Goal: Task Accomplishment & Management: Use online tool/utility

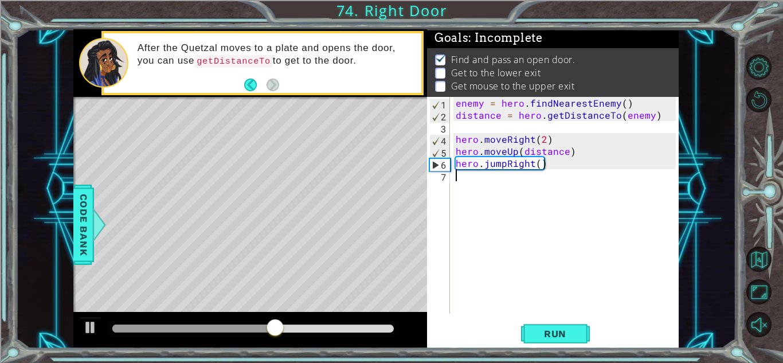
click at [525, 179] on div "enemy = hero . findNearestEnemy ( ) distance = hero . getDistanceTo ( enemy ) h…" at bounding box center [568, 217] width 228 height 241
click at [549, 338] on span "Run" at bounding box center [555, 333] width 45 height 11
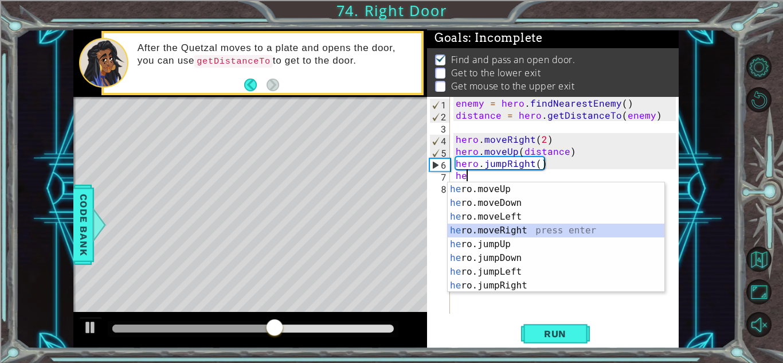
click at [507, 228] on div "he ro.moveUp press enter he ro.moveDown press enter he ro.moveLeft press enter …" at bounding box center [556, 251] width 217 height 138
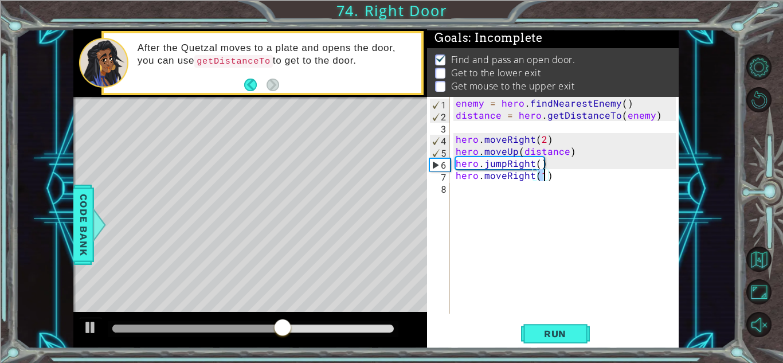
type textarea "hero.moveRight(2)"
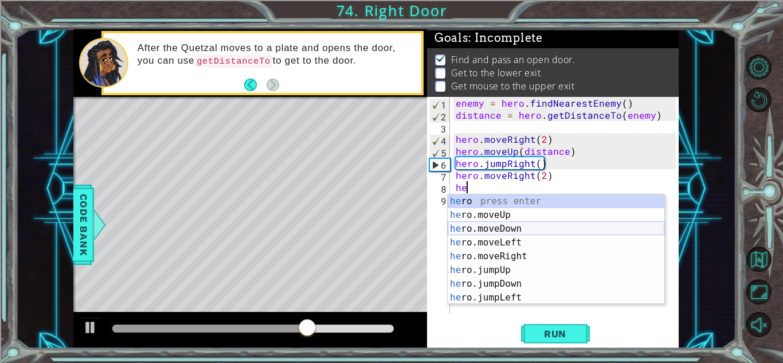
click at [524, 226] on div "he ro press enter he ro.moveUp press enter he ro.moveDown press enter he ro.mov…" at bounding box center [556, 263] width 217 height 138
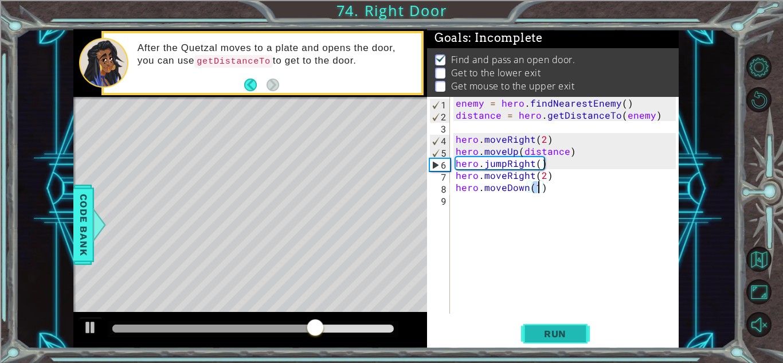
click at [531, 329] on button "Run" at bounding box center [555, 333] width 69 height 25
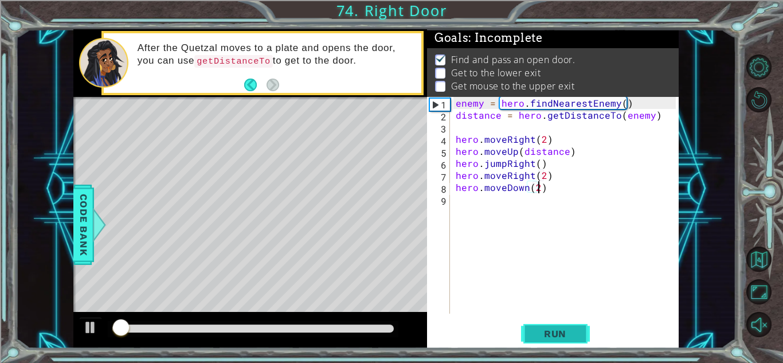
scroll to position [0, 5]
click at [546, 334] on span "Run" at bounding box center [555, 333] width 45 height 11
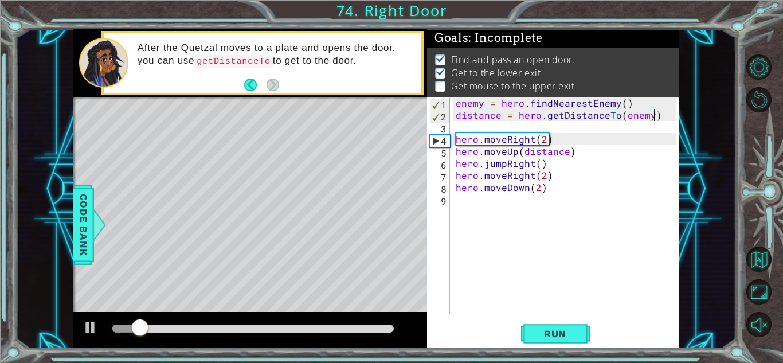
click at [654, 119] on div "enemy = hero . findNearestEnemy ( ) distance = hero . getDistanceTo ( enemy ) h…" at bounding box center [568, 217] width 228 height 241
type textarea "distance = hero.getDistanceTo(enemy)"
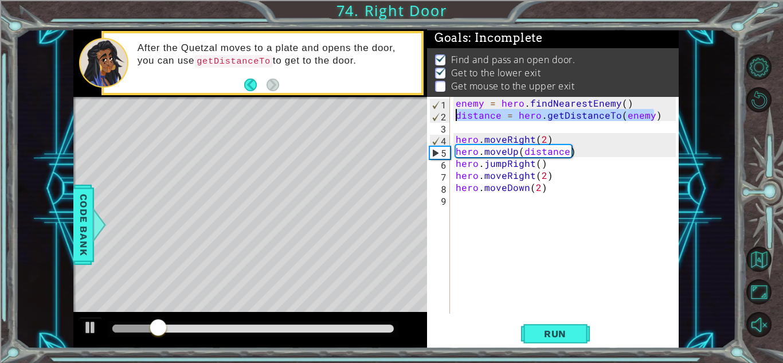
drag, startPoint x: 654, startPoint y: 117, endPoint x: 455, endPoint y: 112, distance: 199.0
click at [455, 112] on div "enemy = hero . findNearestEnemy ( ) distance = hero . getDistanceTo ( enemy ) h…" at bounding box center [568, 217] width 228 height 241
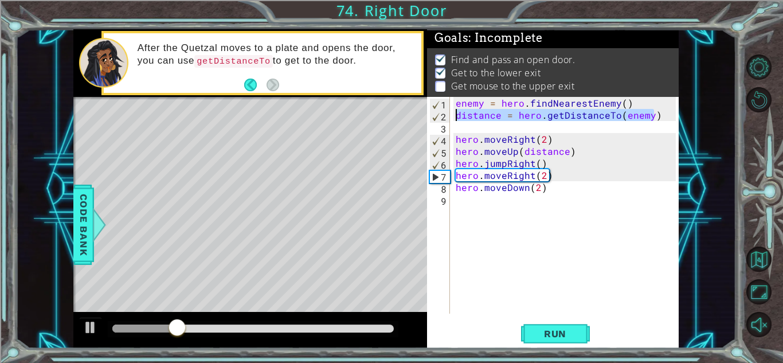
click at [657, 116] on div "enemy = hero . findNearestEnemy ( ) distance = hero . getDistanceTo ( enemy ) h…" at bounding box center [565, 205] width 222 height 217
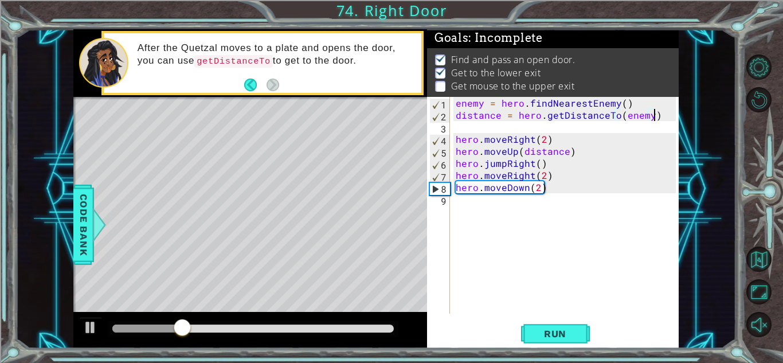
click at [657, 116] on div "enemy = hero . findNearestEnemy ( ) distance = hero . getDistanceTo ( enemy ) h…" at bounding box center [568, 217] width 228 height 241
drag, startPoint x: 654, startPoint y: 116, endPoint x: 662, endPoint y: 108, distance: 11.4
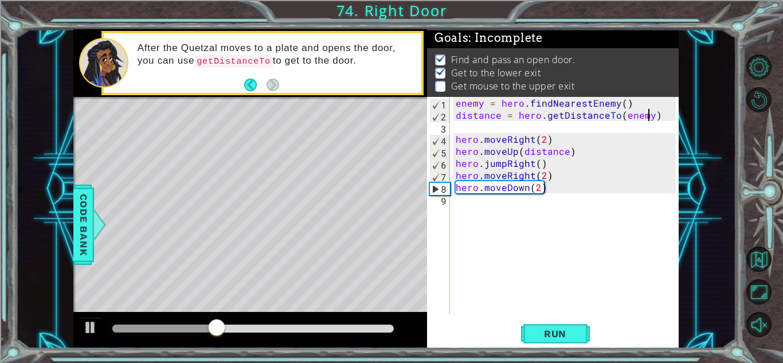
click at [662, 108] on div "enemy = hero . findNearestEnemy ( ) distance = hero . getDistanceTo ( enemy ) h…" at bounding box center [568, 217] width 228 height 241
click at [661, 110] on div "enemy = hero . findNearestEnemy ( ) distance = hero . getDistanceTo ( enemy ) h…" at bounding box center [568, 217] width 228 height 241
click at [661, 110] on div "enemy = hero . findNearestEnemy ( ) distance = hero . getDistanceTo ( enemy ) h…" at bounding box center [565, 205] width 222 height 217
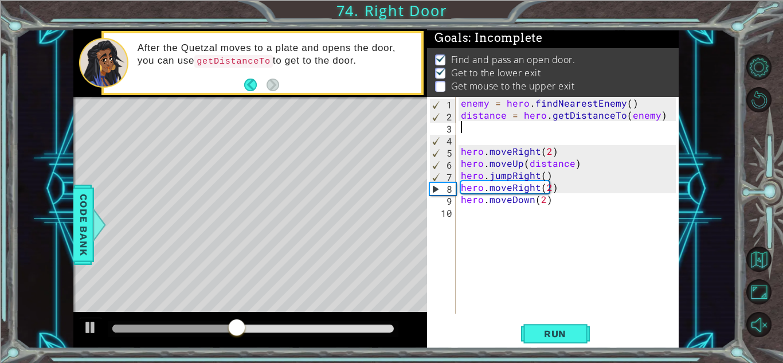
paste textarea "distance = hero.getDistanceTo(enemy)"
drag, startPoint x: 544, startPoint y: 127, endPoint x: 524, endPoint y: 127, distance: 20.1
click at [524, 127] on div "enemy = hero . findNearestEnemy ( ) distance = hero . getDistanceTo ( enemy ) d…" at bounding box center [570, 217] width 223 height 241
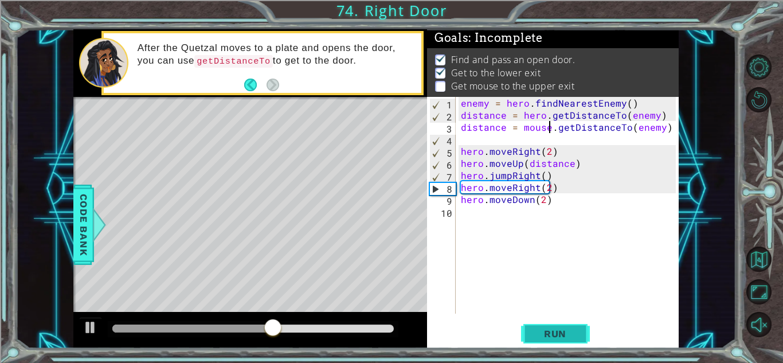
type textarea "distance = mouse.getDistanceTo(enemy)"
click at [542, 335] on span "Run" at bounding box center [555, 333] width 45 height 11
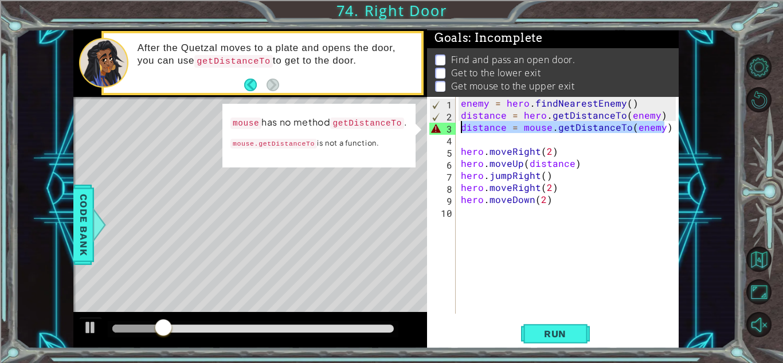
drag, startPoint x: 669, startPoint y: 128, endPoint x: 462, endPoint y: 129, distance: 207.0
click at [462, 129] on div "enemy = hero . findNearestEnemy ( ) distance = hero . getDistanceTo ( enemy ) d…" at bounding box center [570, 217] width 223 height 241
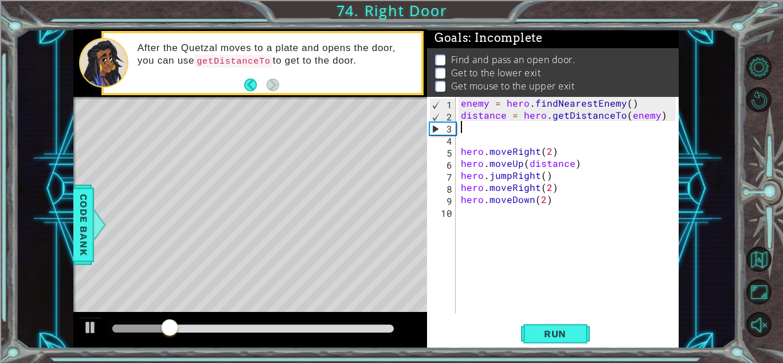
type textarea "distance = hero.getDistanceTo(enemy)"
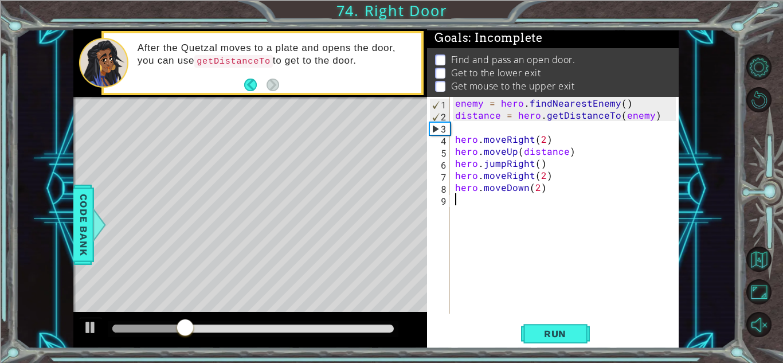
click at [542, 200] on div "enemy = hero . findNearestEnemy ( ) distance = hero . getDistanceTo ( enemy ) h…" at bounding box center [567, 217] width 228 height 241
click at [529, 337] on button "Run" at bounding box center [555, 333] width 69 height 25
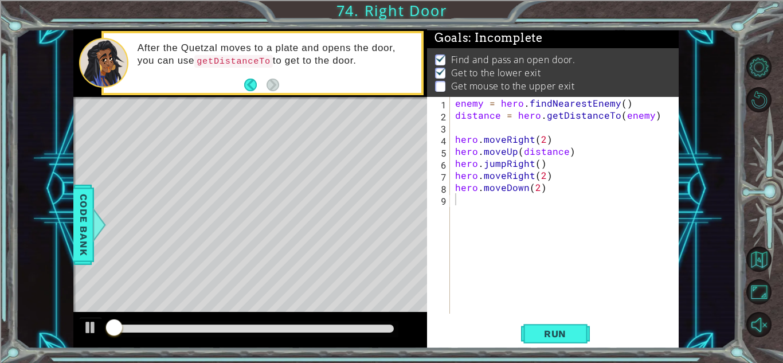
click at [409, 342] on div at bounding box center [250, 330] width 354 height 37
click at [410, 342] on div at bounding box center [250, 330] width 354 height 37
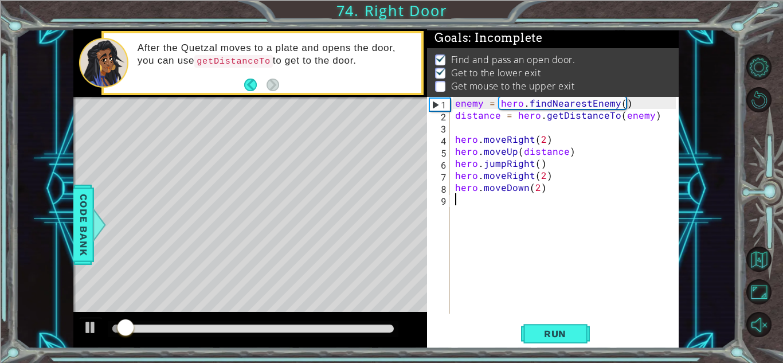
click at [568, 314] on div "1 2 3 4 5 6 7 8 9 enemy = hero . findNearestEnemy ( ) distance = hero . getDist…" at bounding box center [553, 222] width 252 height 251
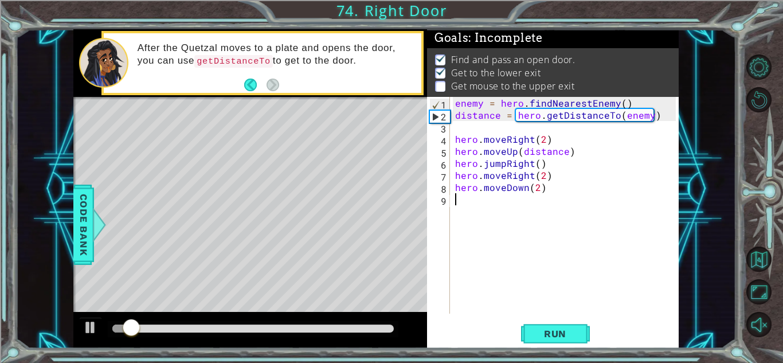
click at [570, 319] on div "1 2 3 4 5 6 7 8 9 enemy = hero . findNearestEnemy ( ) distance = hero . getDist…" at bounding box center [553, 222] width 252 height 251
click at [560, 329] on span "Run" at bounding box center [555, 333] width 45 height 11
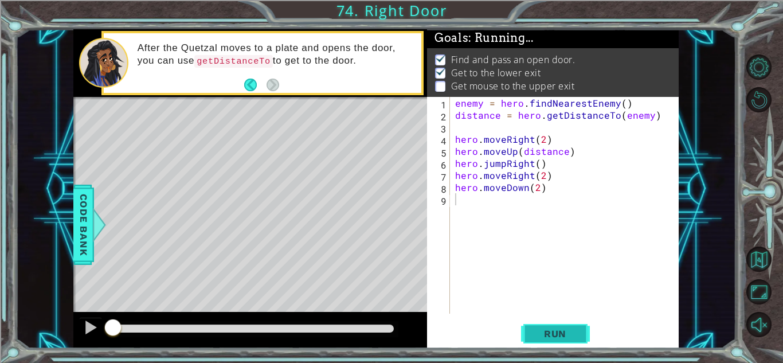
click at [560, 329] on span "Run" at bounding box center [555, 333] width 45 height 11
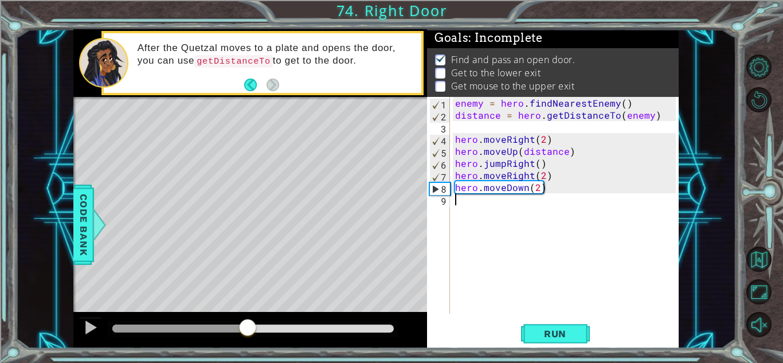
drag, startPoint x: 127, startPoint y: 327, endPoint x: 248, endPoint y: 328, distance: 121.0
click at [248, 328] on div at bounding box center [247, 328] width 21 height 21
click at [540, 188] on div "enemy = hero . findNearestEnemy ( ) distance = hero . getDistanceTo ( enemy ) h…" at bounding box center [567, 217] width 228 height 241
type textarea "hero.moveDown(4)"
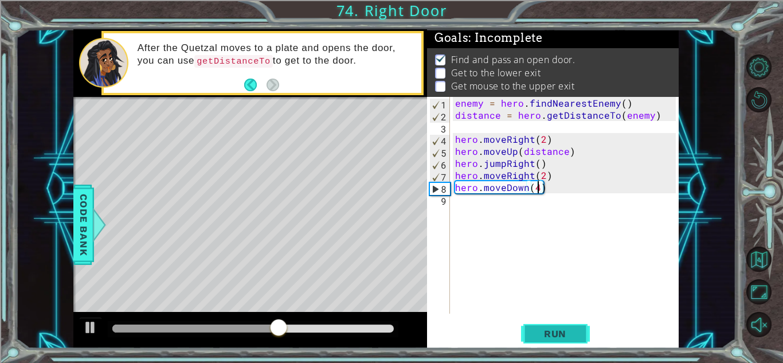
click at [540, 323] on button "Run" at bounding box center [555, 333] width 69 height 25
drag, startPoint x: 129, startPoint y: 333, endPoint x: 202, endPoint y: 324, distance: 73.4
click at [202, 324] on div at bounding box center [199, 328] width 21 height 21
click at [481, 202] on div "enemy = hero . findNearestEnemy ( ) distance = hero . getDistanceTo ( enemy ) h…" at bounding box center [567, 217] width 228 height 241
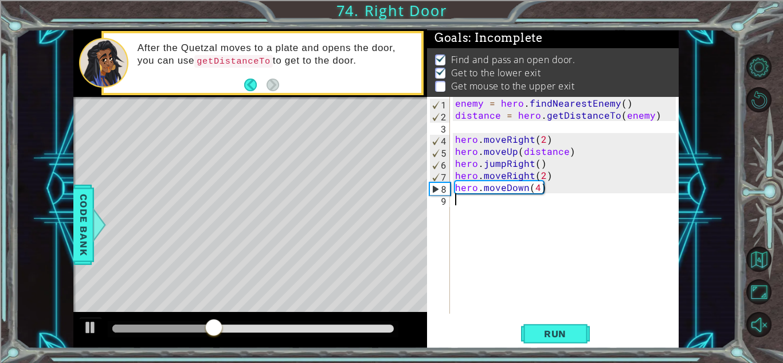
click at [481, 202] on div "enemy = hero . findNearestEnemy ( ) distance = hero . getDistanceTo ( enemy ) h…" at bounding box center [567, 217] width 228 height 241
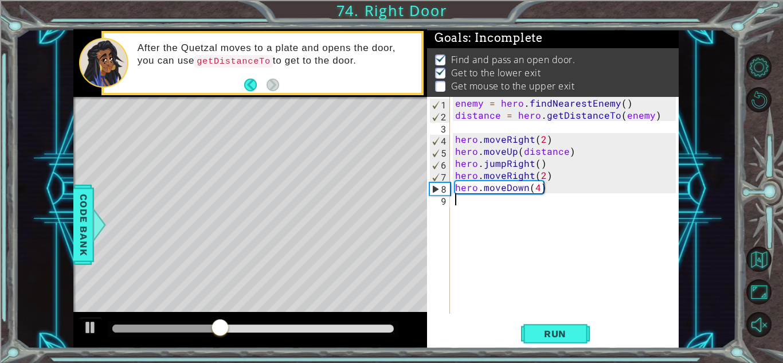
click at [481, 202] on div "enemy = hero . findNearestEnemy ( ) distance = hero . getDistanceTo ( enemy ) h…" at bounding box center [567, 217] width 228 height 241
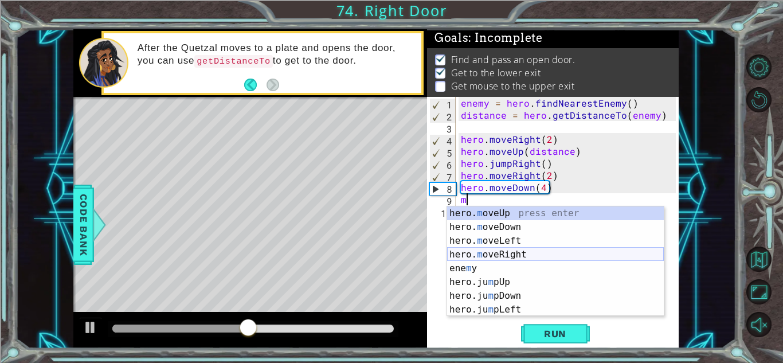
click at [482, 255] on div "hero. m oveUp press enter hero. m oveDown press enter hero. m oveLeft press ent…" at bounding box center [555, 275] width 217 height 138
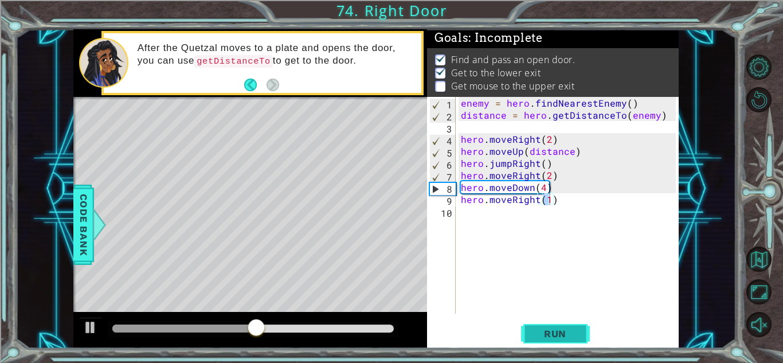
click at [557, 335] on span "Run" at bounding box center [555, 333] width 45 height 11
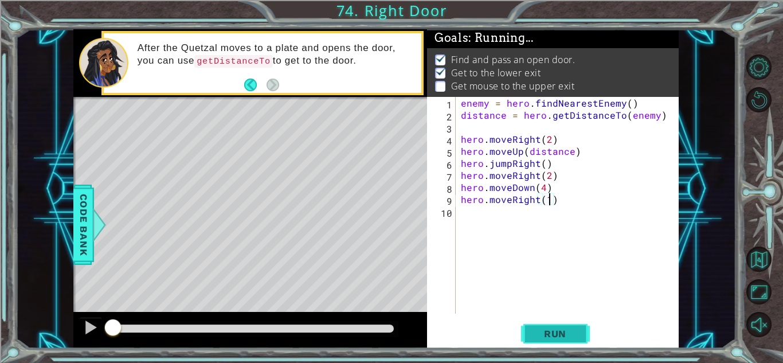
click at [557, 335] on span "Run" at bounding box center [555, 333] width 45 height 11
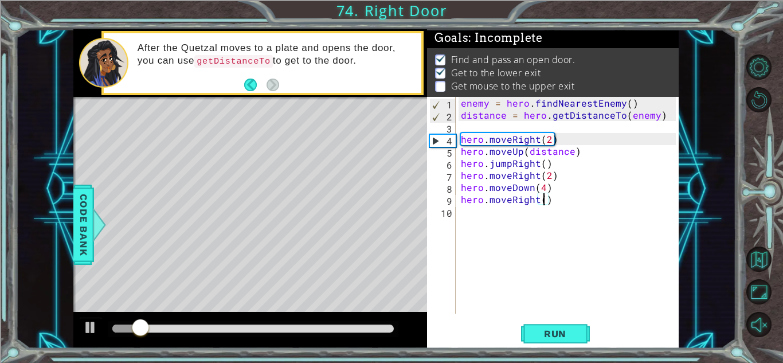
scroll to position [0, 5]
click at [548, 331] on span "Run" at bounding box center [555, 333] width 45 height 11
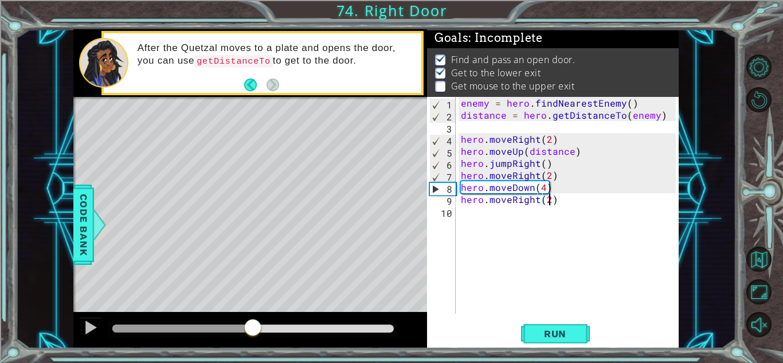
drag, startPoint x: 120, startPoint y: 329, endPoint x: 271, endPoint y: 317, distance: 150.7
click at [271, 317] on div at bounding box center [250, 330] width 354 height 37
click at [483, 200] on div "enemy = hero . findNearestEnemy ( ) distance = hero . getDistanceTo ( enemy ) h…" at bounding box center [570, 217] width 223 height 241
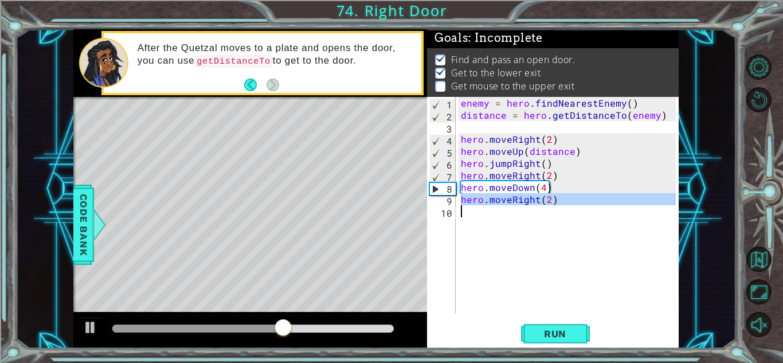
click at [483, 200] on div "enemy = hero . findNearestEnemy ( ) distance = hero . getDistanceTo ( enemy ) h…" at bounding box center [570, 217] width 223 height 241
click at [483, 200] on div "enemy = hero . findNearestEnemy ( ) distance = hero . getDistanceTo ( enemy ) h…" at bounding box center [567, 205] width 217 height 217
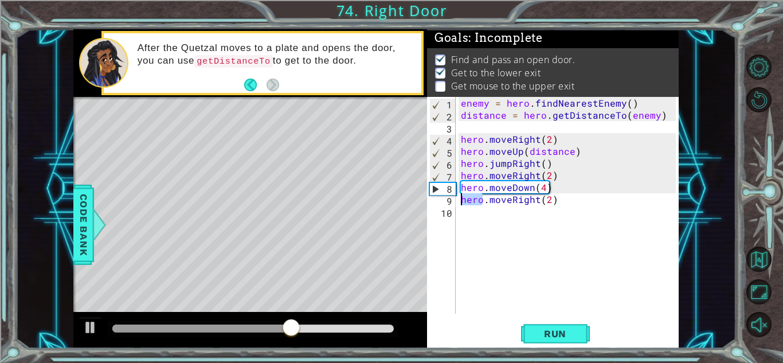
drag, startPoint x: 483, startPoint y: 200, endPoint x: 466, endPoint y: 202, distance: 16.7
click at [466, 202] on div "enemy = hero . findNearestEnemy ( ) distance = hero . getDistanceTo ( enemy ) h…" at bounding box center [570, 217] width 223 height 241
click at [549, 331] on span "Run" at bounding box center [555, 333] width 45 height 11
drag, startPoint x: 121, startPoint y: 321, endPoint x: 300, endPoint y: 304, distance: 180.3
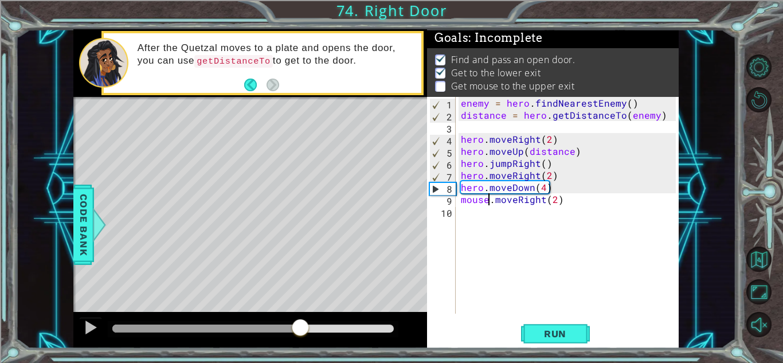
click at [300, 304] on div "methods hero moveUp() moveDown() moveLeft() moveRight() jumpUp() jumpDown() jum…" at bounding box center [376, 188] width 606 height 319
click at [300, 304] on div "Level Map" at bounding box center [338, 266] width 530 height 338
click at [556, 198] on div "enemy = hero . findNearestEnemy ( ) distance = hero . getDistanceTo ( enemy ) h…" at bounding box center [570, 217] width 223 height 241
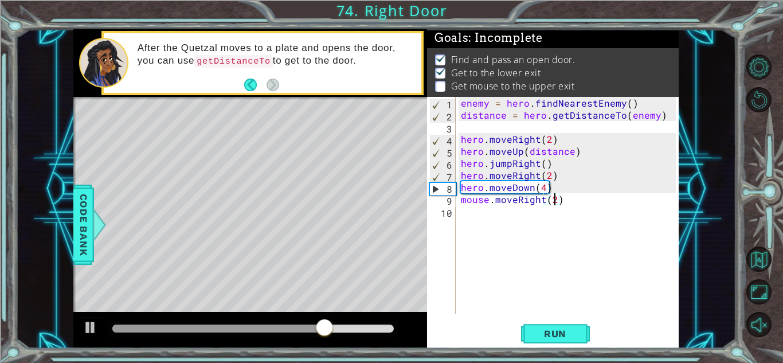
click at [556, 198] on div "enemy = hero . findNearestEnemy ( ) distance = hero . getDistanceTo ( enemy ) h…" at bounding box center [570, 217] width 223 height 241
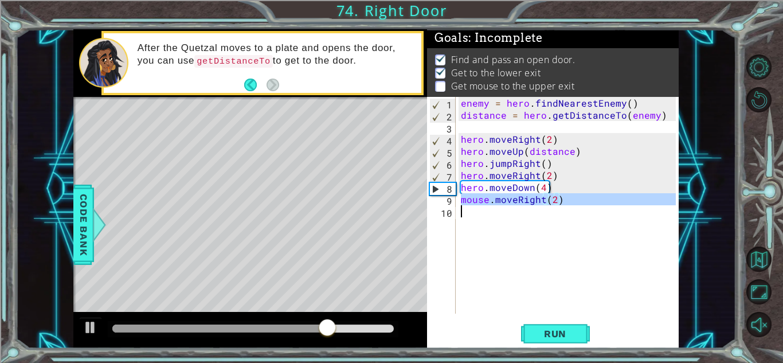
click at [556, 198] on div "enemy = hero . findNearestEnemy ( ) distance = hero . getDistanceTo ( enemy ) h…" at bounding box center [570, 217] width 223 height 241
click at [556, 198] on div "enemy = hero . findNearestEnemy ( ) distance = hero . getDistanceTo ( enemy ) h…" at bounding box center [567, 205] width 217 height 217
type textarea "mouse.moveRight(2)"
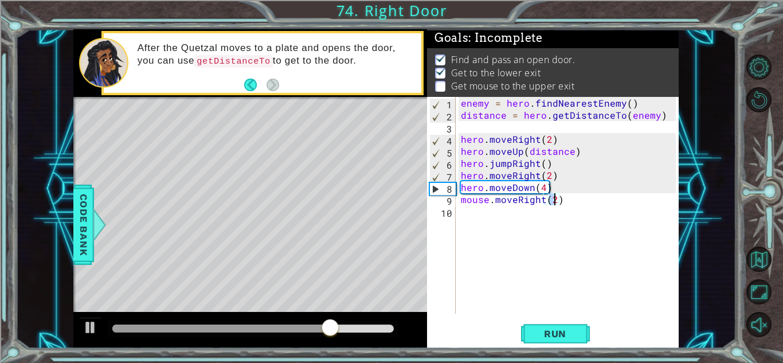
click at [556, 198] on div "enemy = hero . findNearestEnemy ( ) distance = hero . getDistanceTo ( enemy ) h…" at bounding box center [570, 217] width 223 height 241
click at [578, 206] on div "enemy = hero . findNearestEnemy ( ) distance = hero . getDistanceTo ( enemy ) h…" at bounding box center [570, 217] width 223 height 241
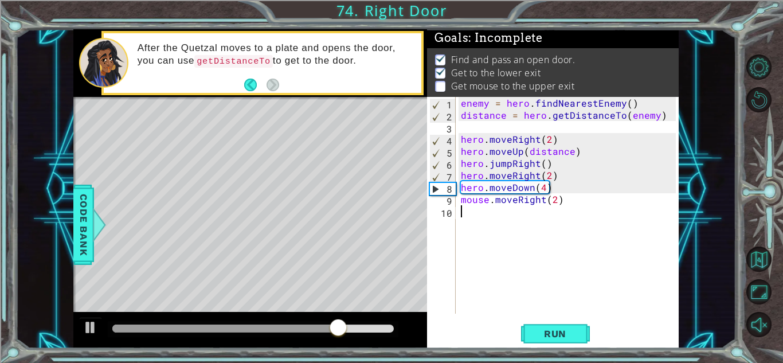
click at [578, 206] on div "enemy = hero . findNearestEnemy ( ) distance = hero . getDistanceTo ( enemy ) h…" at bounding box center [570, 217] width 223 height 241
click at [553, 163] on div "enemy = hero . findNearestEnemy ( ) distance = hero . getDistanceTo ( enemy ) h…" at bounding box center [570, 217] width 223 height 241
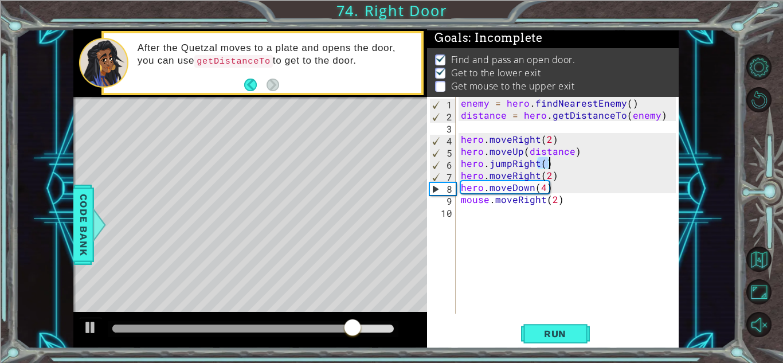
click at [553, 163] on div "enemy = hero . findNearestEnemy ( ) distance = hero . getDistanceTo ( enemy ) h…" at bounding box center [567, 205] width 217 height 217
click at [553, 163] on div "enemy = hero . findNearestEnemy ( ) distance = hero . getDistanceTo ( enemy ) h…" at bounding box center [570, 217] width 223 height 241
click at [553, 163] on div "enemy = hero . findNearestEnemy ( ) distance = hero . getDistanceTo ( enemy ) h…" at bounding box center [567, 205] width 217 height 217
type textarea "hero.jumpRight()"
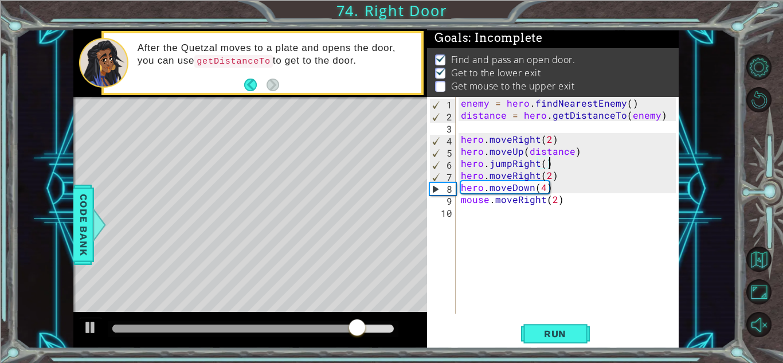
click at [553, 163] on div "enemy = hero . findNearestEnemy ( ) distance = hero . getDistanceTo ( enemy ) h…" at bounding box center [570, 217] width 223 height 241
click at [592, 247] on div "enemy = hero . findNearestEnemy ( ) distance = hero . getDistanceTo ( enemy ) h…" at bounding box center [570, 217] width 223 height 241
click at [592, 248] on div "enemy = hero . findNearestEnemy ( ) distance = hero . getDistanceTo ( enemy ) h…" at bounding box center [570, 217] width 223 height 241
drag, startPoint x: 592, startPoint y: 248, endPoint x: 525, endPoint y: 191, distance: 87.9
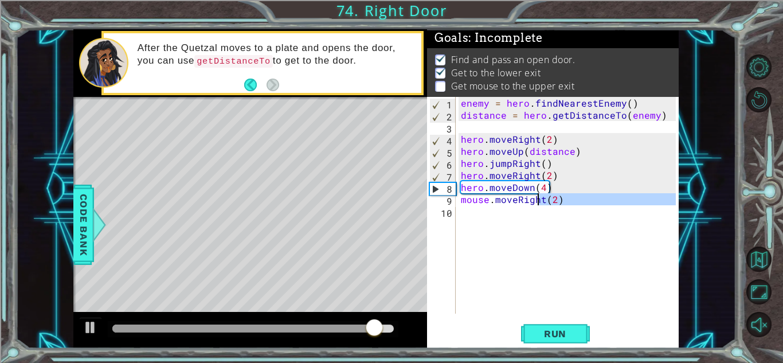
click at [525, 191] on div "enemy = hero . findNearestEnemy ( ) distance = hero . getDistanceTo ( enemy ) h…" at bounding box center [570, 217] width 223 height 241
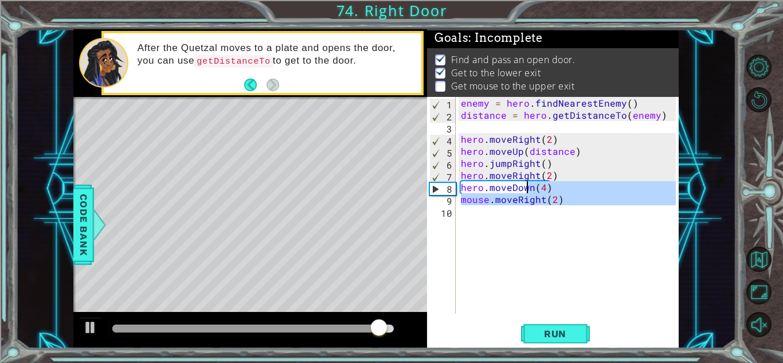
click at [514, 202] on div "enemy = hero . findNearestEnemy ( ) distance = hero . getDistanceTo ( enemy ) h…" at bounding box center [567, 205] width 217 height 217
type textarea "mouse.moveRight(2)"
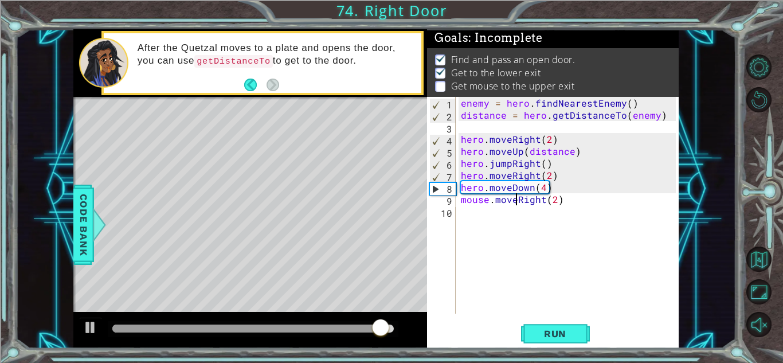
click at [506, 222] on div "enemy = hero . findNearestEnemy ( ) distance = hero . getDistanceTo ( enemy ) h…" at bounding box center [570, 217] width 223 height 241
click at [532, 218] on div "enemy = hero . findNearestEnemy ( ) distance = hero . getDistanceTo ( enemy ) h…" at bounding box center [570, 217] width 223 height 241
click at [539, 220] on div "enemy = hero . findNearestEnemy ( ) distance = hero . getDistanceTo ( enemy ) h…" at bounding box center [570, 217] width 223 height 241
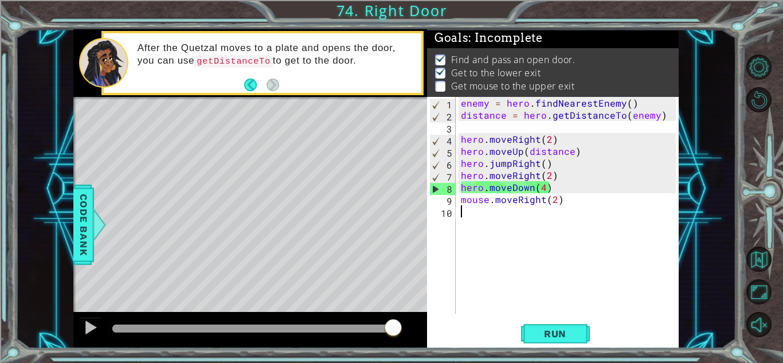
click at [539, 220] on div "enemy = hero . findNearestEnemy ( ) distance = hero . getDistanceTo ( enemy ) h…" at bounding box center [570, 217] width 223 height 241
click at [555, 341] on button "Run" at bounding box center [555, 333] width 69 height 25
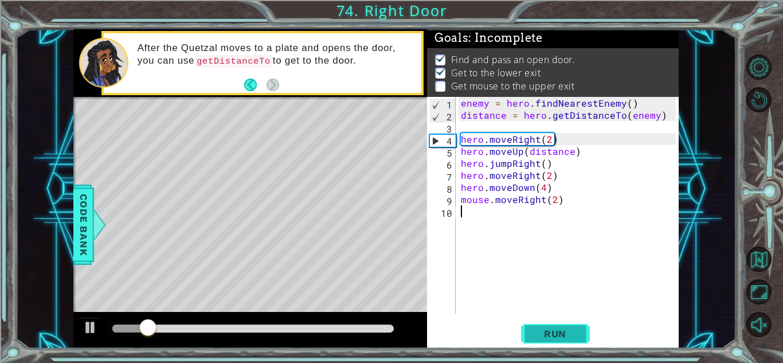
click at [559, 334] on span "Run" at bounding box center [555, 333] width 45 height 11
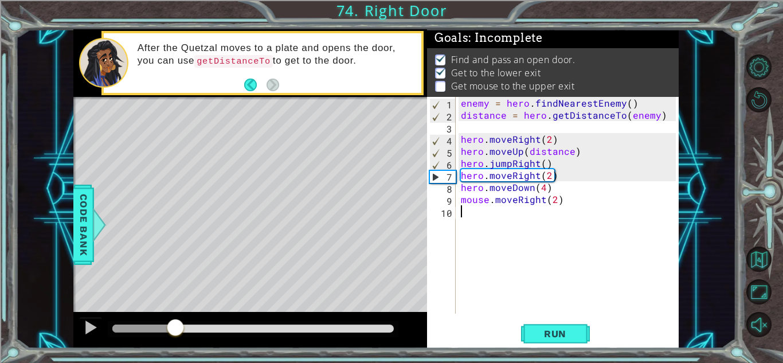
drag, startPoint x: 138, startPoint y: 326, endPoint x: 174, endPoint y: 315, distance: 37.7
click at [174, 315] on div at bounding box center [250, 330] width 354 height 37
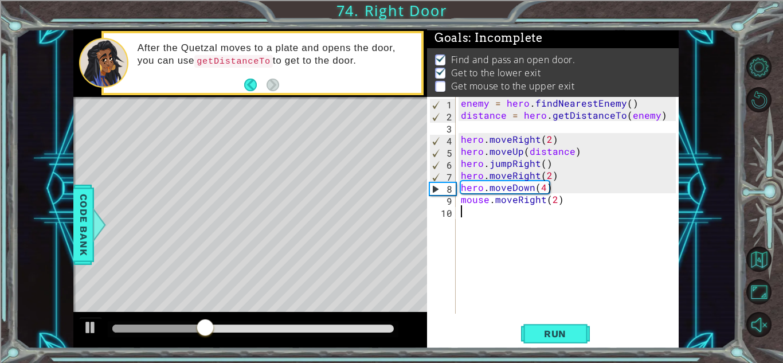
click at [555, 219] on div "enemy = hero . findNearestEnemy ( ) distance = hero . getDistanceTo ( enemy ) h…" at bounding box center [570, 217] width 223 height 241
click at [552, 210] on div "enemy = hero . findNearestEnemy ( ) distance = hero . getDistanceTo ( enemy ) h…" at bounding box center [570, 217] width 223 height 241
click at [519, 202] on div "enemy = hero . findNearestEnemy ( ) distance = hero . getDistanceTo ( enemy ) h…" at bounding box center [570, 217] width 223 height 241
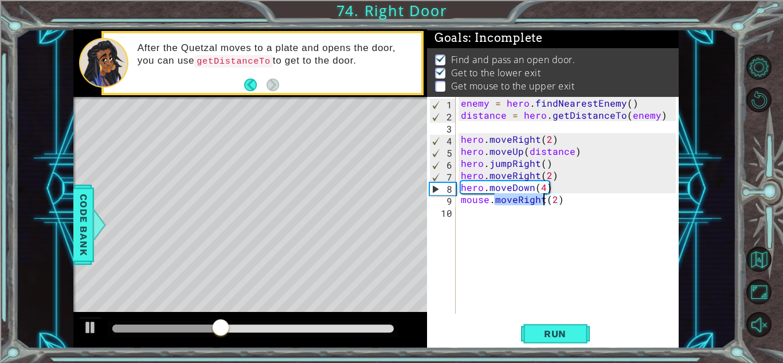
click at [519, 202] on div "enemy = hero . findNearestEnemy ( ) distance = hero . getDistanceTo ( enemy ) h…" at bounding box center [570, 217] width 223 height 241
drag, startPoint x: 569, startPoint y: 202, endPoint x: 460, endPoint y: 200, distance: 108.4
click at [460, 200] on div "enemy = hero . findNearestEnemy ( ) distance = hero . getDistanceTo ( enemy ) h…" at bounding box center [570, 217] width 223 height 241
type textarea "mouse.moveRight(1)"
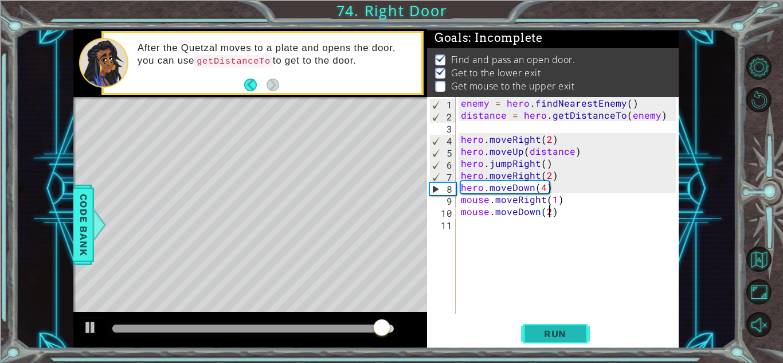
click at [545, 340] on button "Run" at bounding box center [555, 333] width 69 height 25
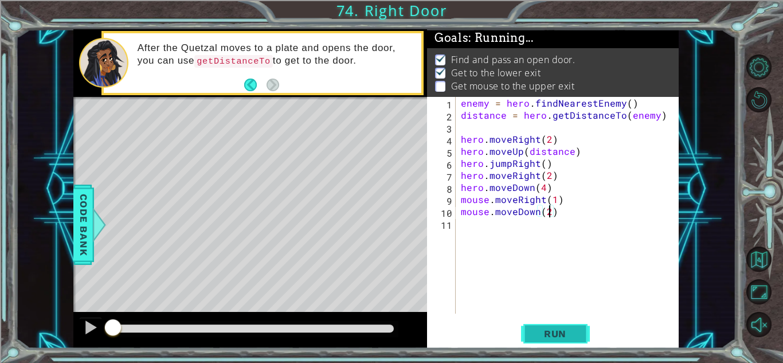
click at [545, 340] on button "Run" at bounding box center [555, 333] width 69 height 25
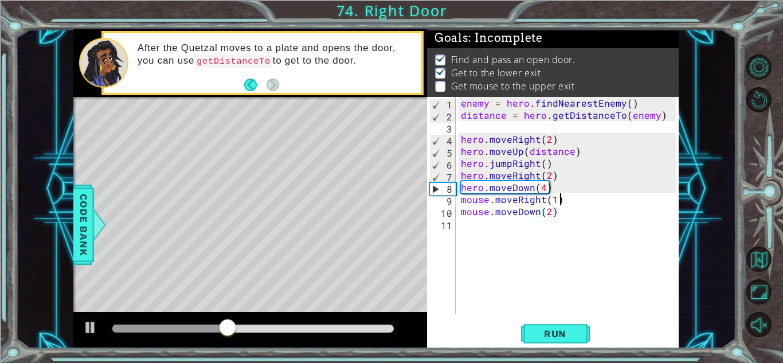
click at [591, 200] on div "enemy = hero . findNearestEnemy ( ) distance = hero . getDistanceTo ( enemy ) h…" at bounding box center [570, 217] width 223 height 241
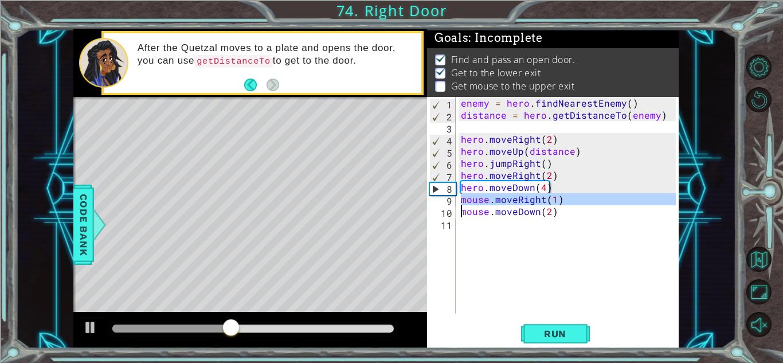
click at [591, 200] on div "enemy = hero . findNearestEnemy ( ) distance = hero . getDistanceTo ( enemy ) h…" at bounding box center [567, 205] width 217 height 217
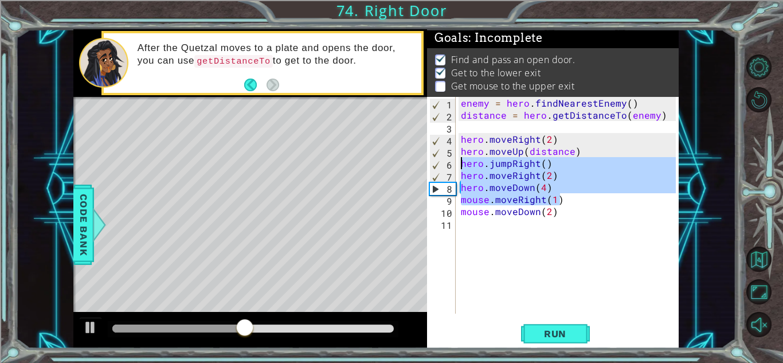
drag, startPoint x: 591, startPoint y: 200, endPoint x: 450, endPoint y: 179, distance: 142.7
click at [450, 179] on div "mouse.moveRight(1) 1 2 3 4 5 6 7 8 9 10 11 enemy = hero . findNearestEnemy ( ) …" at bounding box center [551, 205] width 249 height 217
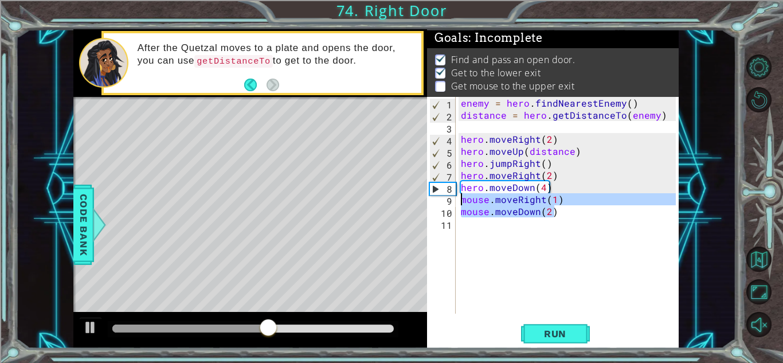
drag, startPoint x: 583, startPoint y: 216, endPoint x: 455, endPoint y: 200, distance: 128.9
click at [455, 200] on div "hero.moveRight(2) hero.moveDown(4) 1 2 3 4 5 6 7 8 9 10 11 enemy = hero . findN…" at bounding box center [551, 205] width 249 height 217
click at [560, 177] on div "enemy = hero . findNearestEnemy ( ) distance = hero . getDistanceTo ( enemy ) h…" at bounding box center [570, 217] width 223 height 241
type textarea "hero.moveRight(2)"
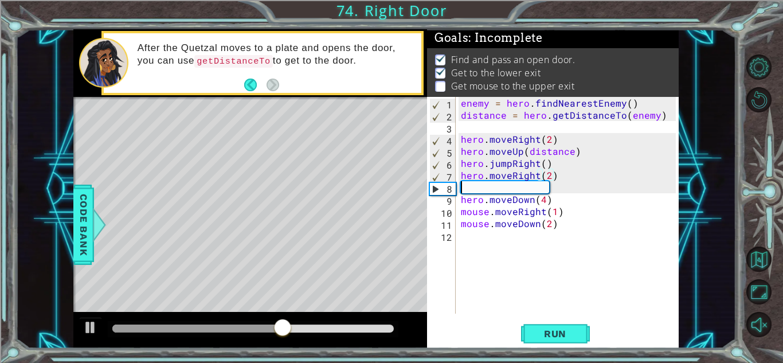
scroll to position [0, 0]
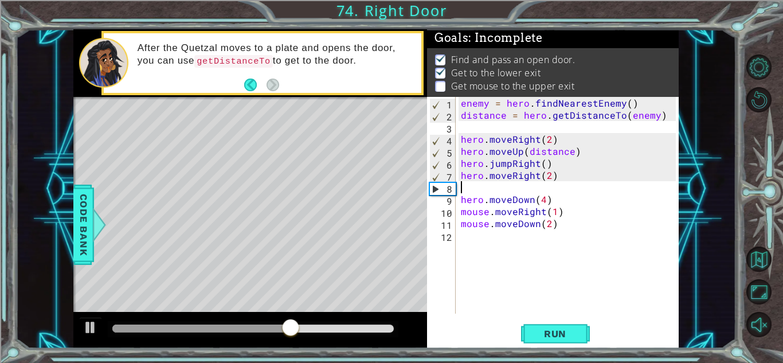
paste textarea "mouse.moveDown(2)"
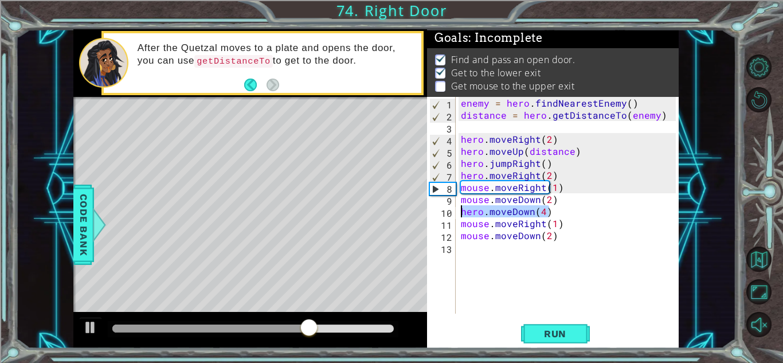
drag, startPoint x: 555, startPoint y: 214, endPoint x: 456, endPoint y: 216, distance: 99.2
click at [456, 216] on div "mouse.moveDown(2) 1 2 3 4 5 6 7 8 9 10 11 12 13 enemy = hero . findNearestEnemy…" at bounding box center [551, 205] width 249 height 217
click at [555, 171] on div "enemy = hero . findNearestEnemy ( ) distance = hero . getDistanceTo ( enemy ) h…" at bounding box center [570, 217] width 223 height 241
type textarea "hero.moveRight(2)"
click at [555, 171] on div "enemy = hero . findNearestEnemy ( ) distance = hero . getDistanceTo ( enemy ) h…" at bounding box center [570, 217] width 223 height 241
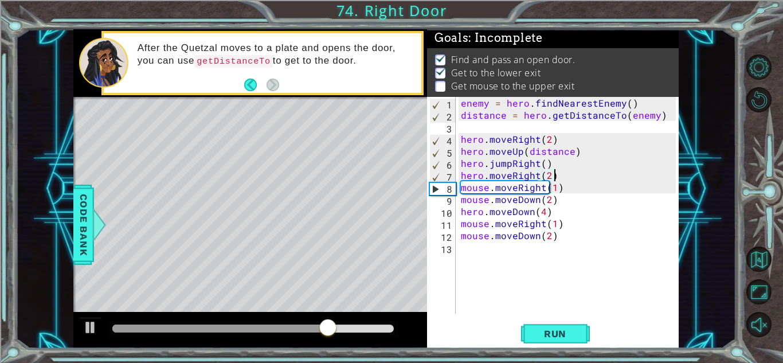
click at [555, 171] on div "enemy = hero . findNearestEnemy ( ) distance = hero . getDistanceTo ( enemy ) h…" at bounding box center [570, 217] width 223 height 241
click at [555, 171] on div "enemy = hero . findNearestEnemy ( ) distance = hero . getDistanceTo ( enemy ) h…" at bounding box center [567, 205] width 217 height 217
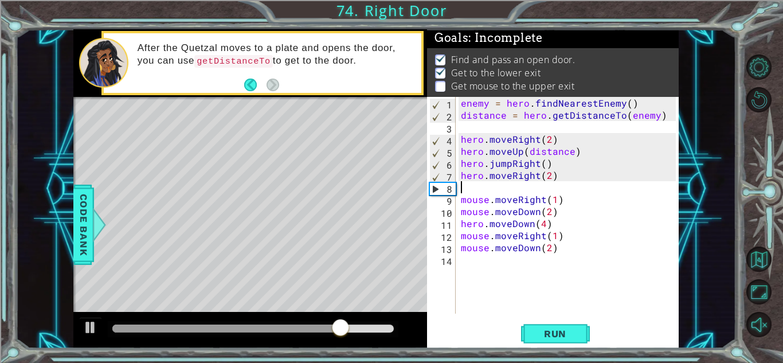
paste textarea "hero.moveDown(4)"
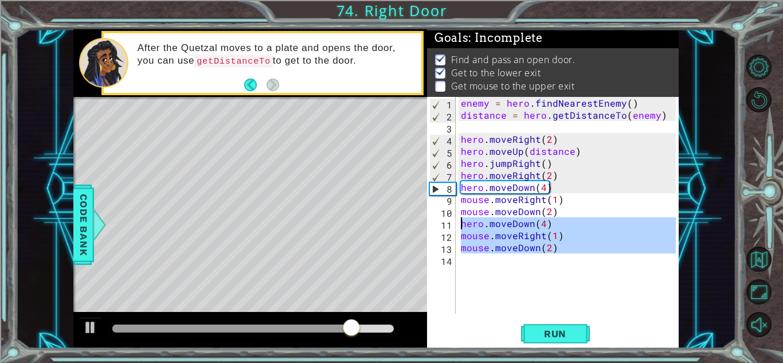
drag, startPoint x: 585, startPoint y: 261, endPoint x: 459, endPoint y: 221, distance: 131.8
click at [459, 221] on div "enemy = hero . findNearestEnemy ( ) distance = hero . getDistanceTo ( enemy ) h…" at bounding box center [570, 217] width 223 height 241
type textarea "hero.moveDown(4) mouse.moveRight(1)"
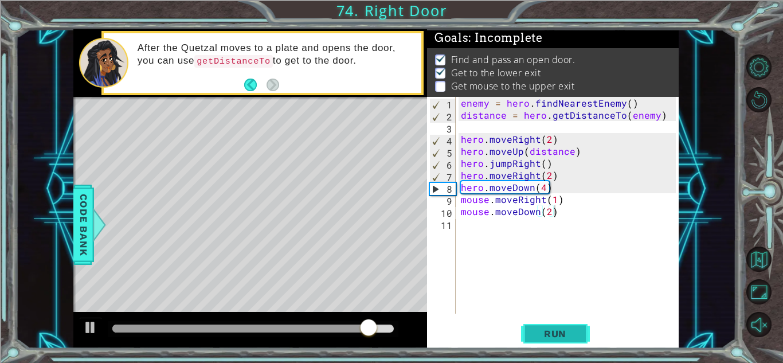
click at [558, 325] on button "Run" at bounding box center [555, 333] width 69 height 25
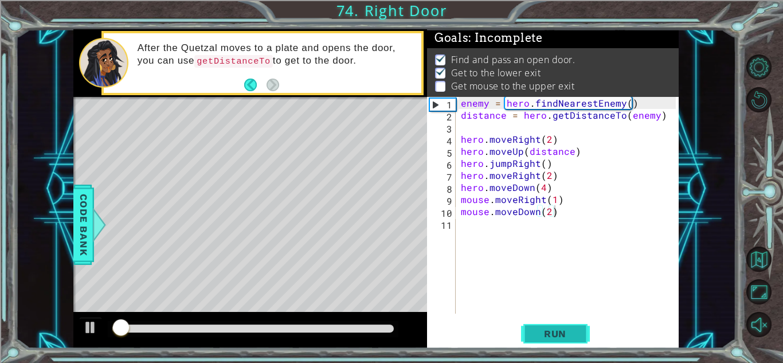
click at [561, 332] on span "Run" at bounding box center [555, 333] width 45 height 11
click at [561, 331] on span "Run" at bounding box center [555, 333] width 45 height 11
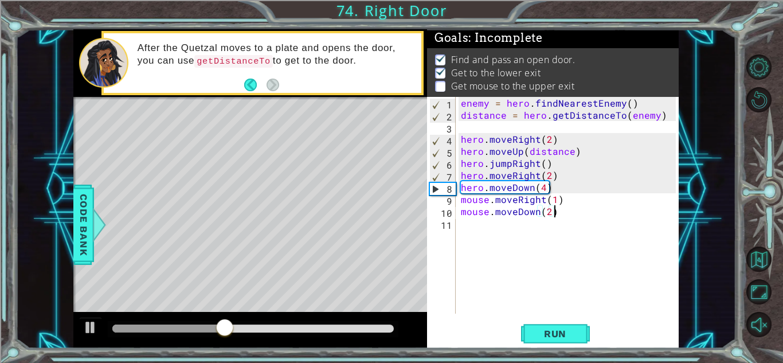
click at [491, 204] on div "enemy = hero . findNearestEnemy ( ) distance = hero . getDistanceTo ( enemy ) h…" at bounding box center [570, 217] width 223 height 241
type textarea "mouse.moveRight(1)"
click at [491, 204] on div "enemy = hero . findNearestEnemy ( ) distance = hero . getDistanceTo ( enemy ) h…" at bounding box center [570, 217] width 223 height 241
click at [85, 207] on span "Code Bank" at bounding box center [84, 225] width 18 height 70
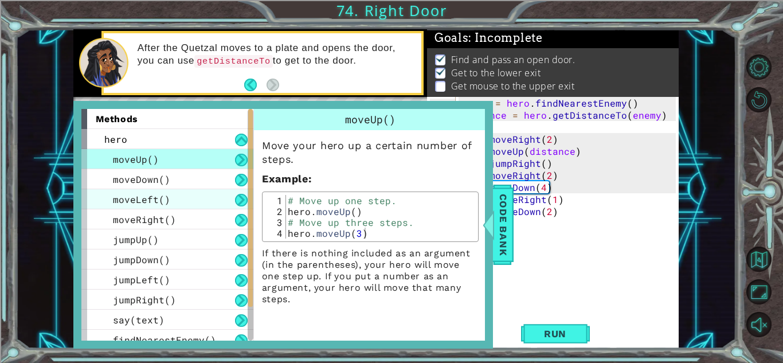
scroll to position [69, 0]
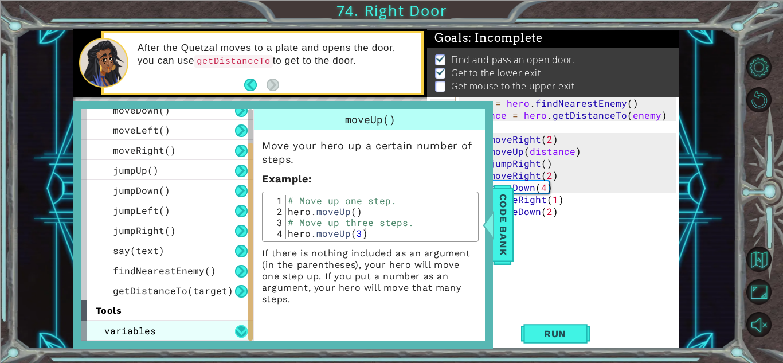
click at [235, 337] on button at bounding box center [241, 331] width 13 height 13
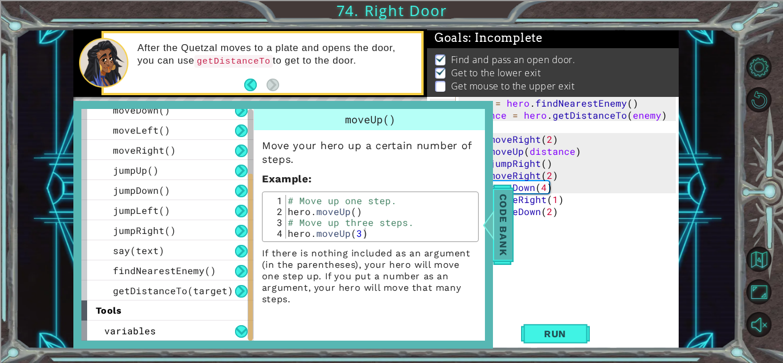
click at [509, 230] on span "Code Bank" at bounding box center [503, 225] width 18 height 70
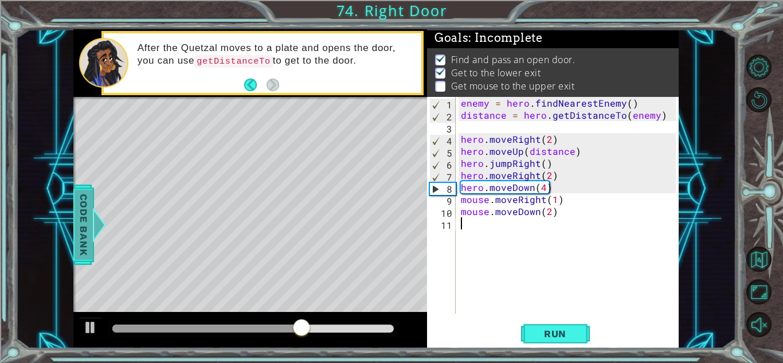
click at [509, 230] on div "enemy = hero . findNearestEnemy ( ) distance = hero . getDistanceTo ( enemy ) h…" at bounding box center [570, 217] width 223 height 241
click at [185, 139] on div "Level Map" at bounding box center [338, 266] width 530 height 338
click at [187, 140] on div "Level Map" at bounding box center [338, 266] width 530 height 338
click at [498, 194] on div "enemy = hero . findNearestEnemy ( ) distance = hero . getDistanceTo ( enemy ) h…" at bounding box center [570, 217] width 223 height 241
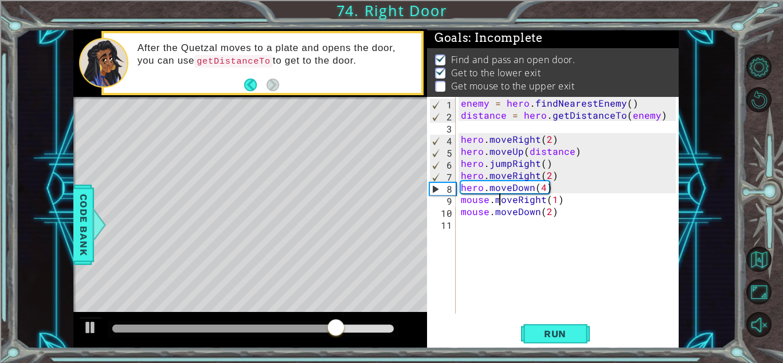
click at [516, 208] on div "enemy = hero . findNearestEnemy ( ) distance = hero . getDistanceTo ( enemy ) h…" at bounding box center [570, 217] width 223 height 241
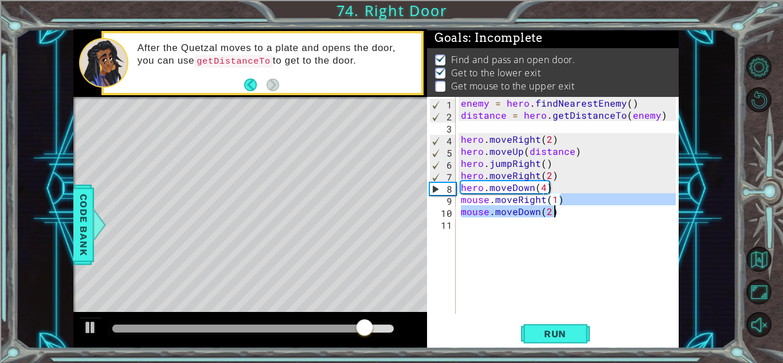
click at [558, 206] on div "enemy = hero . findNearestEnemy ( ) distance = hero . getDistanceTo ( enemy ) h…" at bounding box center [570, 217] width 223 height 241
click at [558, 206] on div "enemy = hero . findNearestEnemy ( ) distance = hero . getDistanceTo ( enemy ) h…" at bounding box center [567, 205] width 217 height 217
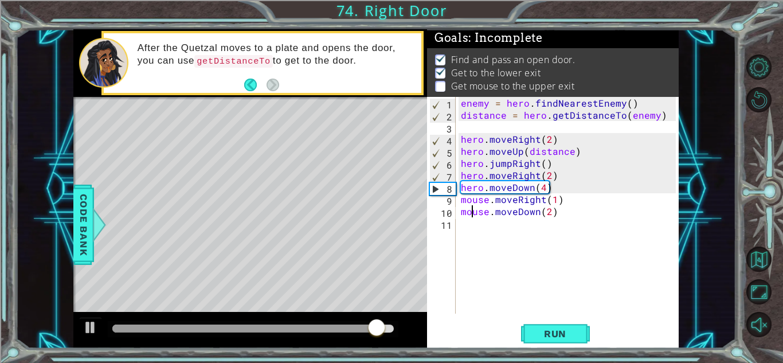
click at [475, 210] on div "enemy = hero . findNearestEnemy ( ) distance = hero . getDistanceTo ( enemy ) h…" at bounding box center [570, 217] width 223 height 241
drag, startPoint x: 484, startPoint y: 213, endPoint x: 462, endPoint y: 214, distance: 21.8
click at [462, 214] on div "enemy = hero . findNearestEnemy ( ) distance = hero . getDistanceTo ( enemy ) h…" at bounding box center [570, 217] width 223 height 241
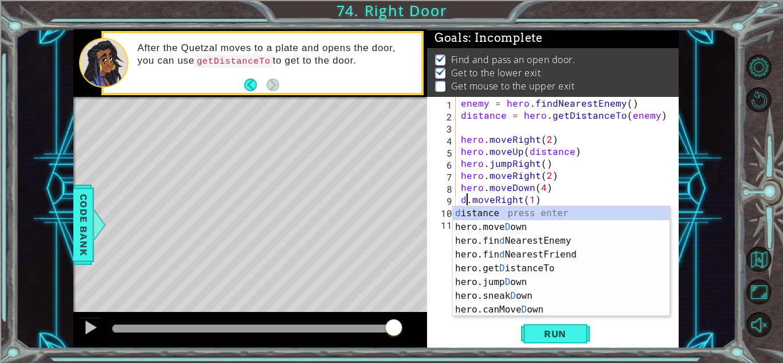
scroll to position [0, 1]
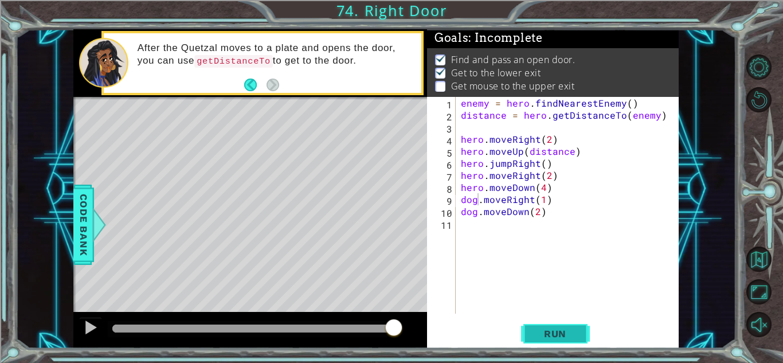
click at [554, 338] on span "Run" at bounding box center [555, 333] width 45 height 11
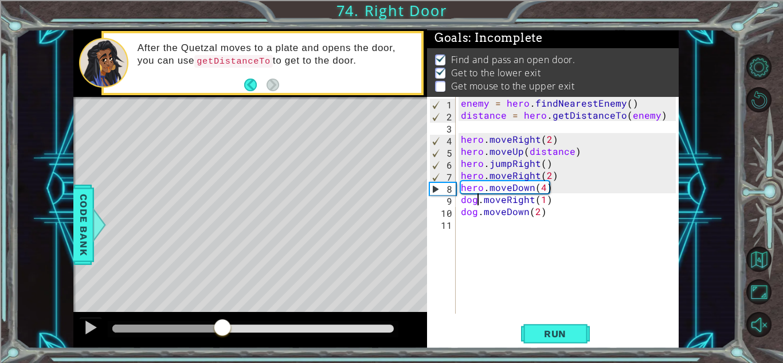
drag, startPoint x: 135, startPoint y: 322, endPoint x: 224, endPoint y: 311, distance: 89.6
click at [224, 312] on div at bounding box center [250, 330] width 354 height 37
click at [517, 217] on div "enemy = hero . findNearestEnemy ( ) distance = hero . getDistanceTo ( enemy ) h…" at bounding box center [570, 217] width 223 height 241
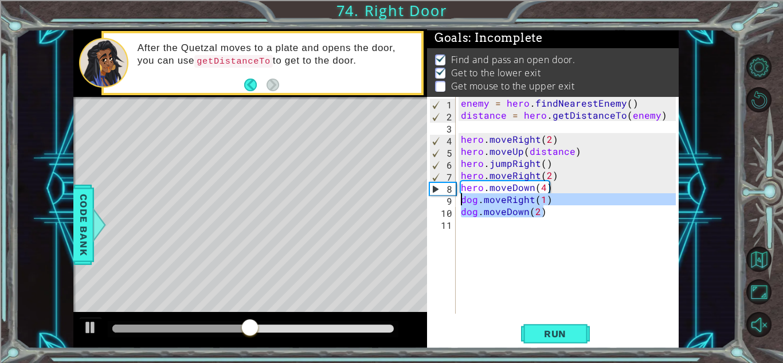
drag, startPoint x: 554, startPoint y: 216, endPoint x: 456, endPoint y: 202, distance: 98.5
click at [456, 202] on div "dog.moveDown(2) 1 2 3 4 5 6 7 8 9 10 11 enemy = hero . findNearestEnemy ( ) dis…" at bounding box center [551, 205] width 249 height 217
click at [563, 175] on div "enemy = hero . findNearestEnemy ( ) distance = hero . getDistanceTo ( enemy ) h…" at bounding box center [570, 217] width 223 height 241
type textarea "hero.moveRight(2)"
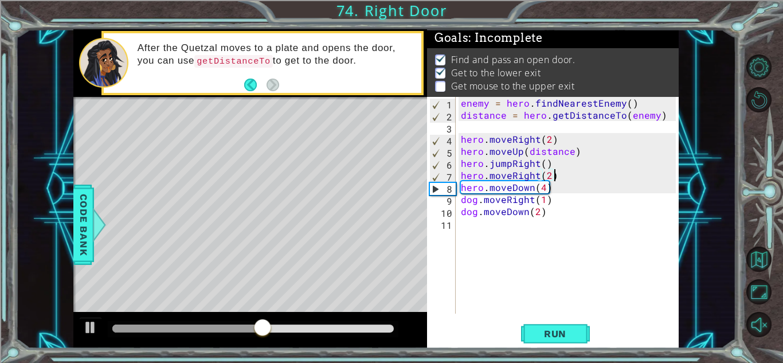
scroll to position [0, 0]
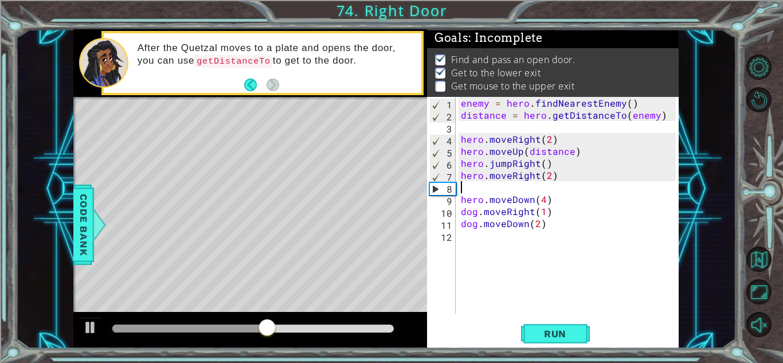
paste textarea "dog.moveDown(2)"
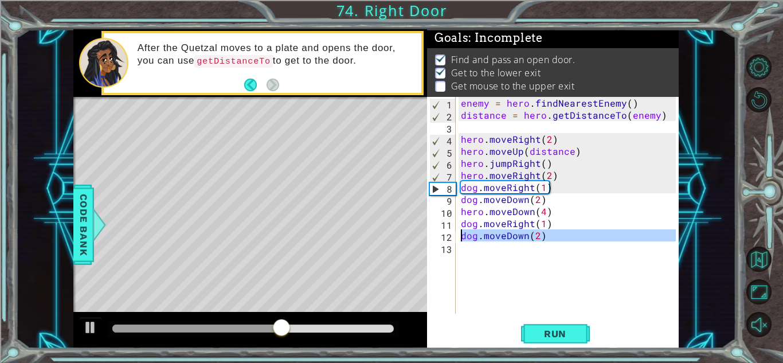
drag, startPoint x: 545, startPoint y: 263, endPoint x: 448, endPoint y: 235, distance: 101.1
click at [448, 235] on div "dog.moveDown(2) 1 2 3 4 5 6 7 8 9 10 11 12 13 enemy = hero . findNearestEnemy (…" at bounding box center [551, 205] width 249 height 217
type textarea "dog.moveDown(2)"
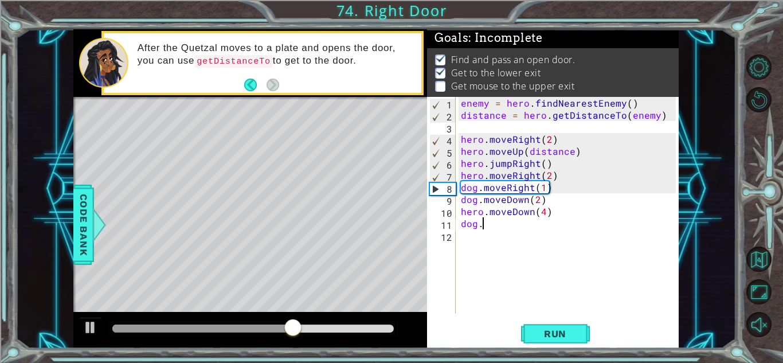
type textarea "d"
click at [559, 343] on button "Run" at bounding box center [555, 333] width 69 height 25
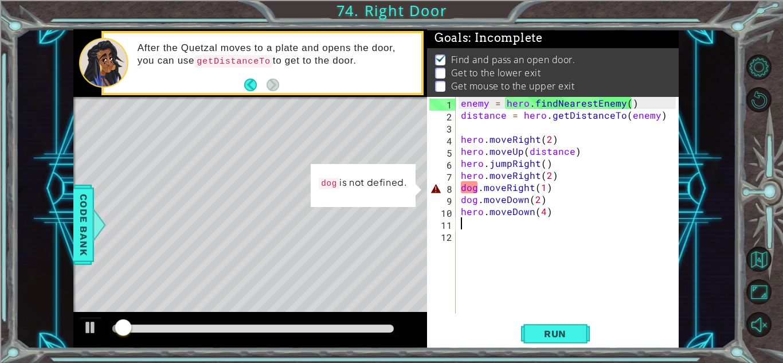
click at [478, 187] on div "enemy = hero . findNearestEnemy ( ) distance = hero . getDistanceTo ( enemy ) h…" at bounding box center [570, 217] width 223 height 241
click at [478, 200] on div "enemy = hero . findNearestEnemy ( ) distance = hero . getDistanceTo ( enemy ) h…" at bounding box center [570, 217] width 223 height 241
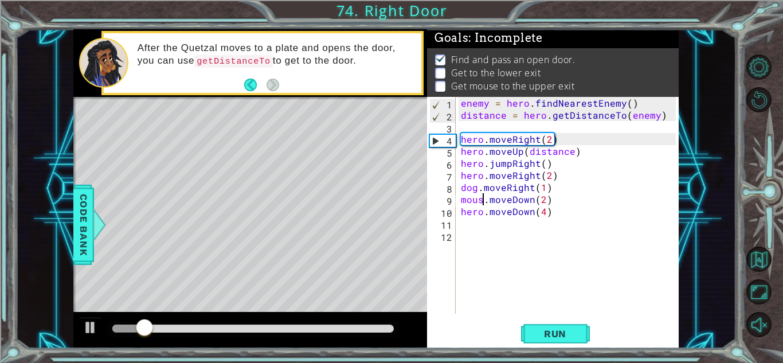
scroll to position [0, 2]
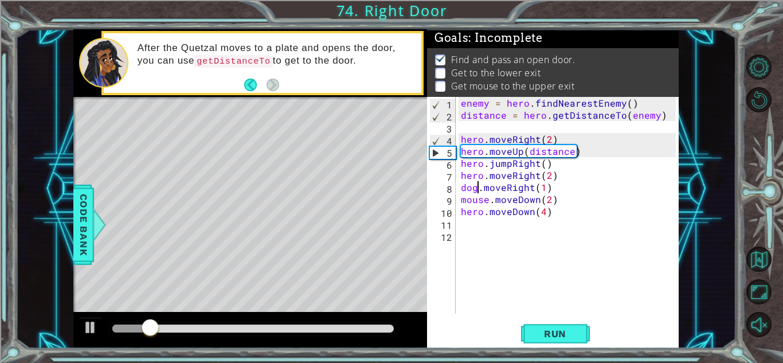
click at [477, 187] on div "enemy = hero . findNearestEnemy ( ) distance = hero . getDistanceTo ( enemy ) h…" at bounding box center [570, 217] width 223 height 241
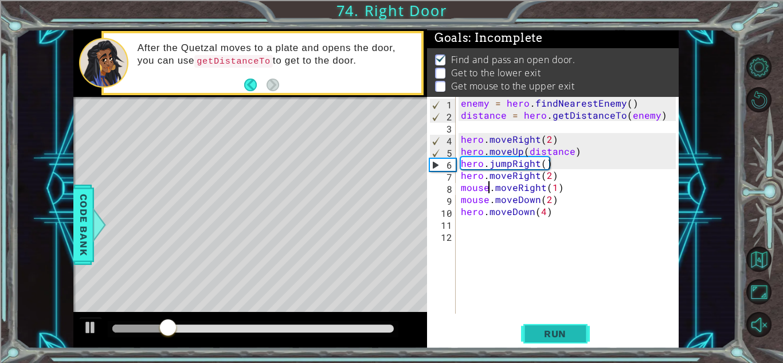
type textarea "mouse.moveRight(1)"
click at [537, 341] on button "Run" at bounding box center [555, 333] width 69 height 25
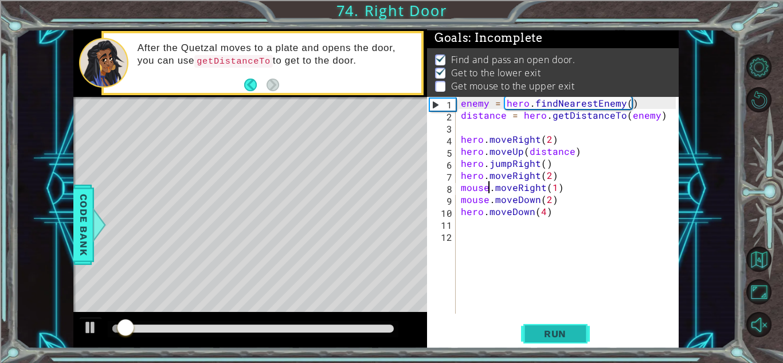
click at [537, 341] on button "Run" at bounding box center [555, 333] width 69 height 25
click at [537, 340] on button "Run" at bounding box center [555, 333] width 69 height 25
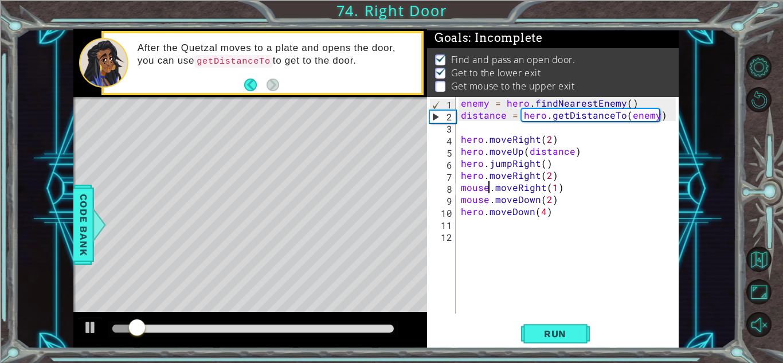
click at [535, 229] on div "enemy = hero . findNearestEnemy ( ) distance = hero . getDistanceTo ( enemy ) h…" at bounding box center [570, 217] width 223 height 241
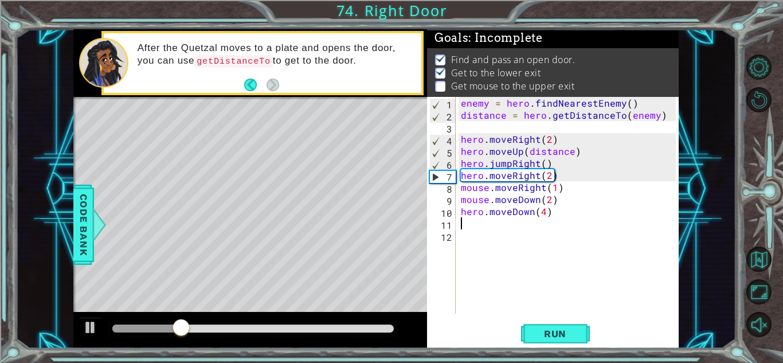
click at [535, 229] on div "enemy = hero . findNearestEnemy ( ) distance = hero . getDistanceTo ( enemy ) h…" at bounding box center [570, 217] width 223 height 241
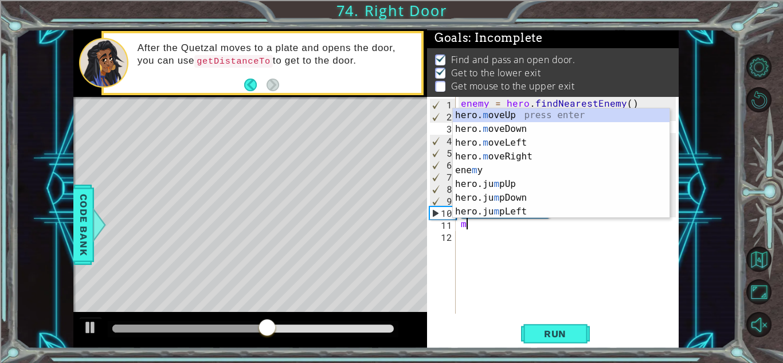
type textarea "m"
click at [528, 222] on div "enemy = hero . findNearestEnemy ( ) distance = hero . getDistanceTo ( enemy ) h…" at bounding box center [570, 217] width 223 height 241
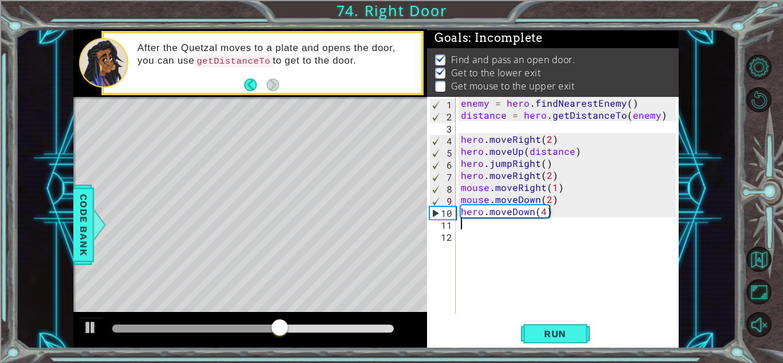
click at [564, 194] on div "enemy = hero . findNearestEnemy ( ) distance = hero . getDistanceTo ( enemy ) h…" at bounding box center [570, 217] width 223 height 241
type textarea "mouse.moveDown(2)"
type textarea "mouse.digRight(1)"
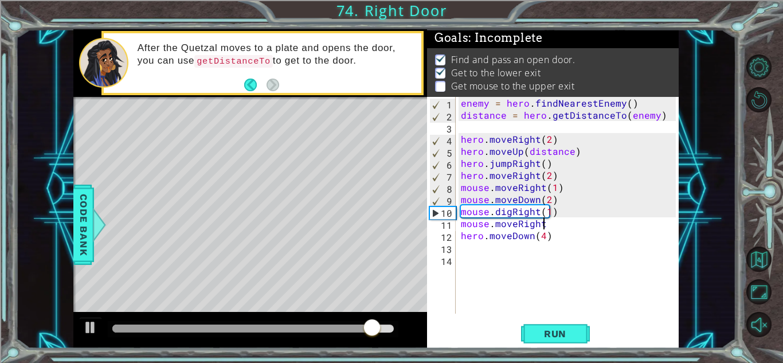
scroll to position [0, 5]
type textarea "mouse.moveRight(2)"
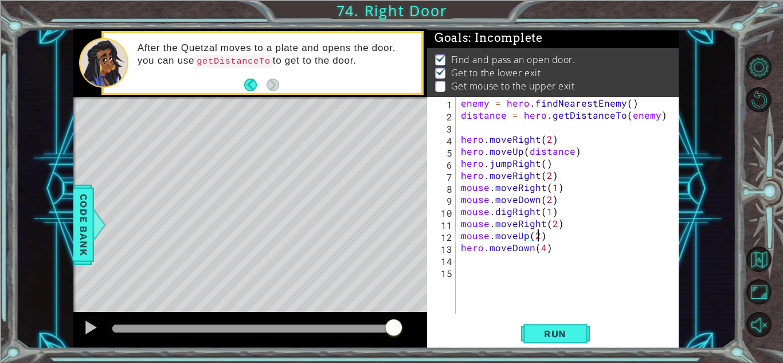
scroll to position [0, 5]
type textarea "mouse.moveUp(2)"
click at [541, 323] on button "Run" at bounding box center [555, 333] width 69 height 25
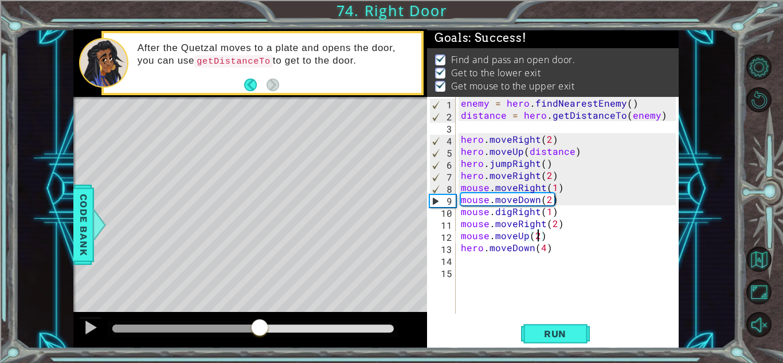
drag, startPoint x: 167, startPoint y: 327, endPoint x: 261, endPoint y: 334, distance: 94.3
click at [261, 334] on div at bounding box center [259, 328] width 21 height 21
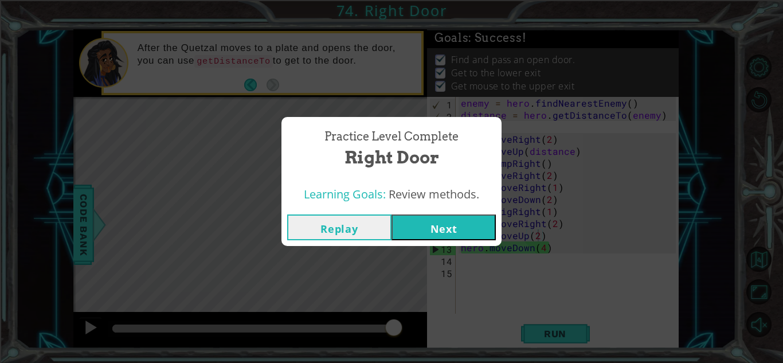
click at [431, 235] on button "Next" at bounding box center [444, 227] width 104 height 26
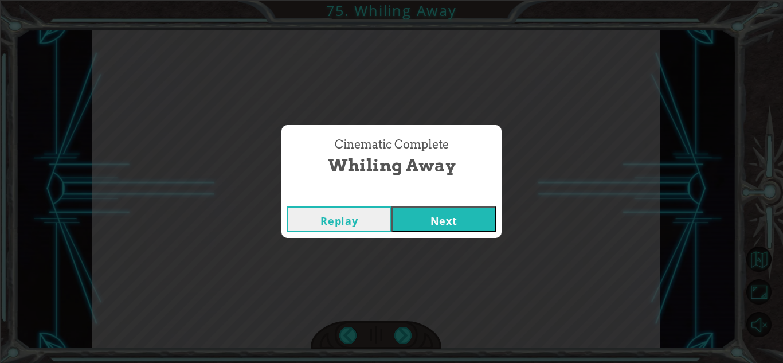
click at [452, 243] on div "Cinematic Complete Whiling Away Replay Next" at bounding box center [391, 181] width 783 height 363
click at [439, 226] on button "Next" at bounding box center [444, 219] width 104 height 26
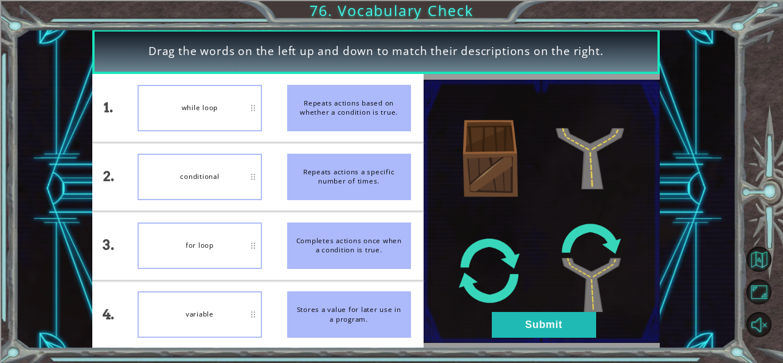
click at [197, 208] on li "conditional" at bounding box center [199, 177] width 149 height 68
click at [532, 327] on button "Submit" at bounding box center [544, 325] width 104 height 26
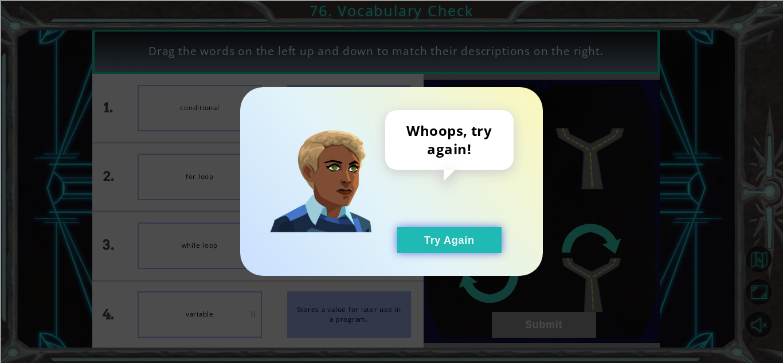
click at [469, 231] on button "Try Again" at bounding box center [449, 240] width 104 height 26
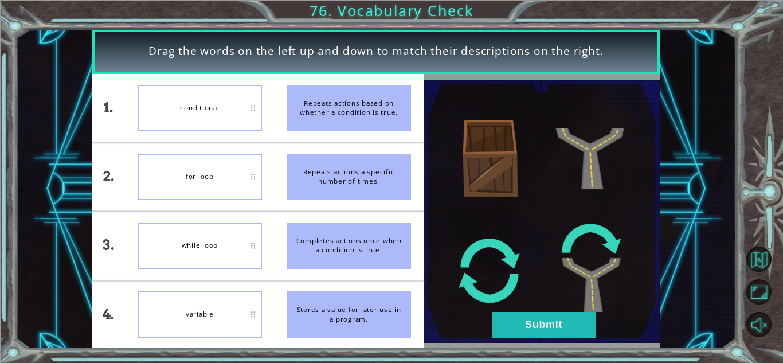
click at [211, 119] on div "conditional" at bounding box center [200, 108] width 124 height 46
click at [512, 345] on div at bounding box center [542, 211] width 236 height 275
click at [507, 331] on button "Submit" at bounding box center [544, 325] width 104 height 26
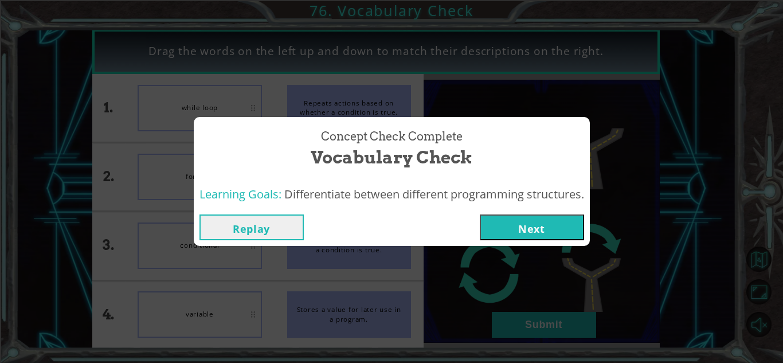
click at [506, 219] on button "Next" at bounding box center [532, 227] width 104 height 26
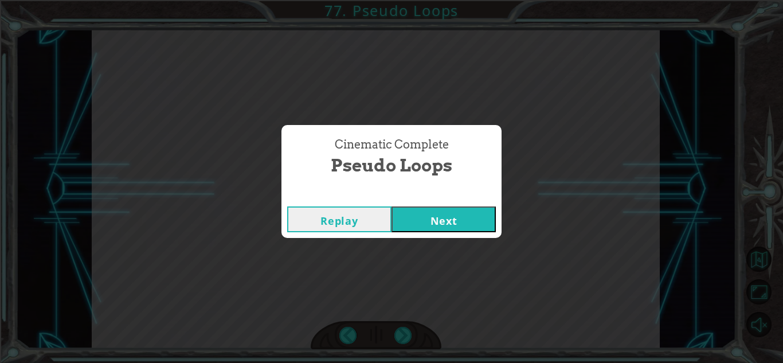
click at [417, 212] on button "Next" at bounding box center [444, 219] width 104 height 26
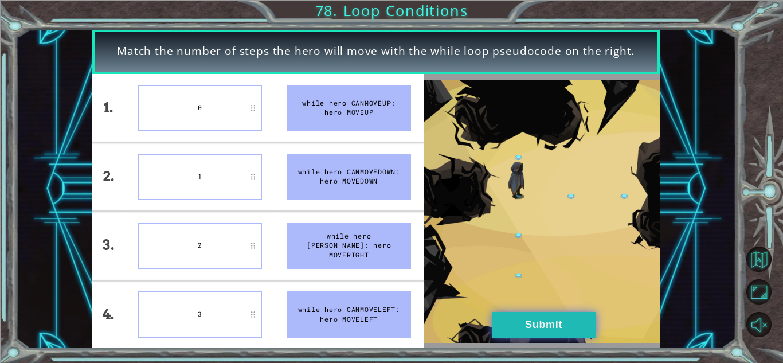
click at [558, 337] on button "Submit" at bounding box center [544, 325] width 104 height 26
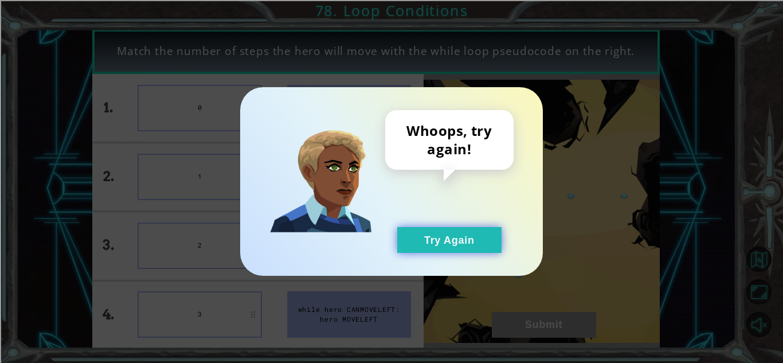
click at [461, 244] on button "Try Again" at bounding box center [449, 240] width 104 height 26
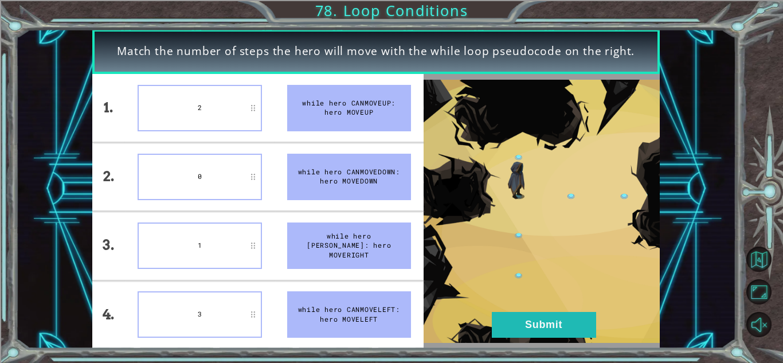
click at [218, 334] on div "3" at bounding box center [200, 314] width 124 height 46
click at [508, 313] on button "Submit" at bounding box center [544, 325] width 104 height 26
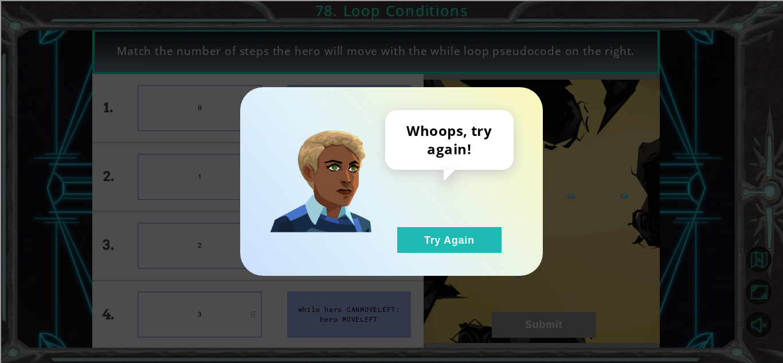
click at [452, 214] on div "Whoops, try again! Try Again" at bounding box center [449, 181] width 128 height 143
click at [445, 235] on button "Try Again" at bounding box center [449, 240] width 104 height 26
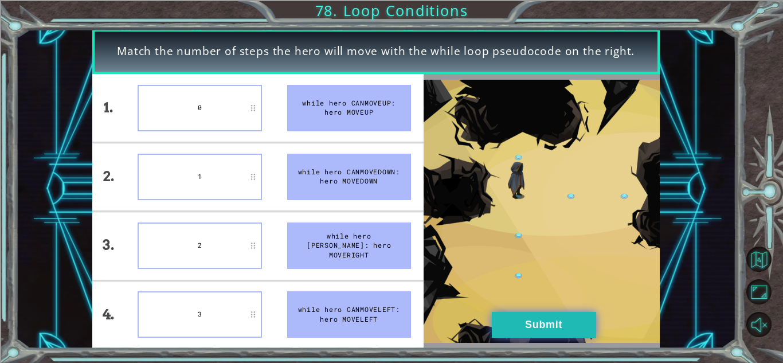
click at [506, 325] on button "Submit" at bounding box center [544, 325] width 104 height 26
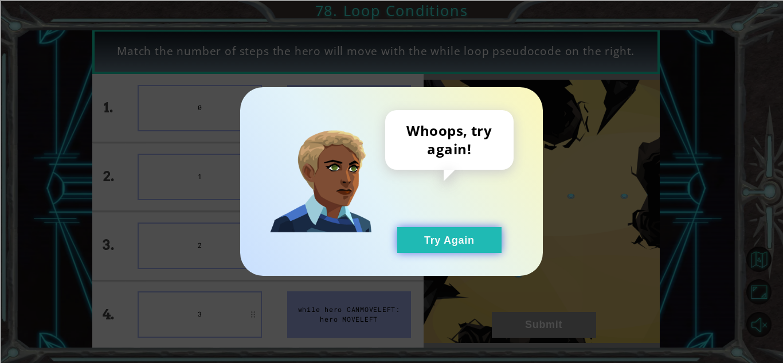
click at [444, 237] on button "Try Again" at bounding box center [449, 240] width 104 height 26
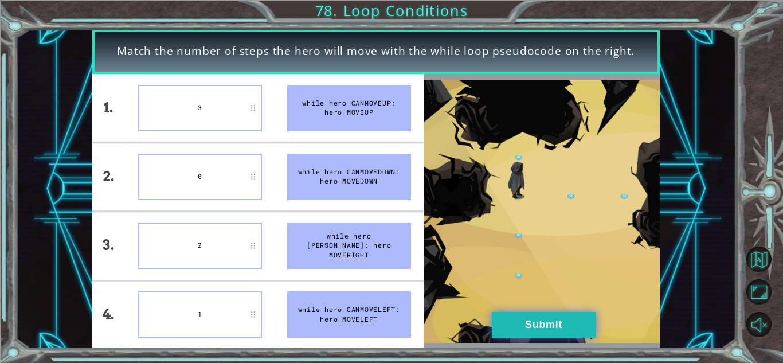
click at [530, 317] on button "Submit" at bounding box center [544, 325] width 104 height 26
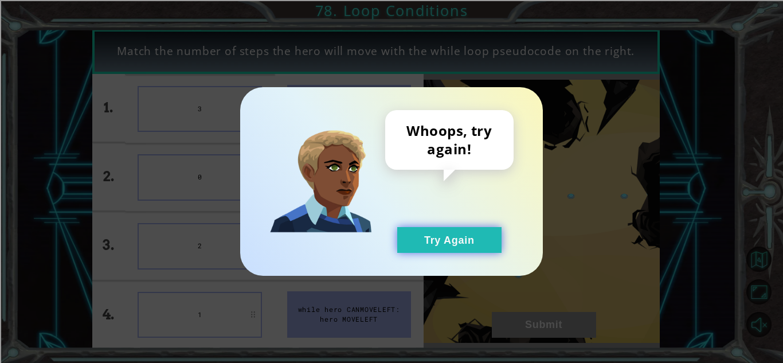
click at [468, 247] on button "Try Again" at bounding box center [449, 240] width 104 height 26
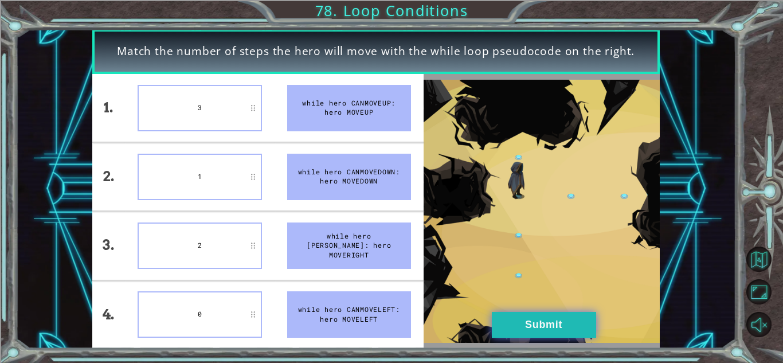
click at [543, 335] on button "Submit" at bounding box center [544, 325] width 104 height 26
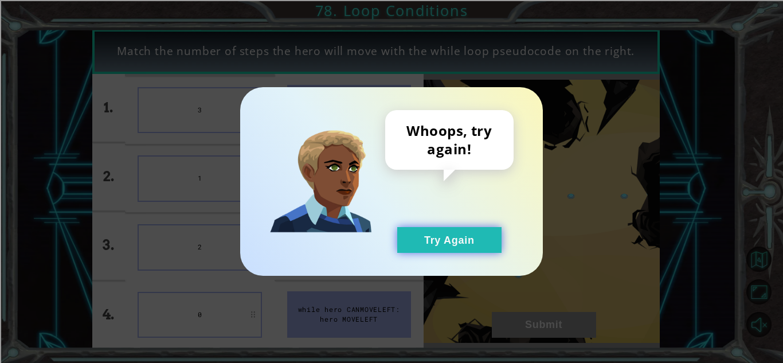
click at [455, 252] on button "Try Again" at bounding box center [449, 240] width 104 height 26
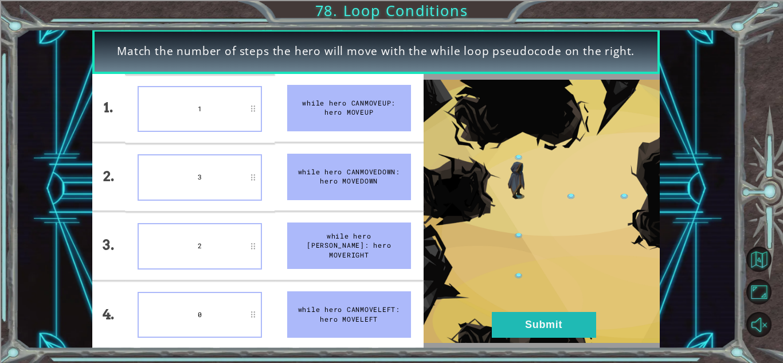
click at [524, 308] on img at bounding box center [542, 212] width 236 height 264
click at [506, 344] on div at bounding box center [542, 211] width 236 height 275
click at [513, 321] on button "Submit" at bounding box center [544, 325] width 104 height 26
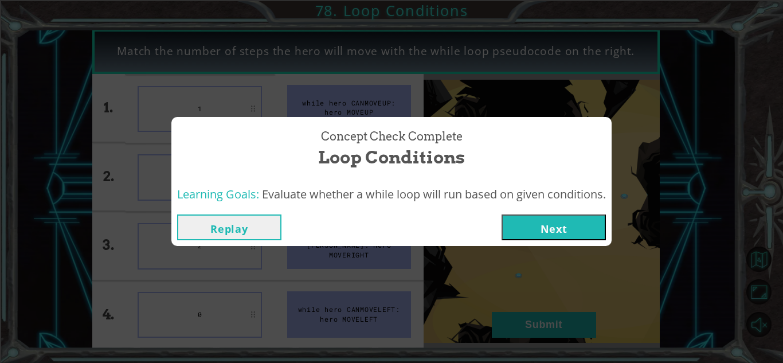
click at [545, 235] on button "Next" at bounding box center [554, 227] width 104 height 26
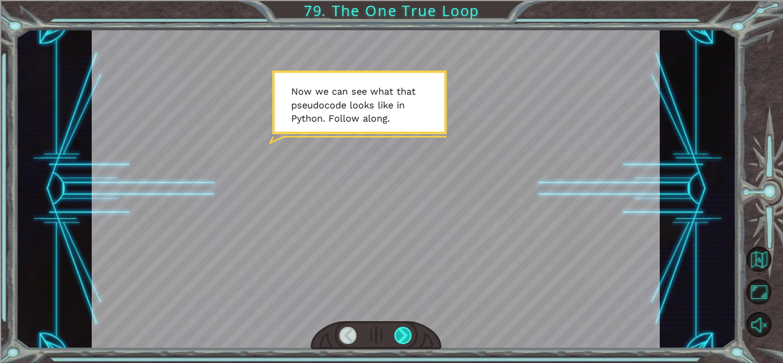
click at [398, 335] on div at bounding box center [404, 335] width 18 height 17
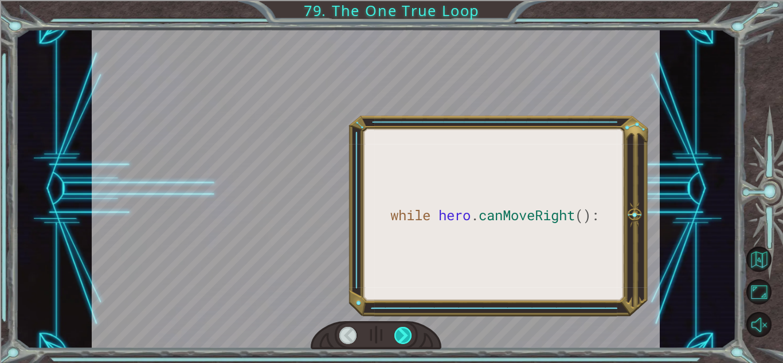
click at [398, 335] on div at bounding box center [404, 335] width 18 height 17
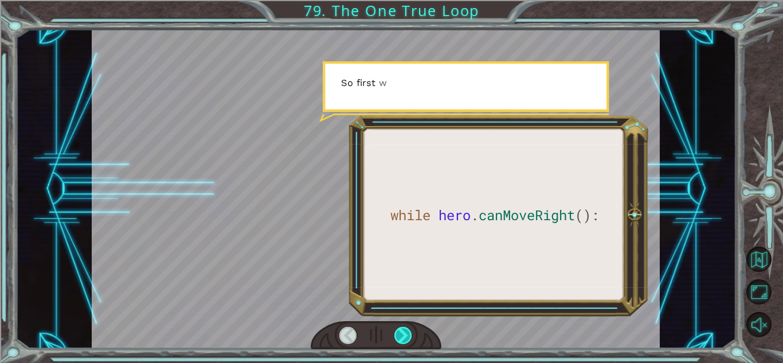
click at [398, 335] on div at bounding box center [404, 335] width 18 height 17
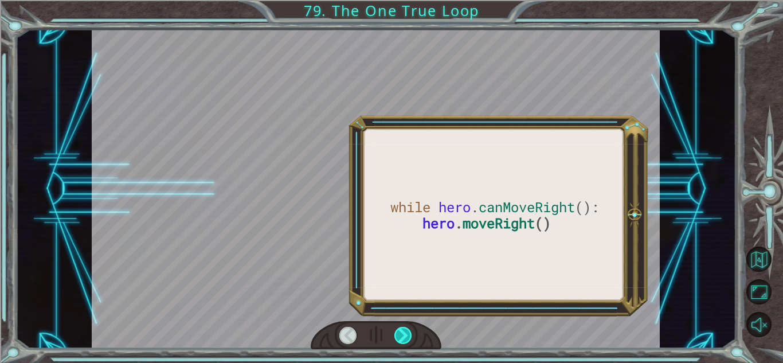
click at [398, 335] on div at bounding box center [404, 335] width 18 height 17
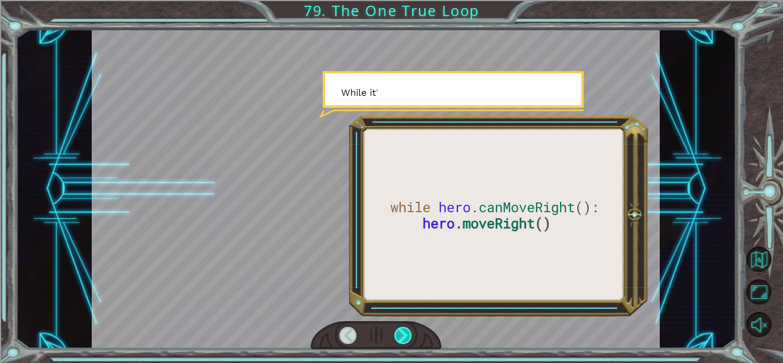
click at [398, 335] on div at bounding box center [404, 335] width 18 height 17
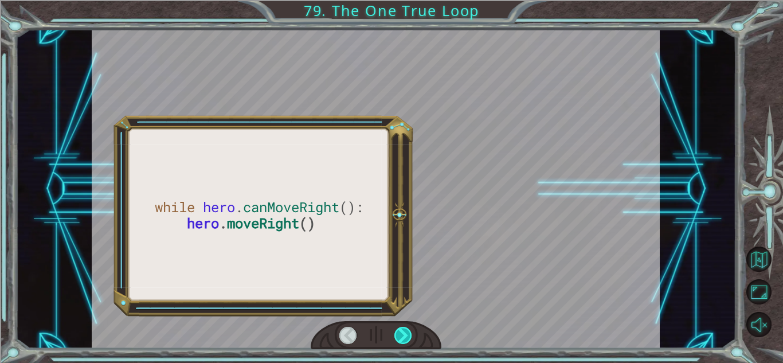
click at [398, 335] on div at bounding box center [404, 335] width 18 height 17
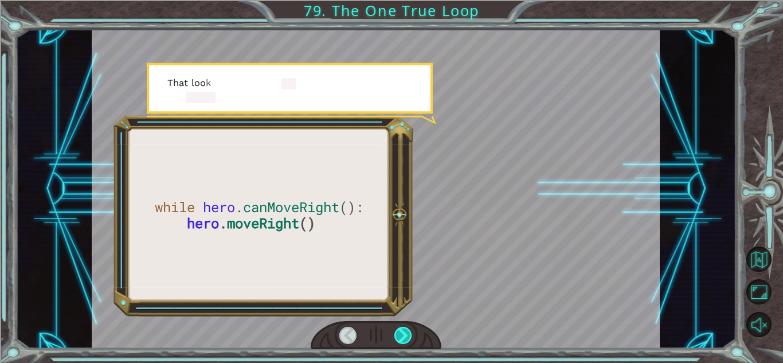
click at [398, 335] on div at bounding box center [404, 335] width 18 height 17
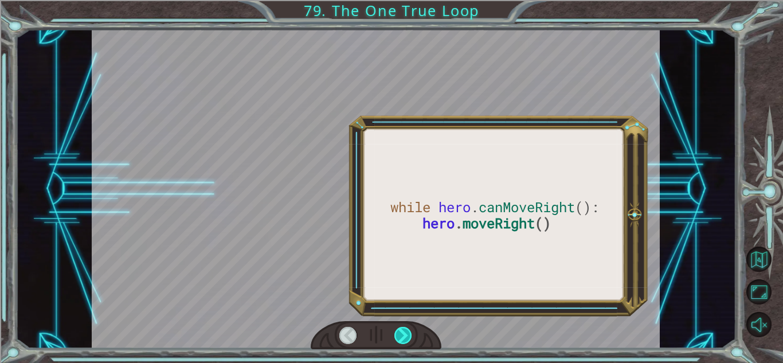
click at [398, 335] on div at bounding box center [404, 335] width 18 height 17
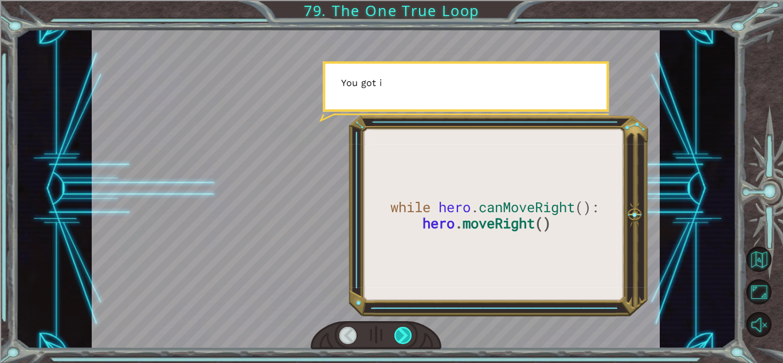
click at [398, 335] on div at bounding box center [404, 335] width 18 height 17
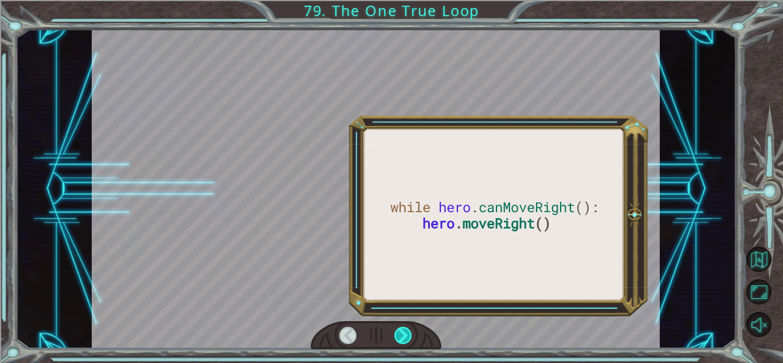
click at [398, 335] on div at bounding box center [404, 335] width 18 height 17
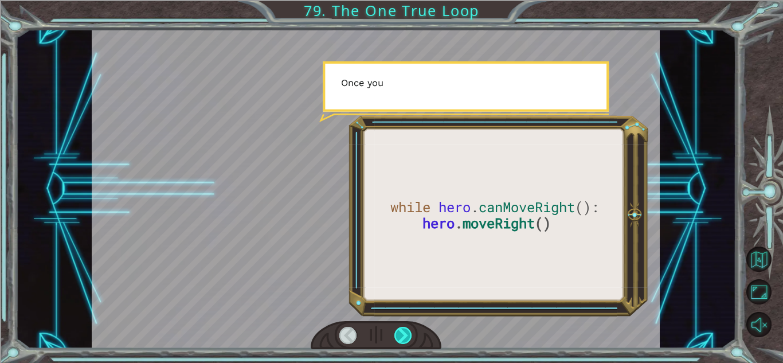
click at [398, 335] on div at bounding box center [404, 335] width 18 height 17
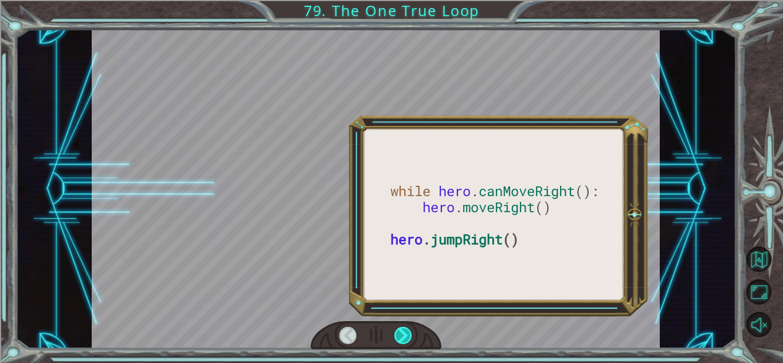
click at [398, 335] on div at bounding box center [404, 335] width 18 height 17
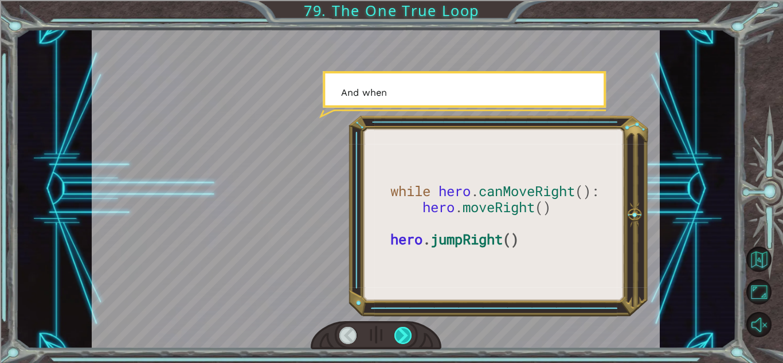
click at [398, 335] on div at bounding box center [404, 335] width 18 height 17
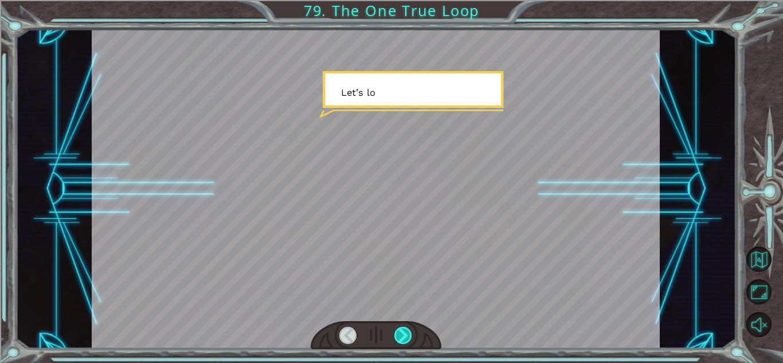
click at [398, 335] on div at bounding box center [404, 335] width 18 height 17
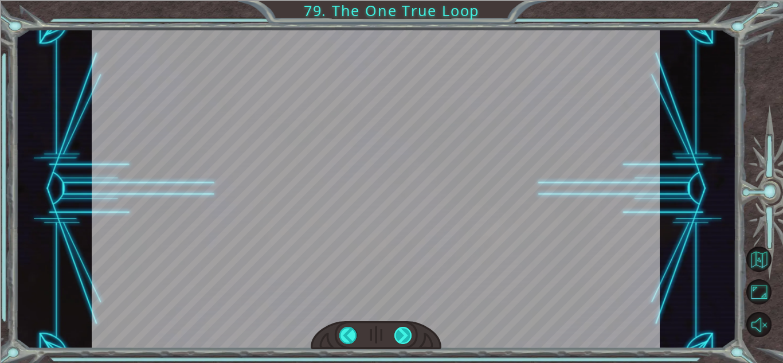
click at [398, 0] on div "while hero . canMoveRight (): hero . moveRight () hero . jumpRight () N o w w e…" at bounding box center [391, 0] width 783 height 0
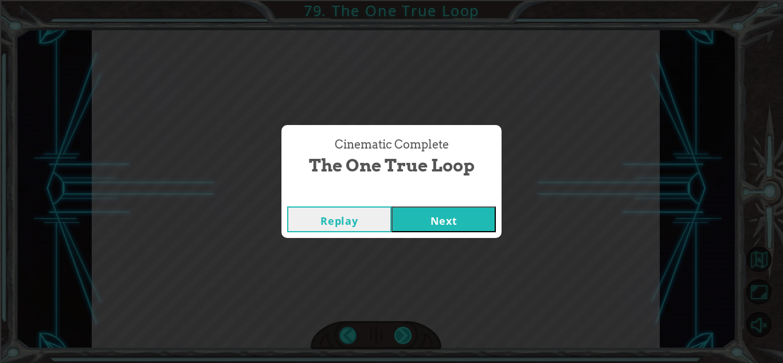
click at [398, 335] on div "Cinematic Complete The One True Loop Replay Next" at bounding box center [391, 181] width 783 height 363
click at [432, 209] on button "Next" at bounding box center [444, 219] width 104 height 26
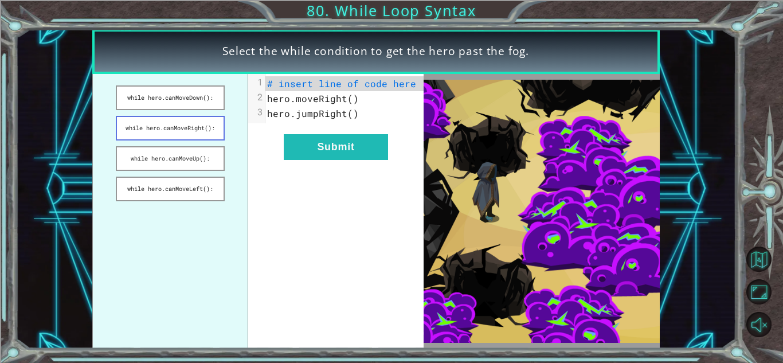
click at [182, 132] on button "while hero.canMoveRight():" at bounding box center [170, 128] width 108 height 25
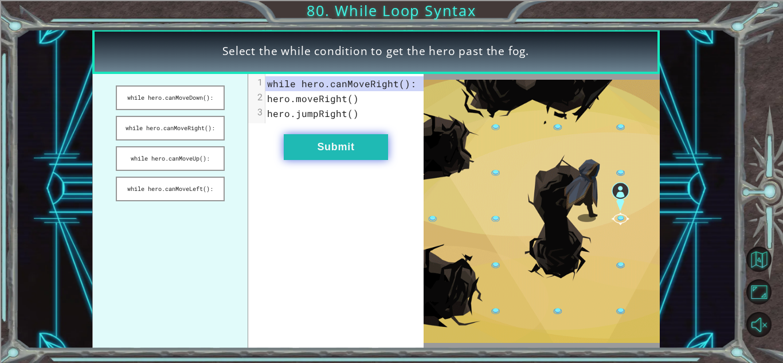
click at [298, 151] on button "Submit" at bounding box center [336, 147] width 104 height 26
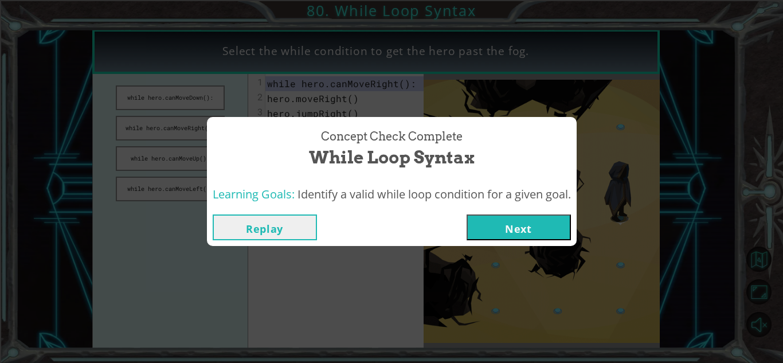
click at [506, 235] on button "Next" at bounding box center [519, 227] width 104 height 26
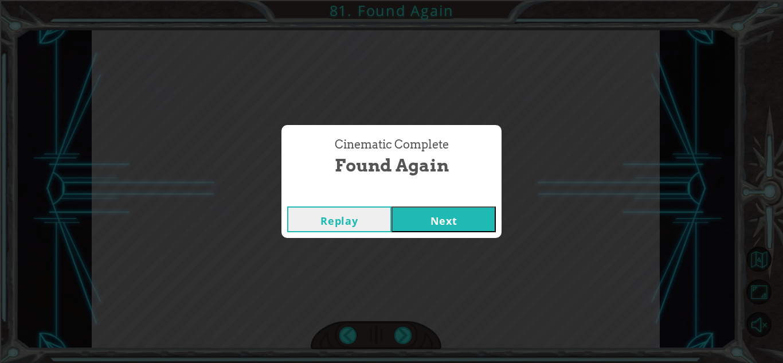
click at [448, 213] on button "Next" at bounding box center [444, 219] width 104 height 26
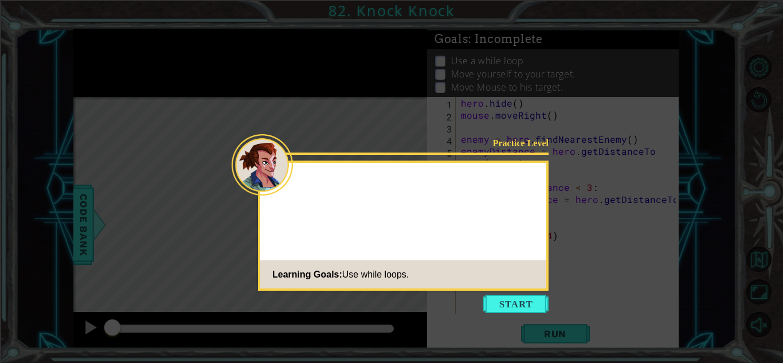
click at [499, 319] on icon at bounding box center [391, 181] width 783 height 363
click at [512, 296] on button "Start" at bounding box center [515, 304] width 65 height 18
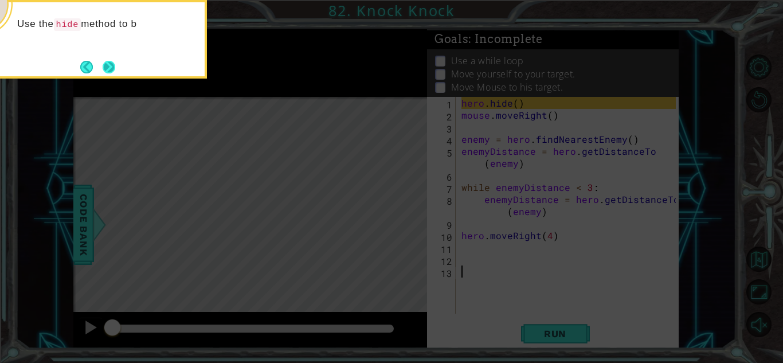
click at [112, 60] on button "Next" at bounding box center [109, 67] width 14 height 14
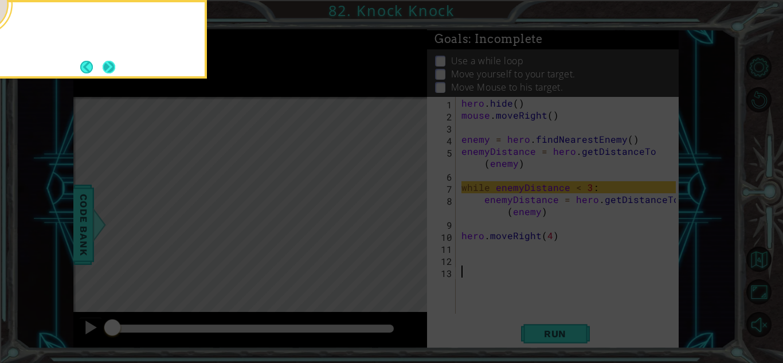
click at [112, 60] on button "Next" at bounding box center [109, 66] width 13 height 13
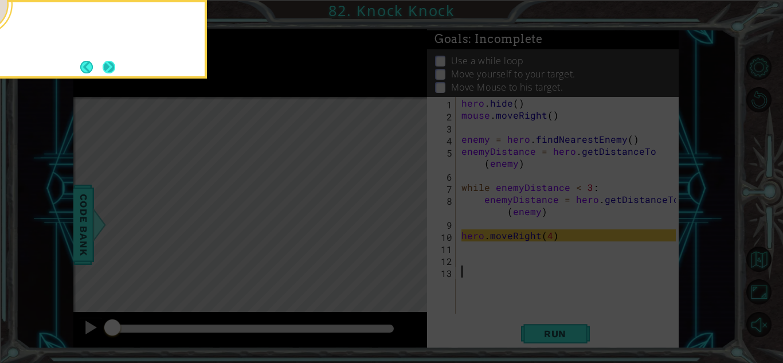
click at [112, 60] on button "Next" at bounding box center [109, 67] width 15 height 15
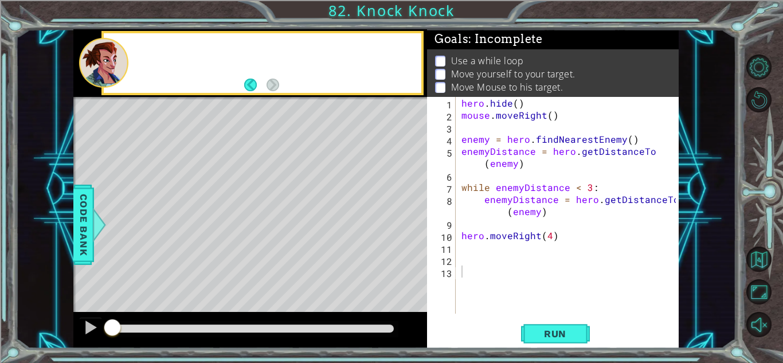
click at [112, 60] on div at bounding box center [103, 63] width 49 height 50
drag, startPoint x: 450, startPoint y: 268, endPoint x: 466, endPoint y: 84, distance: 184.8
click at [466, 84] on div "Goals : Incomplete Use a while loop Move yourself to your target. Move Mouse to…" at bounding box center [553, 188] width 252 height 319
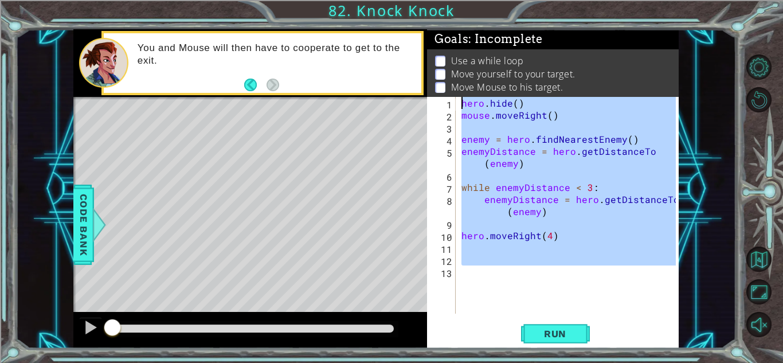
drag, startPoint x: 514, startPoint y: 278, endPoint x: 451, endPoint y: 98, distance: 190.6
click at [451, 98] on div "1 2 3 4 5 6 7 8 9 10 11 12 13 hero . hide ( ) mouse . moveRight ( ) enemy = her…" at bounding box center [551, 205] width 249 height 217
type textarea "hero.hide() mouse.moveRight()"
click at [636, 260] on div "hero . hide ( ) mouse . moveRight ( ) enemy = hero . findNearestEnemy ( ) enemy…" at bounding box center [567, 205] width 217 height 217
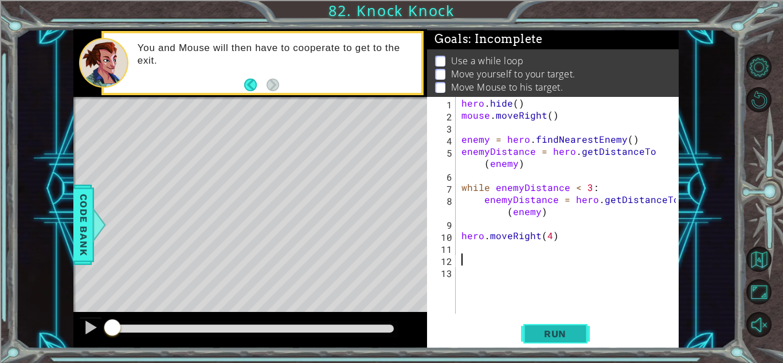
click at [568, 324] on button "Run" at bounding box center [555, 333] width 69 height 25
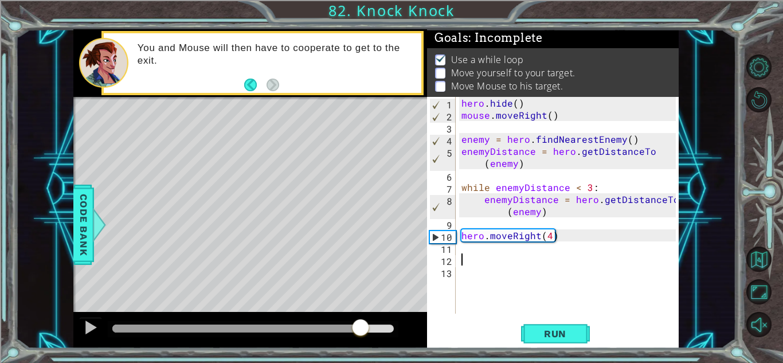
drag, startPoint x: 211, startPoint y: 328, endPoint x: 365, endPoint y: 324, distance: 154.3
click at [365, 324] on div at bounding box center [360, 328] width 21 height 21
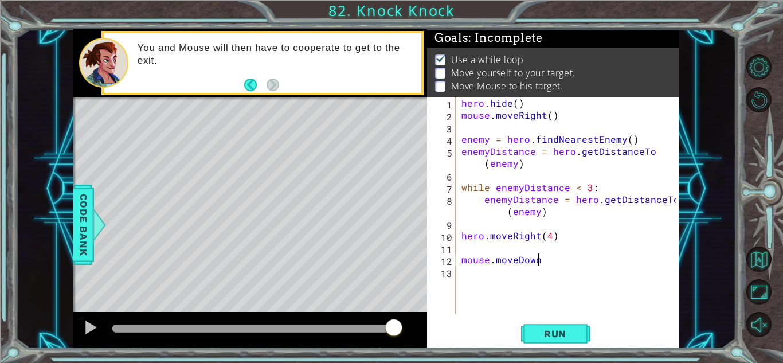
scroll to position [0, 4]
type textarea "mouse.moveDown"
click at [93, 220] on div at bounding box center [99, 225] width 14 height 34
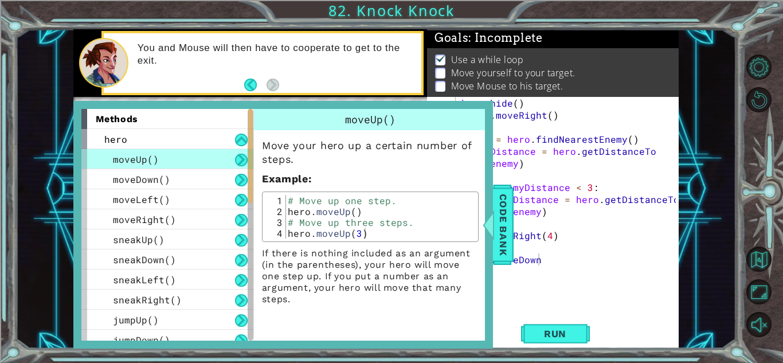
click at [516, 245] on div "hero . hide ( ) mouse . moveRight ( ) enemy = hero . findNearestEnemy ( ) enemy…" at bounding box center [570, 217] width 222 height 241
click at [502, 259] on span "Code Bank" at bounding box center [503, 225] width 18 height 70
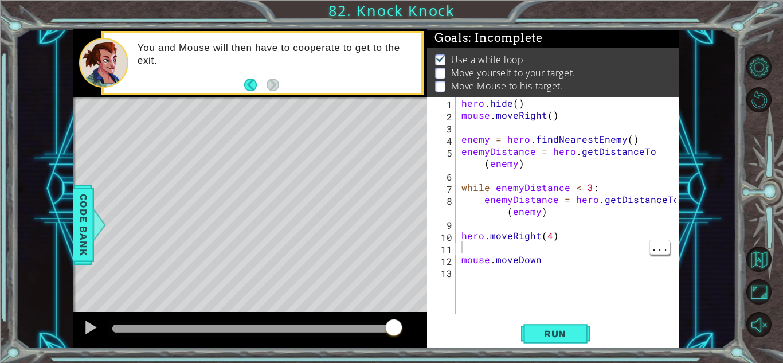
click at [568, 260] on div "hero . hide ( ) mouse . moveRight ( ) enemy = hero . findNearestEnemy ( ) enemy…" at bounding box center [570, 217] width 222 height 241
type textarea "mouse.moveDown(4)"
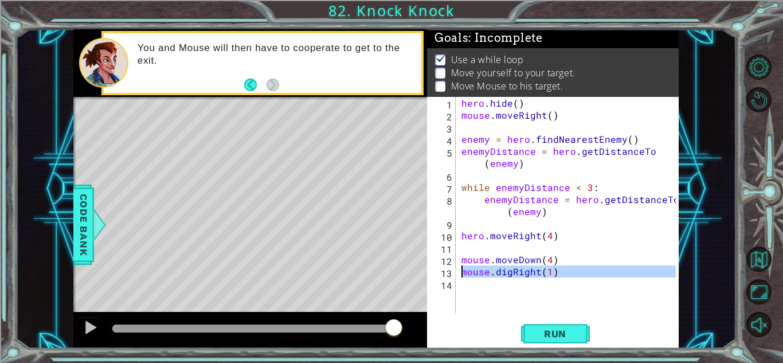
drag, startPoint x: 561, startPoint y: 279, endPoint x: 463, endPoint y: 272, distance: 98.8
click at [463, 272] on div "hero . hide ( ) mouse . moveRight ( ) enemy = hero . findNearestEnemy ( ) enemy…" at bounding box center [570, 217] width 222 height 241
type textarea "mouse.digRight(1)"
click at [469, 279] on div "hero . hide ( ) mouse . moveRight ( ) enemy = hero . findNearestEnemy ( ) enemy…" at bounding box center [567, 205] width 217 height 217
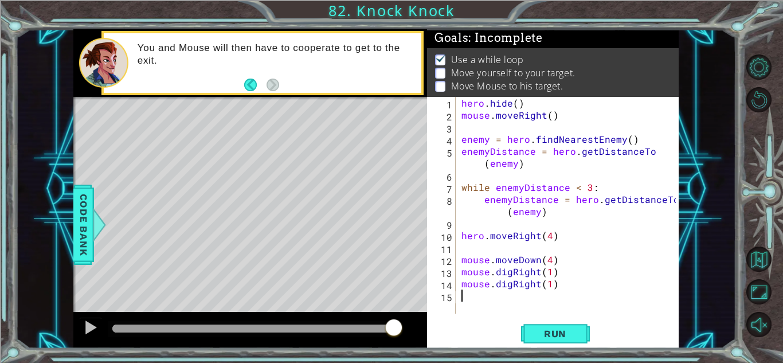
paste textarea "mouse.digRight(1)"
click at [509, 284] on div "hero . hide ( ) mouse . moveRight ( ) enemy = hero . findNearestEnemy ( ) enemy…" at bounding box center [570, 217] width 222 height 241
click at [553, 335] on span "Run" at bounding box center [555, 333] width 45 height 11
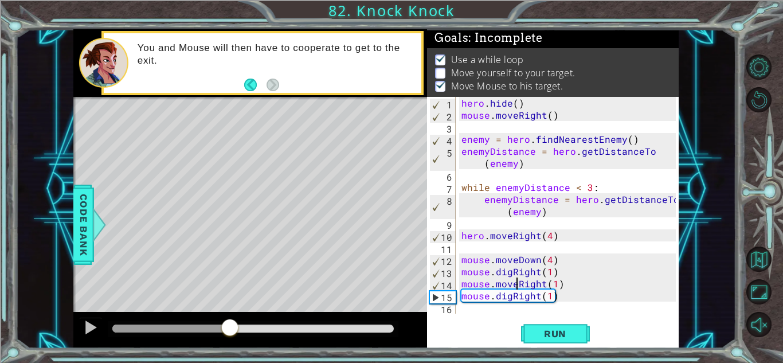
click at [233, 309] on div "methods hero moveUp() moveDown() moveLeft() moveRight() sneakUp() sneakDown() s…" at bounding box center [376, 188] width 606 height 319
click at [585, 302] on div "hero . hide ( ) mouse . moveRight ( ) enemy = hero . findNearestEnemy ( ) enemy…" at bounding box center [570, 217] width 222 height 241
type textarea "mouse.digRight(1)"
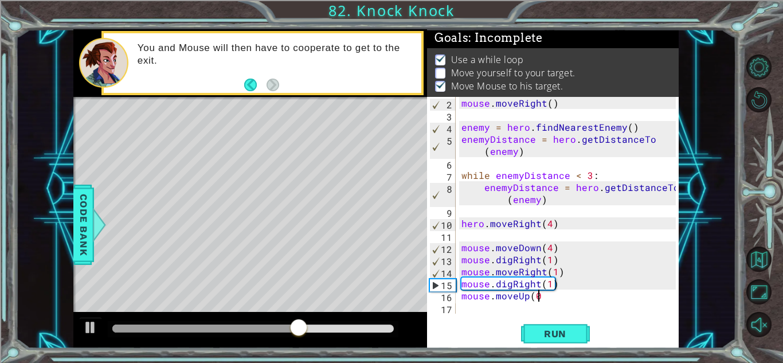
scroll to position [0, 4]
type textarea "mouse.moveUp(4)"
click at [582, 309] on div "mouse . moveRight ( ) enemy = hero . findNearestEnemy ( ) enemyDistance = hero …" at bounding box center [570, 217] width 222 height 241
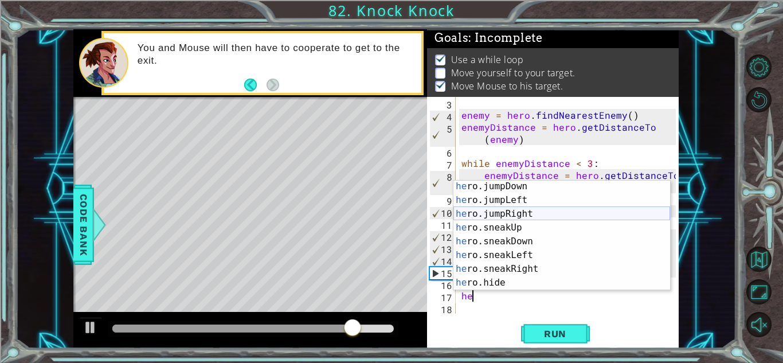
scroll to position [0, 0]
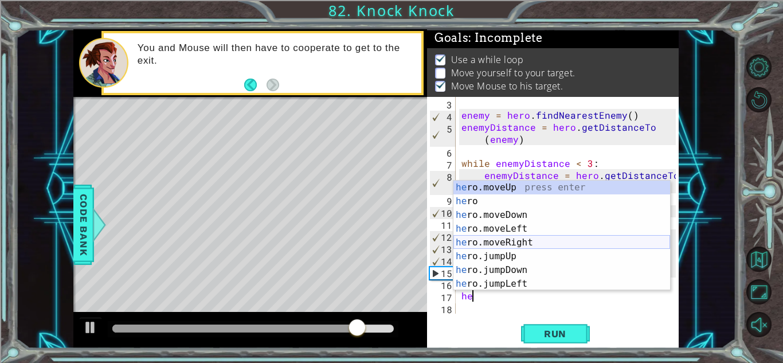
click at [524, 241] on div "he ro.moveUp press enter he ro press enter he ro.moveDown press enter he ro.mov…" at bounding box center [562, 250] width 217 height 138
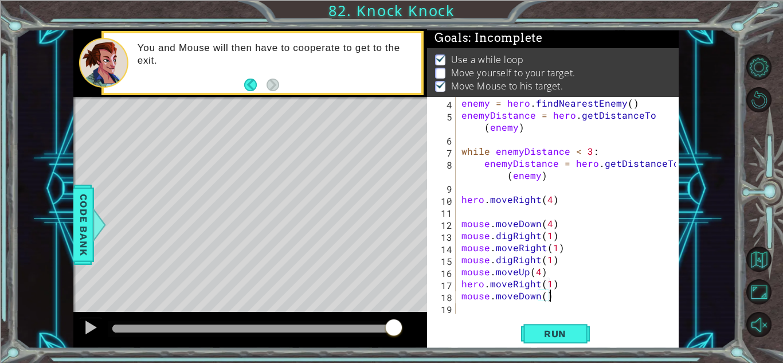
scroll to position [0, 5]
click at [545, 338] on span "Run" at bounding box center [555, 333] width 45 height 11
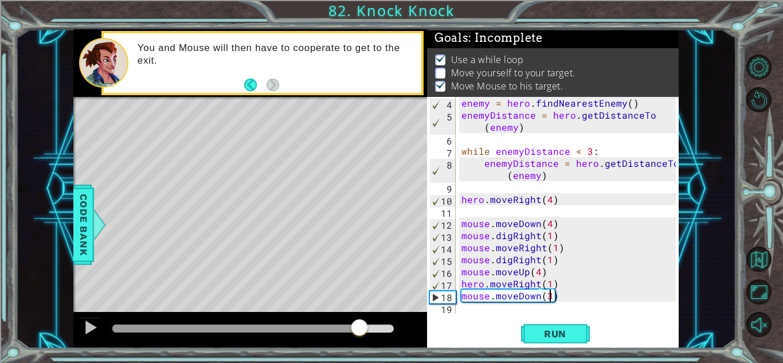
click at [361, 295] on div "methods hero moveUp() moveDown() moveLeft() moveRight() sneakUp() sneakDown() s…" at bounding box center [376, 188] width 606 height 319
click at [547, 284] on div "enemy = hero . findNearestEnemy ( ) enemyDistance = hero . getDistanceTo ( enem…" at bounding box center [570, 217] width 222 height 241
type textarea "hero.moveRight(2)"
click at [557, 311] on div "enemy = hero . findNearestEnemy ( ) enemyDistance = hero . getDistanceTo ( enem…" at bounding box center [570, 217] width 222 height 241
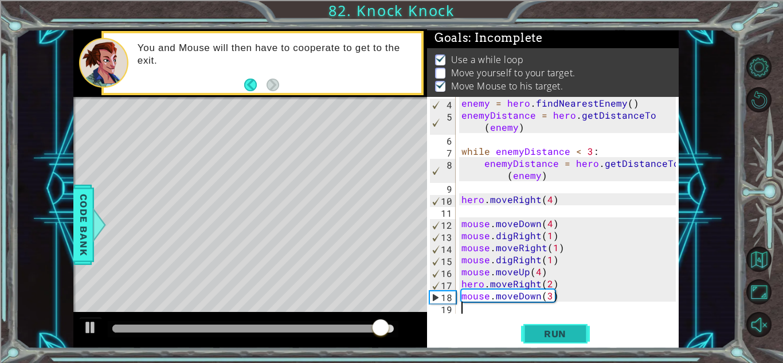
click at [558, 328] on span "Run" at bounding box center [555, 333] width 45 height 11
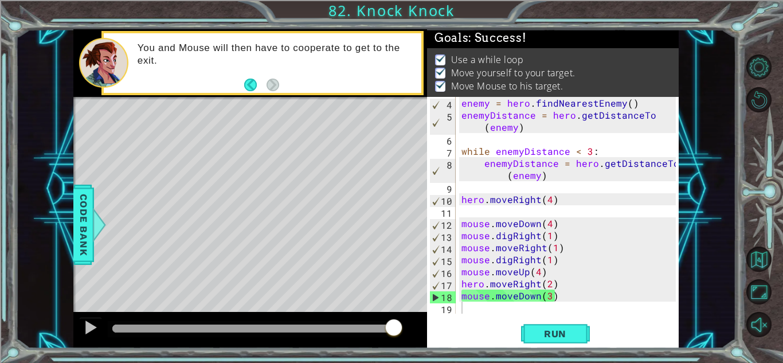
click at [415, 229] on div "methods hero moveUp() moveDown() moveLeft() moveRight() sneakUp() sneakDown() s…" at bounding box center [376, 188] width 606 height 319
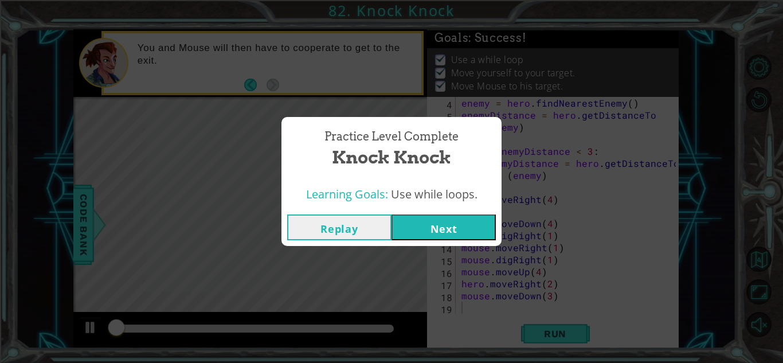
click at [422, 234] on button "Next" at bounding box center [444, 227] width 104 height 26
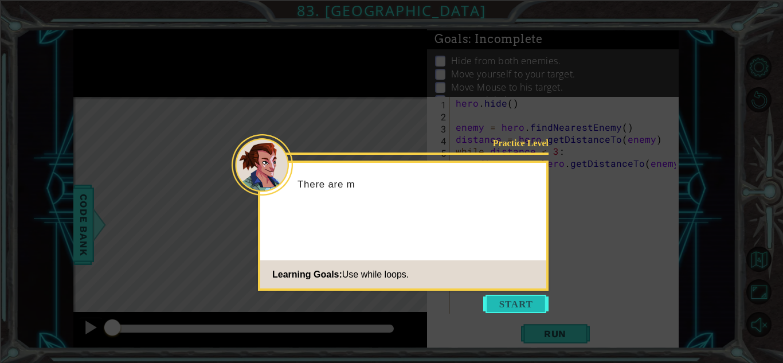
click at [488, 310] on button "Start" at bounding box center [515, 304] width 65 height 18
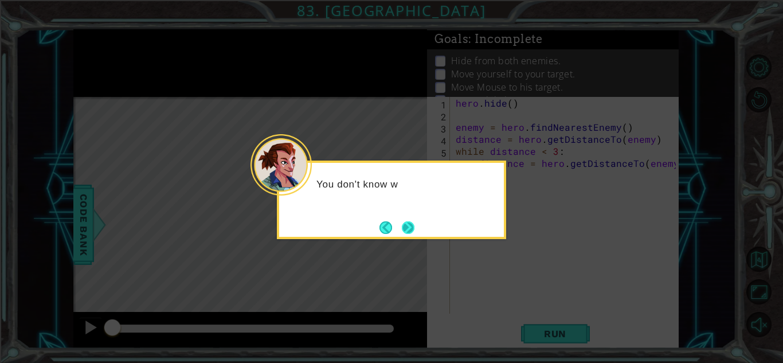
click at [400, 228] on button "Next" at bounding box center [409, 227] width 18 height 18
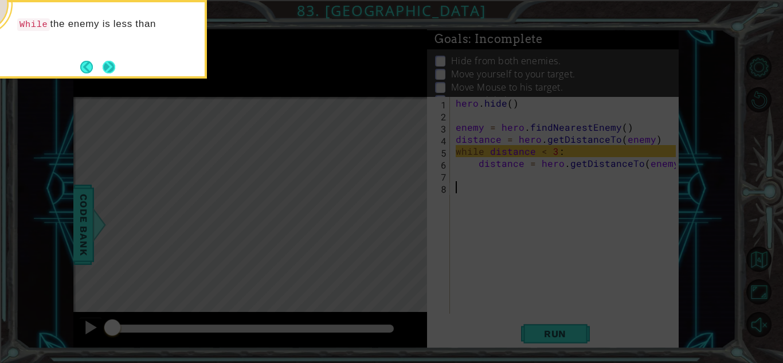
click at [111, 69] on button "Next" at bounding box center [109, 66] width 13 height 13
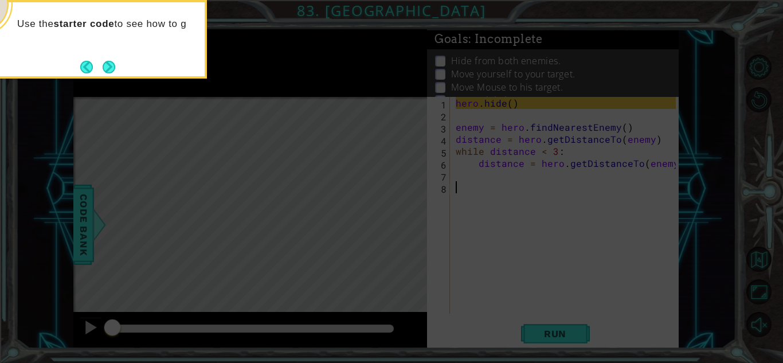
click at [111, 69] on button "Next" at bounding box center [109, 67] width 14 height 14
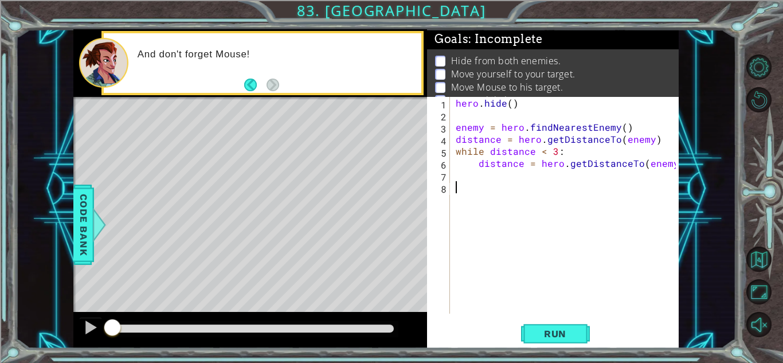
paste textarea "mouse.digRight(1)"
type textarea "m"
click at [759, 260] on button "Back to Map" at bounding box center [759, 259] width 25 height 25
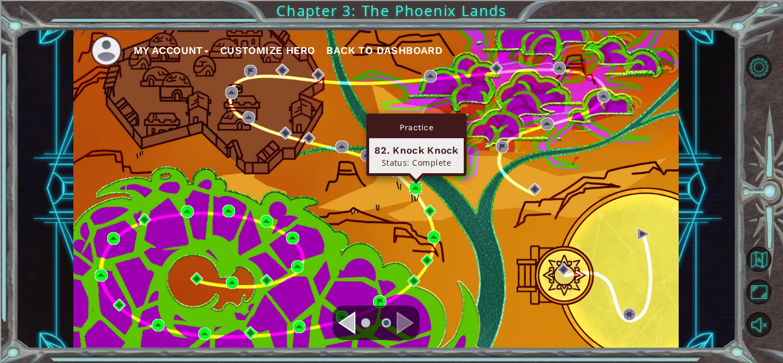
click at [411, 184] on img at bounding box center [415, 188] width 13 height 13
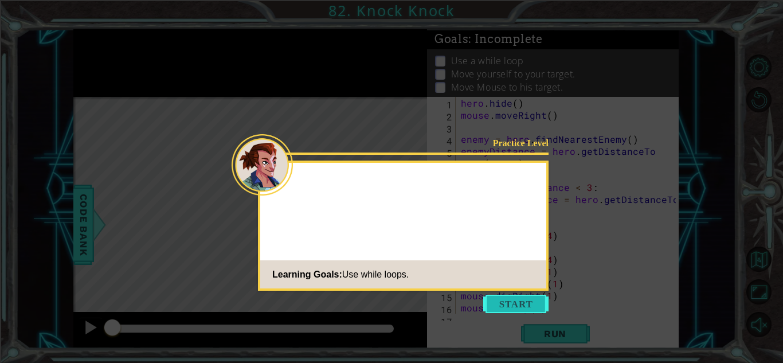
click at [508, 308] on button "Start" at bounding box center [515, 304] width 65 height 18
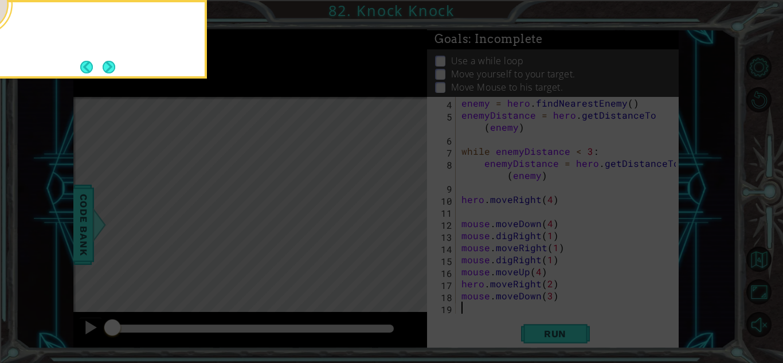
scroll to position [36, 0]
click at [116, 63] on button "Next" at bounding box center [109, 66] width 13 height 13
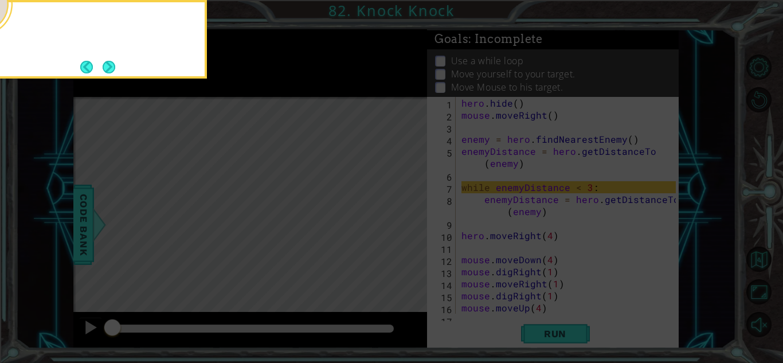
scroll to position [0, 0]
click at [104, 65] on button "Next" at bounding box center [109, 67] width 14 height 14
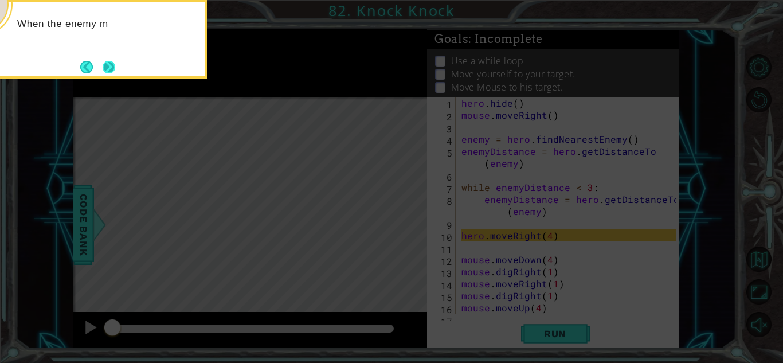
click at [108, 61] on button "Next" at bounding box center [109, 66] width 19 height 19
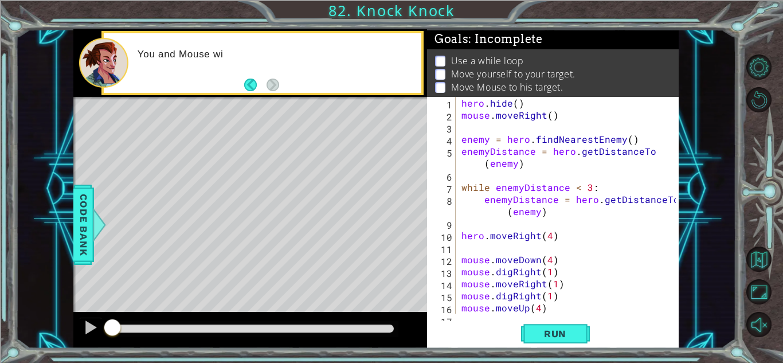
click at [567, 163] on div "hero . hide ( ) mouse . moveRight ( ) enemy = hero . findNearestEnemy ( ) enemy…" at bounding box center [570, 217] width 222 height 241
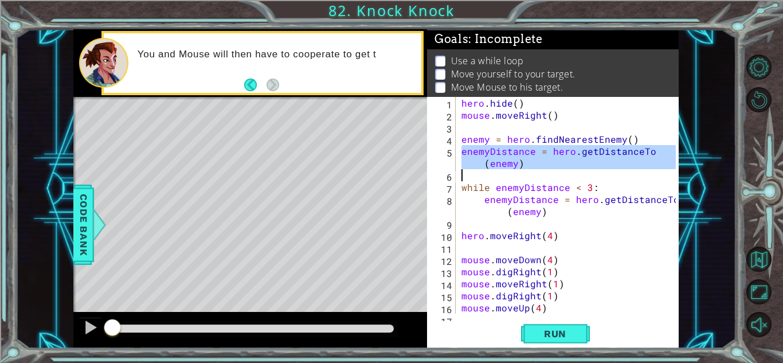
type textarea "mouse.moveDown(3)"
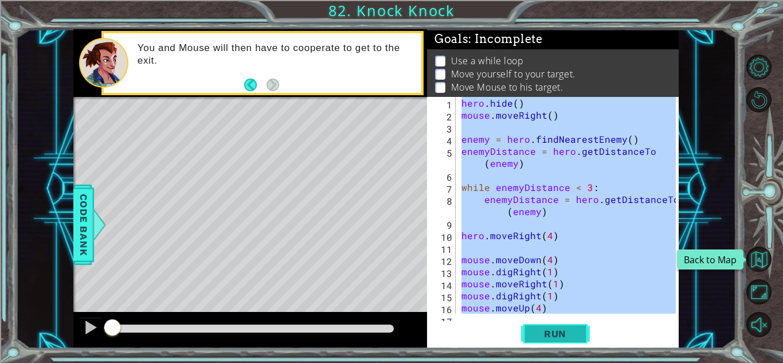
click at [570, 332] on span "Run" at bounding box center [555, 333] width 45 height 11
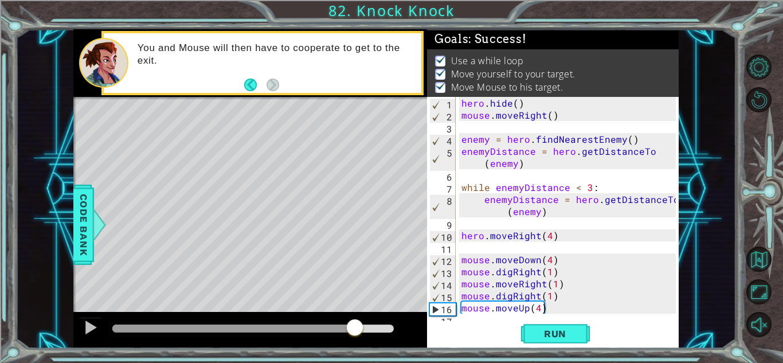
drag, startPoint x: 144, startPoint y: 328, endPoint x: 355, endPoint y: 350, distance: 212.2
click at [355, 350] on div "1 ההההההההההההההההההההההההההההההההההההההההההההההההההההההההההההההההההההההההההההה…" at bounding box center [391, 181] width 783 height 363
drag, startPoint x: 368, startPoint y: 329, endPoint x: 424, endPoint y: 319, distance: 56.5
click at [424, 319] on div at bounding box center [250, 330] width 354 height 37
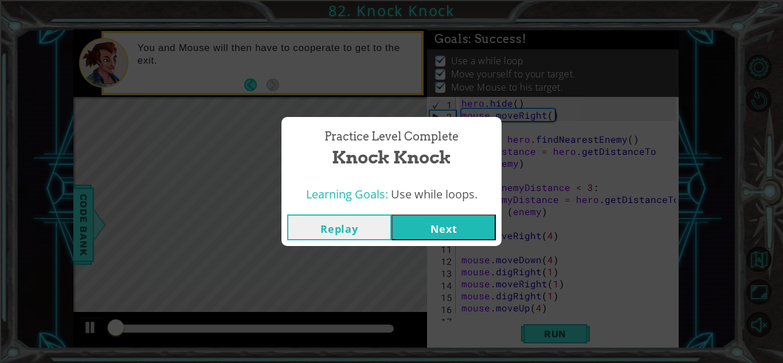
click at [440, 211] on div "Replay Next" at bounding box center [392, 227] width 220 height 37
click at [442, 214] on button "Next" at bounding box center [444, 227] width 104 height 26
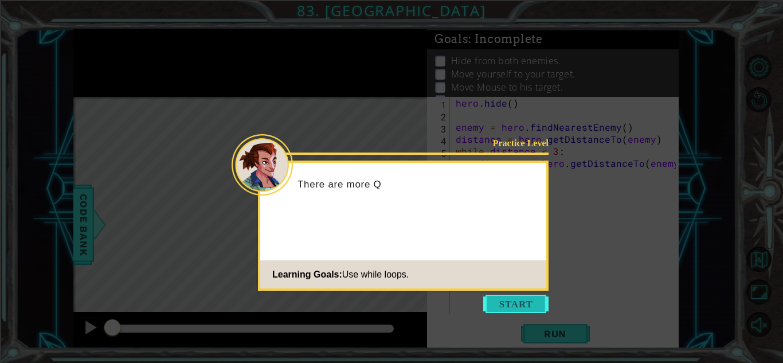
click at [522, 304] on button "Start" at bounding box center [515, 304] width 65 height 18
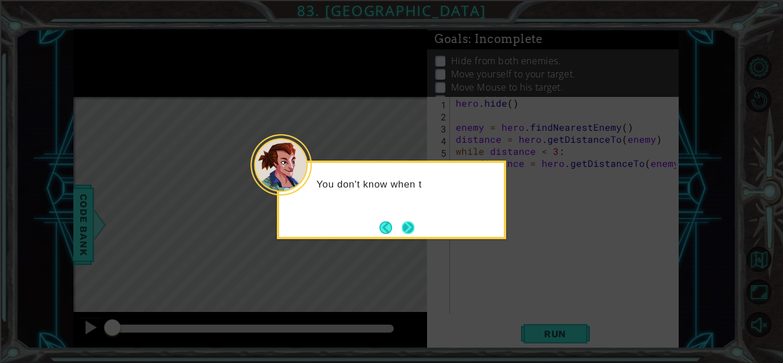
click at [402, 228] on button "Next" at bounding box center [408, 227] width 13 height 13
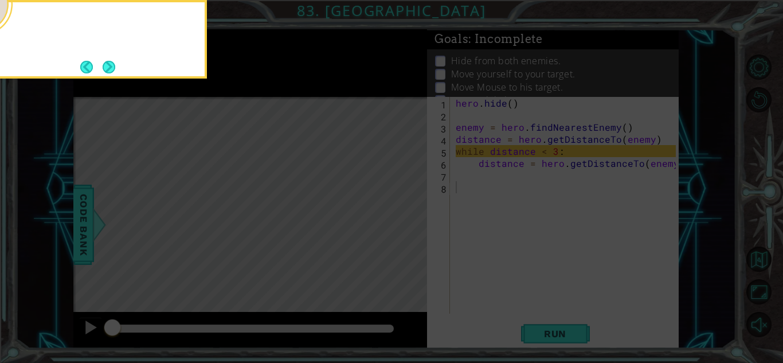
click at [400, 228] on icon at bounding box center [391, 54] width 783 height 618
click at [111, 68] on button "Next" at bounding box center [109, 67] width 14 height 14
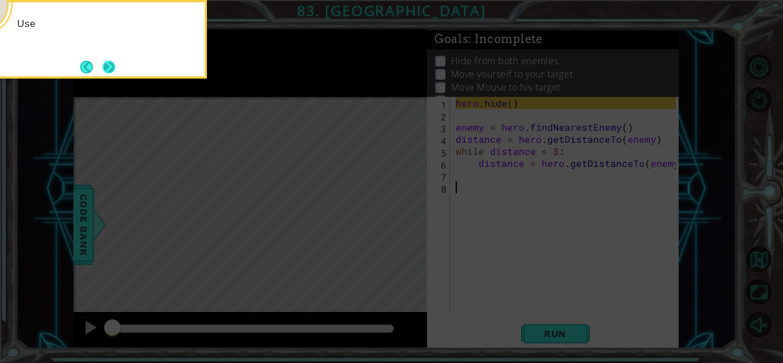
click at [113, 67] on button "Next" at bounding box center [109, 67] width 20 height 20
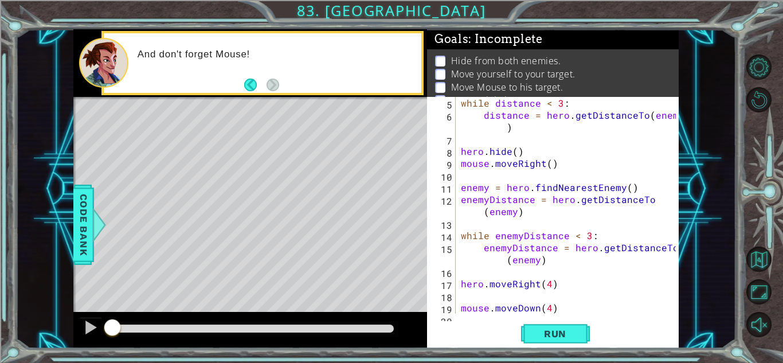
scroll to position [132, 0]
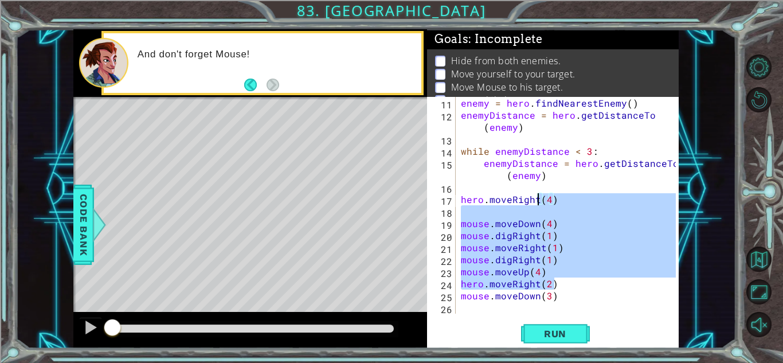
drag, startPoint x: 579, startPoint y: 287, endPoint x: 533, endPoint y: 187, distance: 109.8
click at [533, 187] on div "enemy = hero . findNearestEnemy ( ) enemyDistance = hero . getDistanceTo ( enem…" at bounding box center [570, 217] width 223 height 241
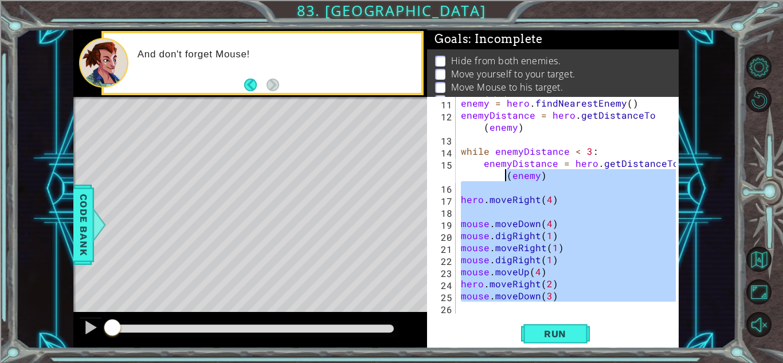
drag, startPoint x: 465, startPoint y: 309, endPoint x: 459, endPoint y: 145, distance: 164.1
click at [459, 145] on div "enemy = hero . findNearestEnemy ( ) enemyDistance = hero . getDistanceTo ( enem…" at bounding box center [570, 217] width 223 height 241
type textarea "while enemyDistance < 3:"
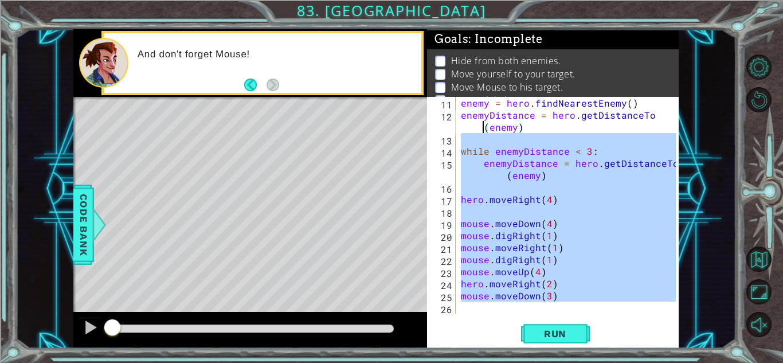
type textarea "enemy = hero.findNearestEnemy()"
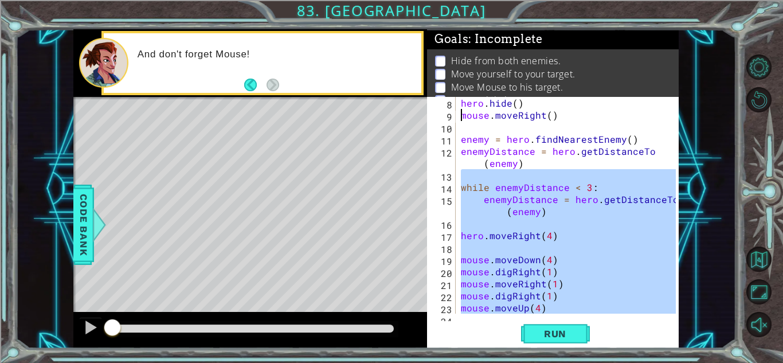
type textarea "hero.hide()"
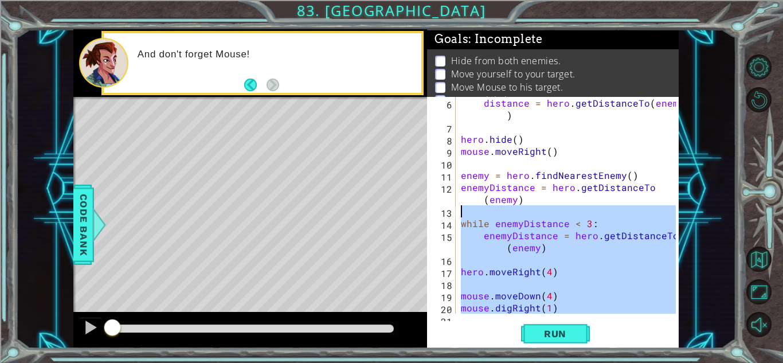
scroll to position [15, 0]
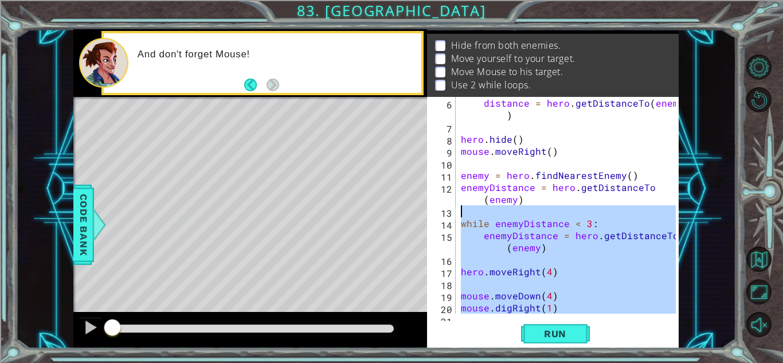
type textarea "distance = hero.getDistanceTo(enemy)"
type textarea "enemy = hero.findNearestEnemy()"
type textarea "hero.hide()"
type textarea "mouse.moveRight()"
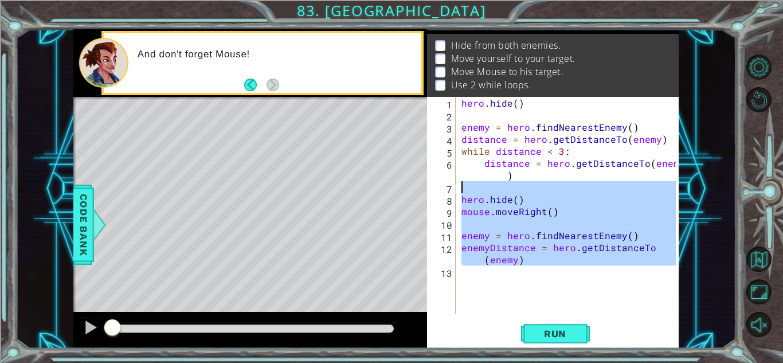
drag, startPoint x: 476, startPoint y: 276, endPoint x: 459, endPoint y: 191, distance: 86.6
click at [459, 191] on div "hero . hide ( ) enemy = hero . findNearestEnemy ( ) distance = hero . getDistan…" at bounding box center [570, 217] width 222 height 241
type textarea "hero.hide()"
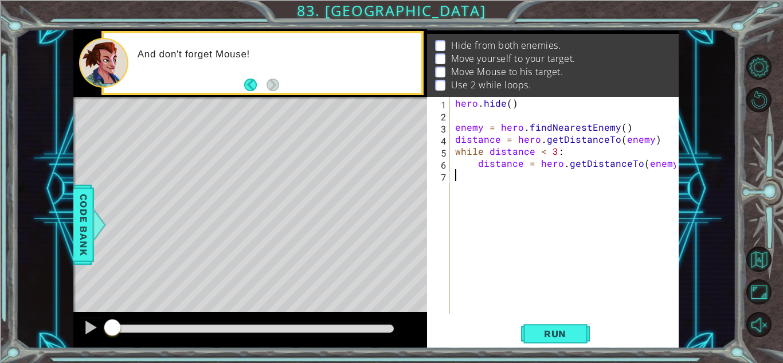
type textarea "distance = hero.getDistanceTo(enemy)"
click at [565, 337] on span "Run" at bounding box center [555, 333] width 45 height 11
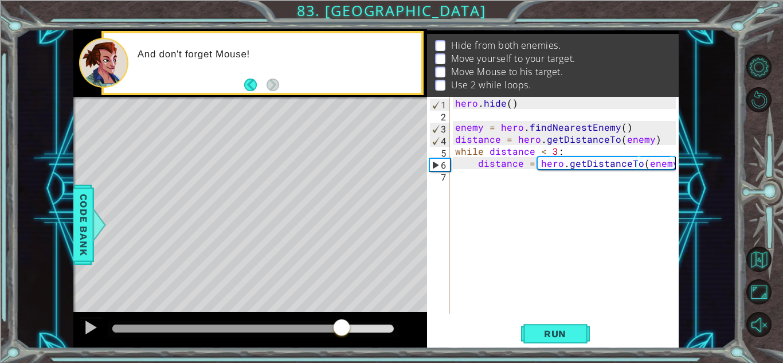
drag, startPoint x: 161, startPoint y: 334, endPoint x: 342, endPoint y: 298, distance: 184.3
click at [342, 298] on div "methods hero moveUp() moveDown() moveLeft() moveRight() jumpUp() jumpDown() jum…" at bounding box center [376, 188] width 606 height 319
click at [464, 189] on div "hero . hide ( ) enemy = hero . findNearestEnemy ( ) distance = hero . getDistan…" at bounding box center [567, 217] width 228 height 241
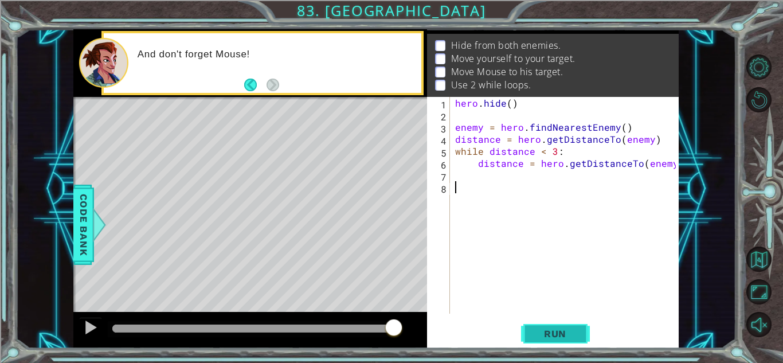
click at [543, 321] on button "Run" at bounding box center [555, 333] width 69 height 25
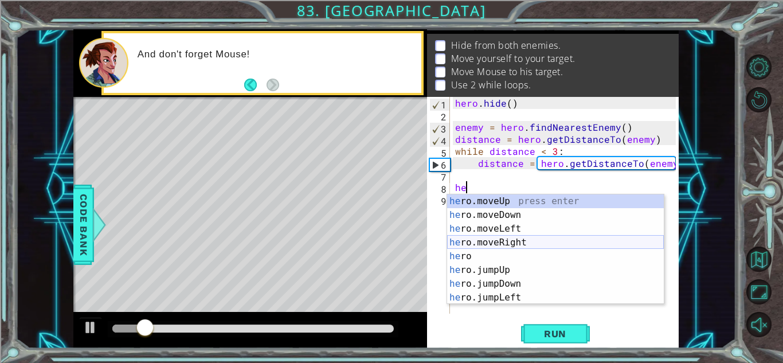
click at [474, 249] on div "he ro.moveUp press enter he ro.moveDown press enter he ro.moveLeft press enter …" at bounding box center [555, 263] width 217 height 138
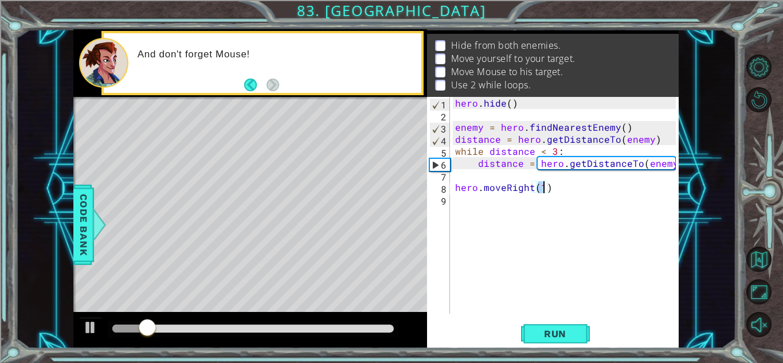
scroll to position [0, 5]
click at [545, 334] on span "Run" at bounding box center [555, 333] width 45 height 11
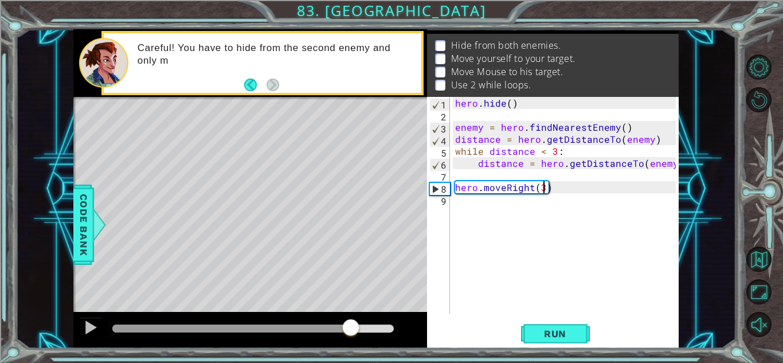
drag, startPoint x: 136, startPoint y: 331, endPoint x: 350, endPoint y: 317, distance: 214.9
click at [350, 317] on div at bounding box center [250, 330] width 354 height 37
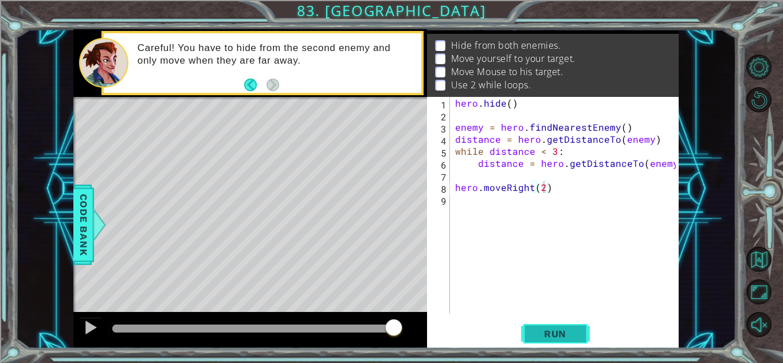
click at [539, 335] on span "Run" at bounding box center [555, 333] width 45 height 11
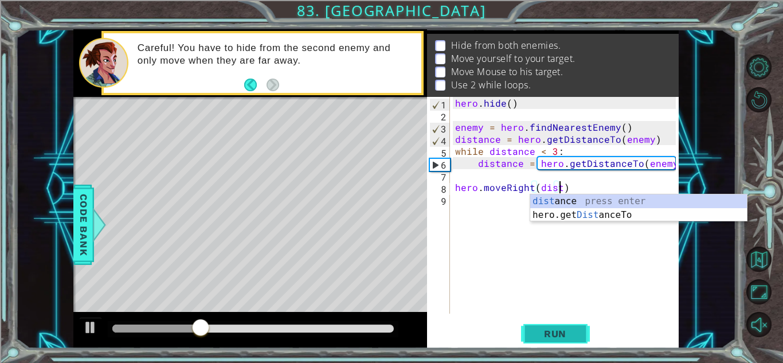
scroll to position [0, 6]
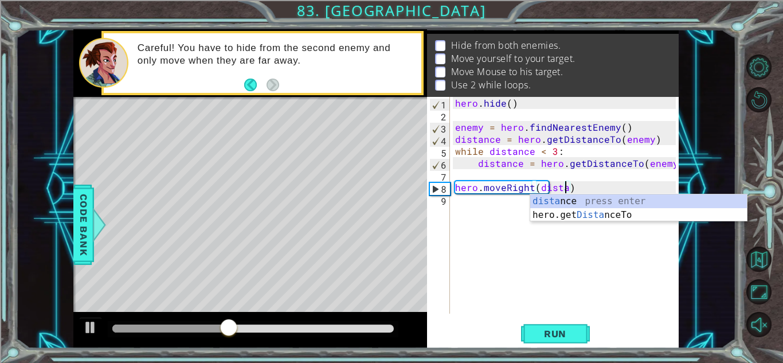
click at [624, 203] on div "dista nce press enter hero.get Dista nceTo press enter" at bounding box center [638, 221] width 217 height 55
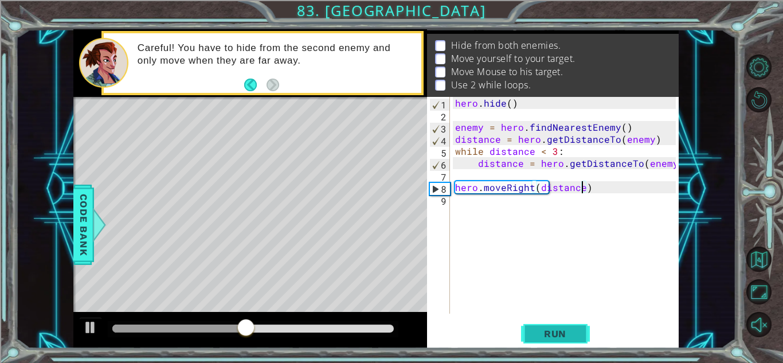
type textarea "hero.moveRight(distance)"
click at [553, 322] on button "Run" at bounding box center [555, 333] width 69 height 25
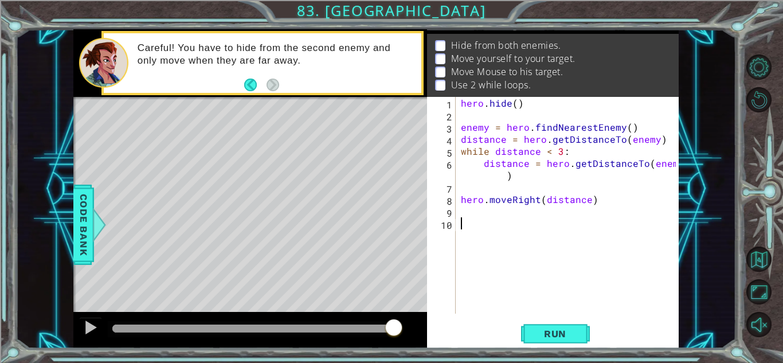
type textarea "w"
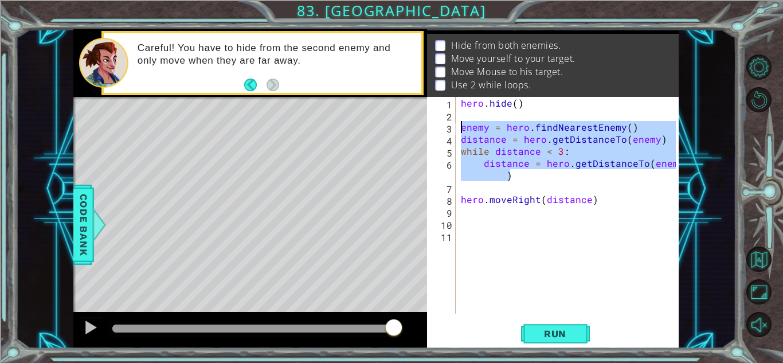
drag, startPoint x: 549, startPoint y: 178, endPoint x: 462, endPoint y: 126, distance: 101.3
click at [462, 126] on div "hero . hide ( ) enemy = hero . findNearestEnemy ( ) distance = hero . getDistan…" at bounding box center [570, 217] width 223 height 241
type textarea "enemy = hero.findNearestEnemy() distance = hero.getDistanceTo(enemy)"
click at [479, 230] on div "hero . hide ( ) enemy = hero . findNearestEnemy ( ) distance = hero . getDistan…" at bounding box center [570, 217] width 223 height 241
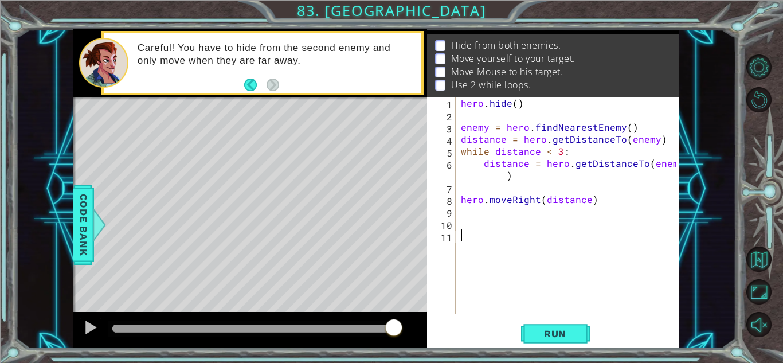
click at [478, 229] on div "hero . hide ( ) enemy = hero . findNearestEnemy ( ) distance = hero . getDistan…" at bounding box center [570, 217] width 223 height 241
paste textarea "distance = hero.getDistanceTo(enemy)"
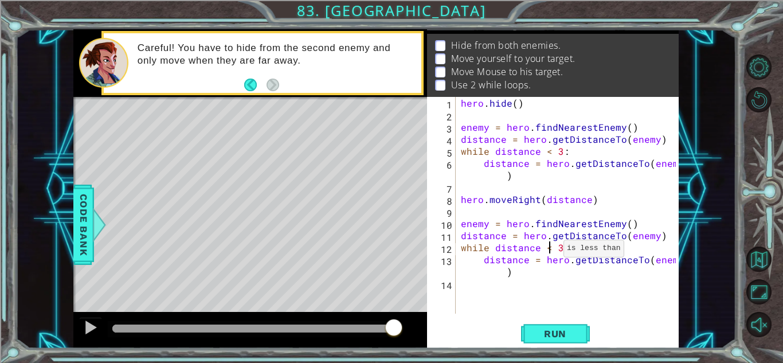
click at [549, 251] on div "hero . hide ( ) enemy = hero . findNearestEnemy ( ) distance = hero . getDistan…" at bounding box center [570, 217] width 223 height 241
click at [543, 330] on span "Run" at bounding box center [555, 333] width 45 height 11
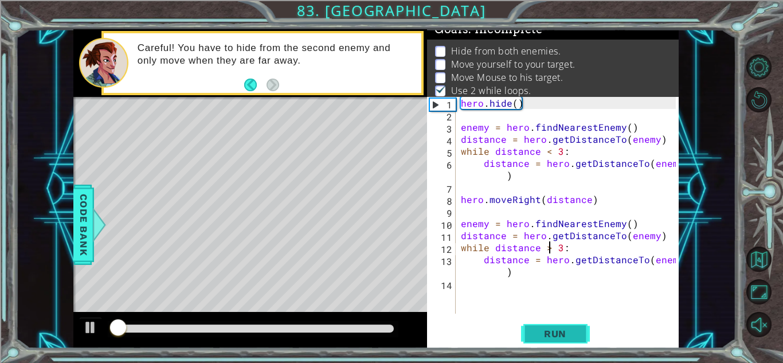
scroll to position [8, 0]
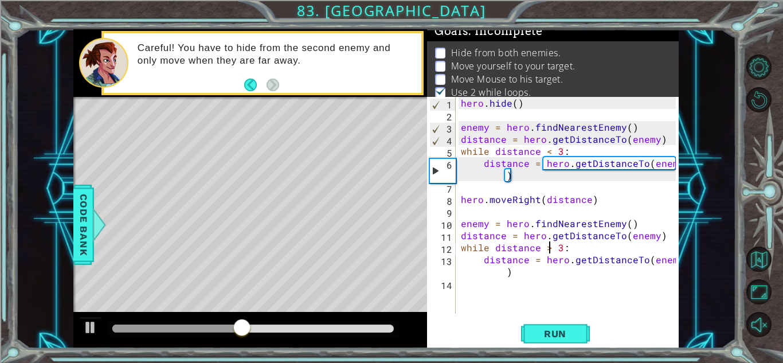
click at [600, 197] on div "hero . hide ( ) enemy = hero . findNearestEnemy ( ) distance = hero . getDistan…" at bounding box center [570, 217] width 223 height 241
type textarea "hero.moveRight(distance)"
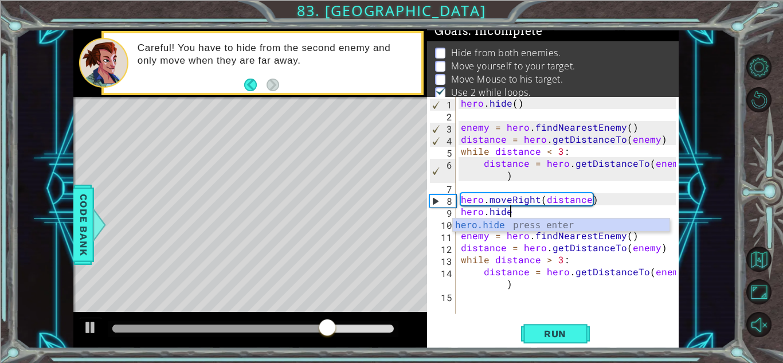
scroll to position [0, 3]
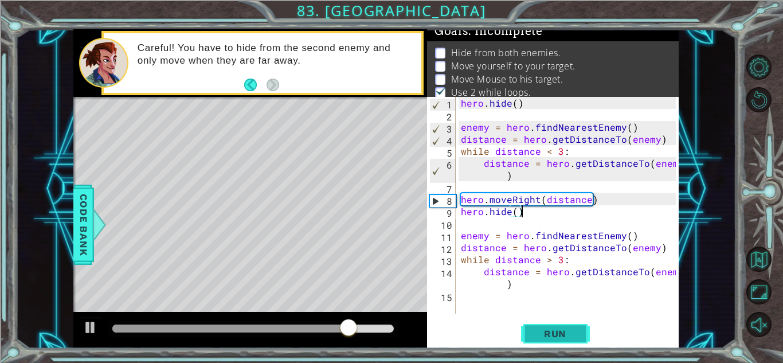
type textarea "hero.hide()"
click at [578, 327] on button "Run" at bounding box center [555, 333] width 69 height 25
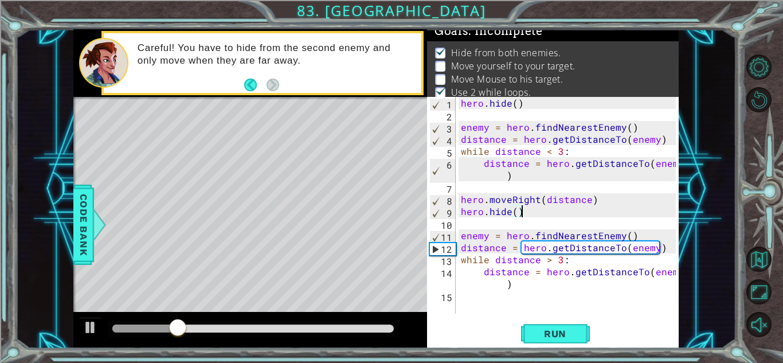
click at [590, 307] on div "hero . hide ( ) enemy = hero . findNearestEnemy ( ) distance = hero . getDistan…" at bounding box center [570, 217] width 223 height 241
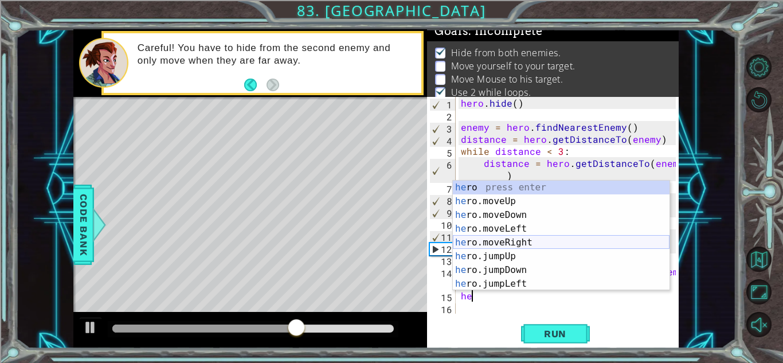
click at [507, 249] on div "he ro press enter he ro.moveUp press enter he ro.moveDown press enter he ro.mov…" at bounding box center [561, 250] width 217 height 138
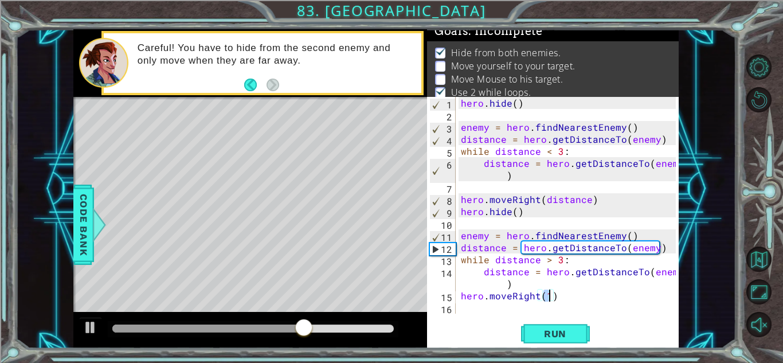
scroll to position [0, 5]
type textarea "hero.moveRight(3)"
click at [554, 337] on span "Run" at bounding box center [555, 333] width 45 height 11
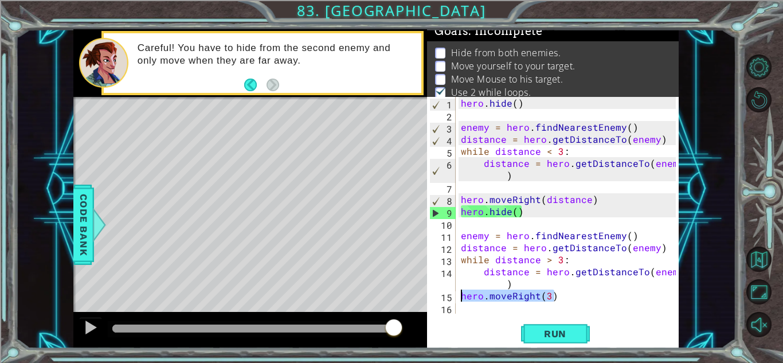
drag, startPoint x: 569, startPoint y: 298, endPoint x: 462, endPoint y: 296, distance: 107.8
click at [462, 296] on div "hero . hide ( ) enemy = hero . findNearestEnemy ( ) distance = hero . getDistan…" at bounding box center [570, 217] width 223 height 241
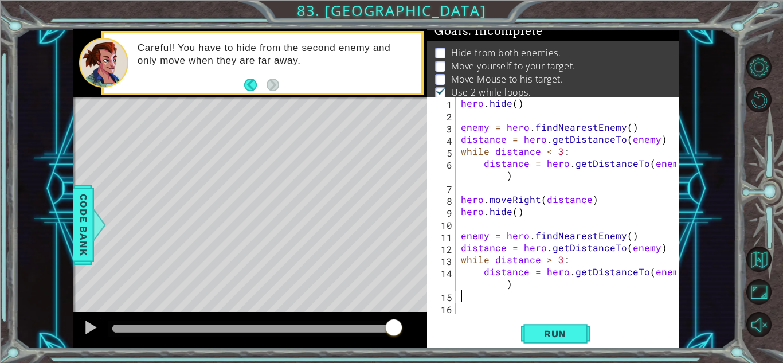
scroll to position [0, 0]
click at [525, 330] on button "Run" at bounding box center [555, 333] width 69 height 25
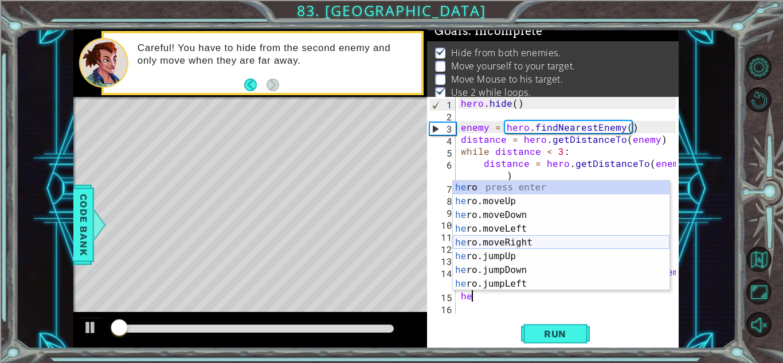
click at [522, 243] on div "he ro press enter he ro.moveUp press enter he ro.moveDown press enter he ro.mov…" at bounding box center [561, 250] width 217 height 138
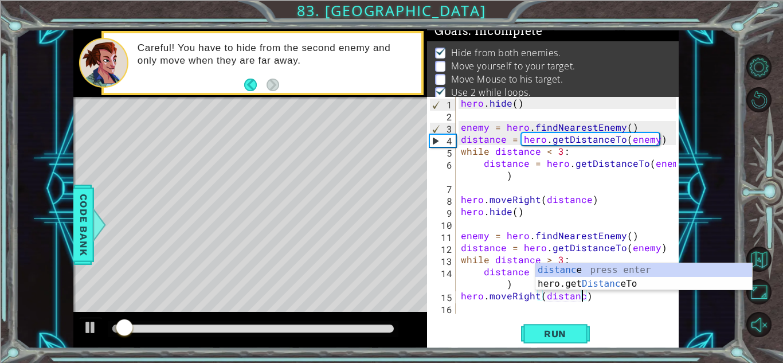
scroll to position [0, 7]
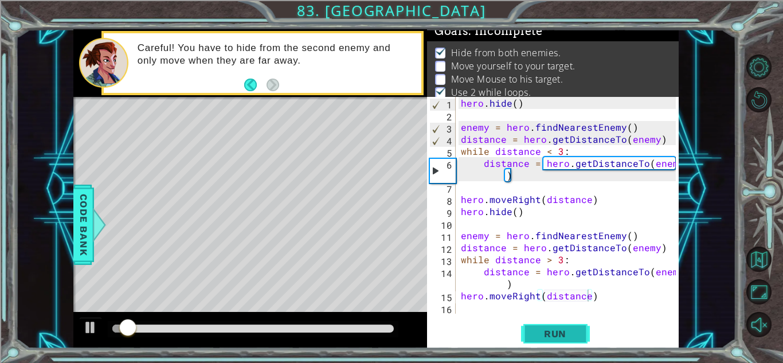
click at [534, 340] on button "Run" at bounding box center [555, 333] width 69 height 25
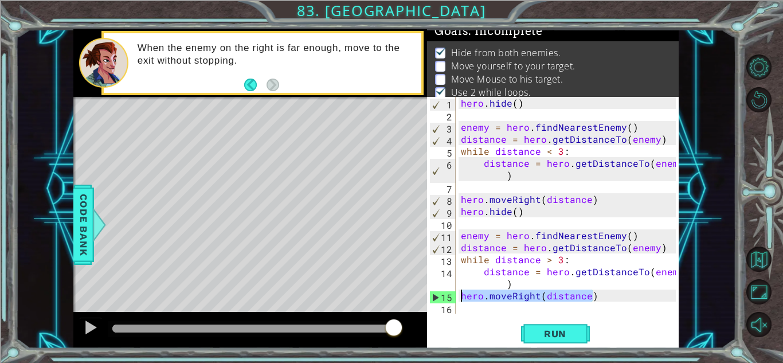
drag, startPoint x: 610, startPoint y: 292, endPoint x: 463, endPoint y: 296, distance: 146.9
click at [463, 296] on div "hero . hide ( ) enemy = hero . findNearestEnemy ( ) distance = hero . getDistan…" at bounding box center [570, 217] width 223 height 241
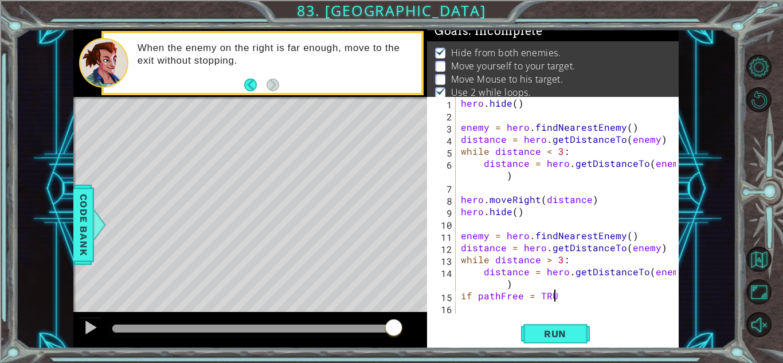
scroll to position [0, 5]
type textarea "if pathFree = True"
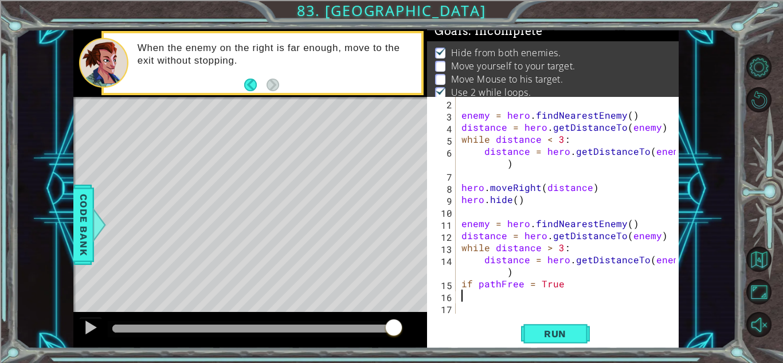
scroll to position [12, 0]
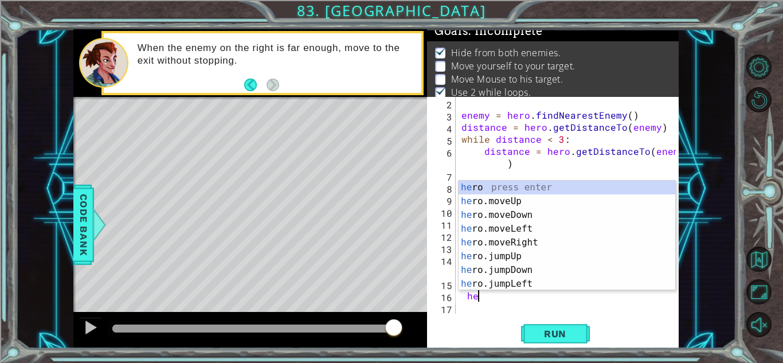
type textarea "h"
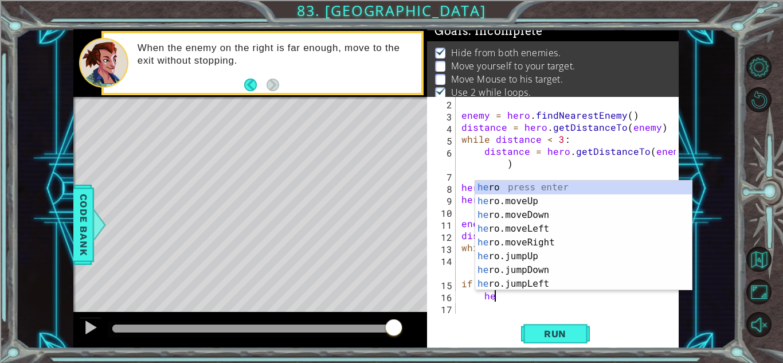
scroll to position [0, 2]
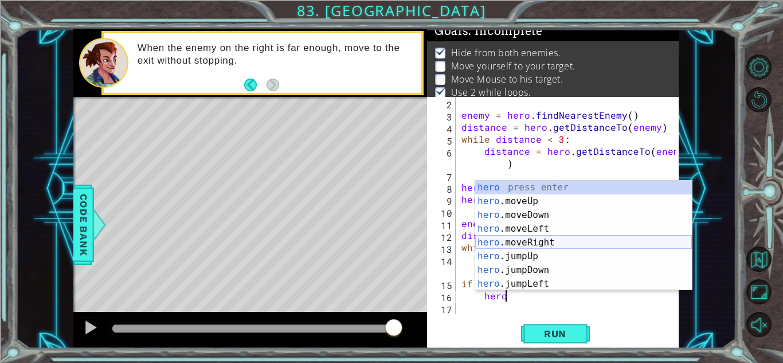
click at [520, 239] on div "hero press enter hero .moveUp press enter hero .moveDown press enter hero .move…" at bounding box center [583, 250] width 217 height 138
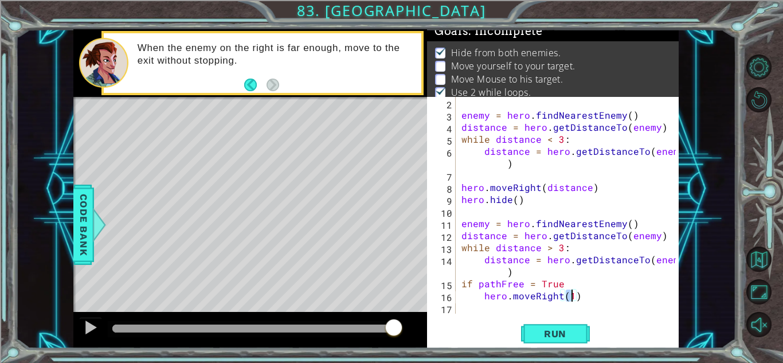
scroll to position [0, 6]
click at [562, 287] on div "enemy = hero . findNearestEnemy ( ) distance = hero . getDistanceTo ( enemy ) w…" at bounding box center [570, 217] width 222 height 241
click at [574, 330] on span "Run" at bounding box center [555, 333] width 45 height 11
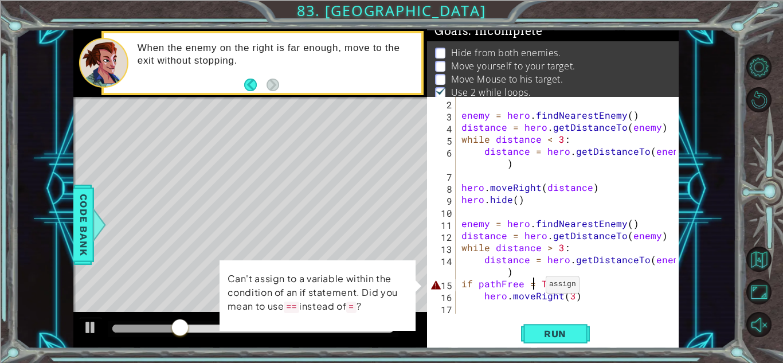
click at [532, 287] on div "enemy = hero . findNearestEnemy ( ) distance = hero . getDistanceTo ( enemy ) w…" at bounding box center [570, 217] width 222 height 241
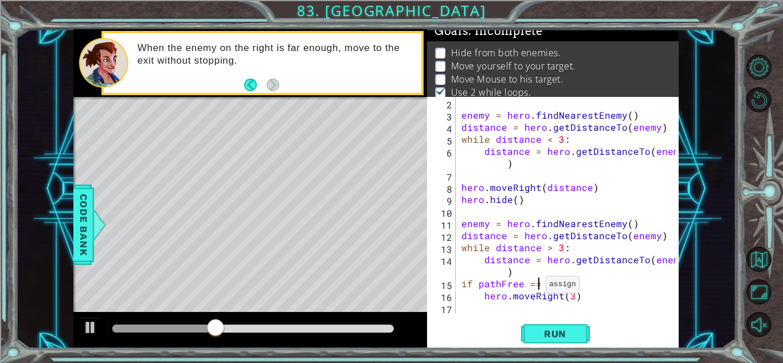
scroll to position [0, 5]
click at [551, 342] on button "Run" at bounding box center [555, 333] width 69 height 25
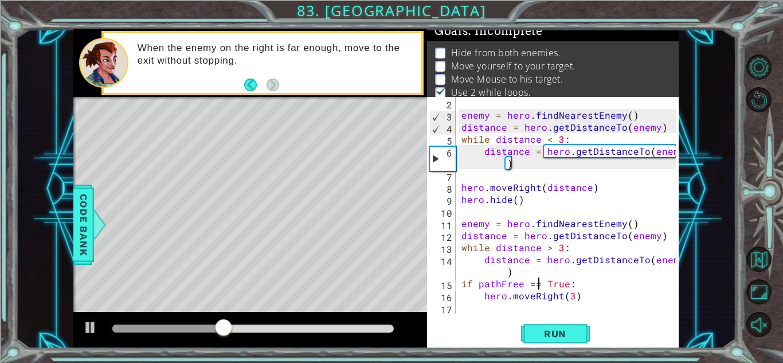
click at [539, 269] on div "enemy = hero . findNearestEnemy ( ) distance = hero . getDistanceTo ( enemy ) w…" at bounding box center [570, 217] width 222 height 241
type textarea "distance = hero.getDistanceTo(enemy)"
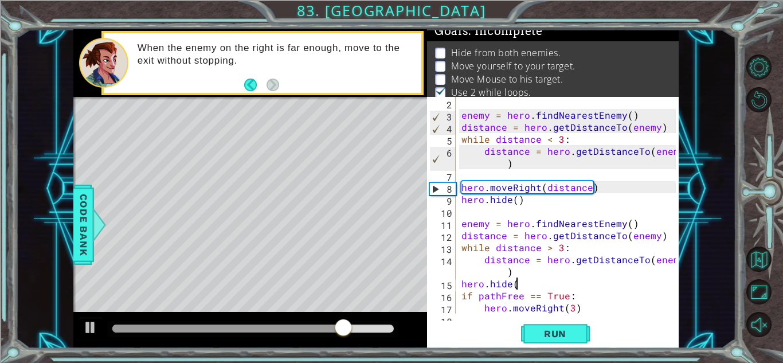
scroll to position [0, 3]
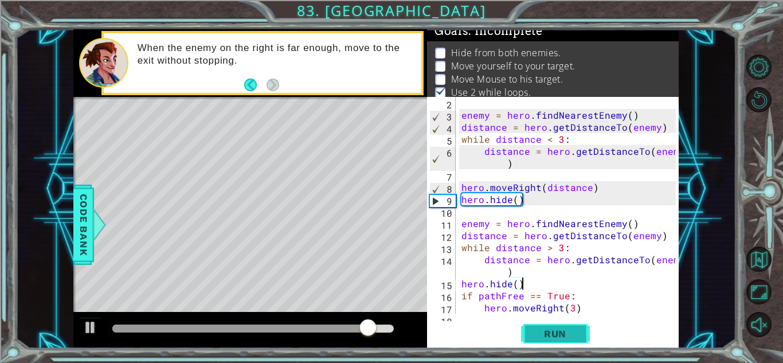
click at [564, 331] on span "Run" at bounding box center [555, 333] width 45 height 11
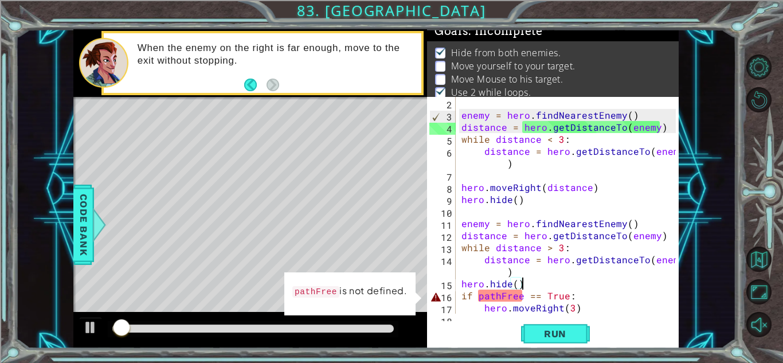
click at [501, 297] on div "enemy = hero . findNearestEnemy ( ) distance = hero . getDistanceTo ( enemy ) w…" at bounding box center [570, 217] width 222 height 241
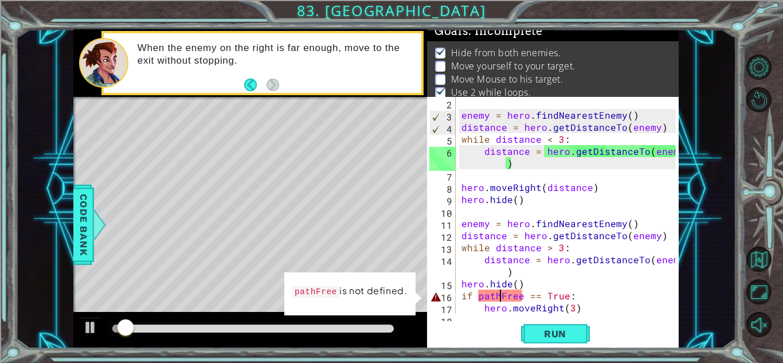
click at [534, 284] on div "enemy = hero . findNearestEnemy ( ) distance = hero . getDistanceTo ( enemy ) w…" at bounding box center [570, 217] width 222 height 241
type textarea "hero.hide()"
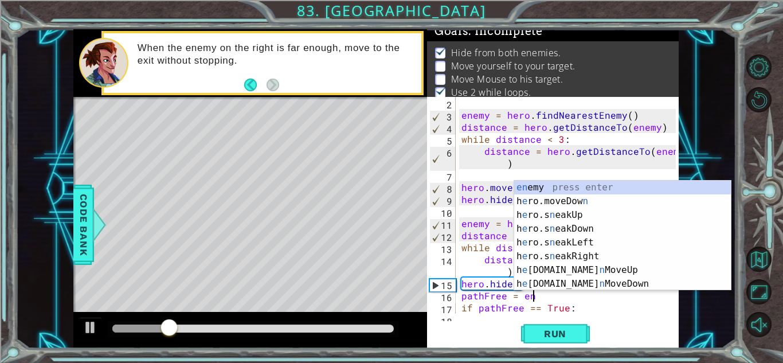
scroll to position [0, 3]
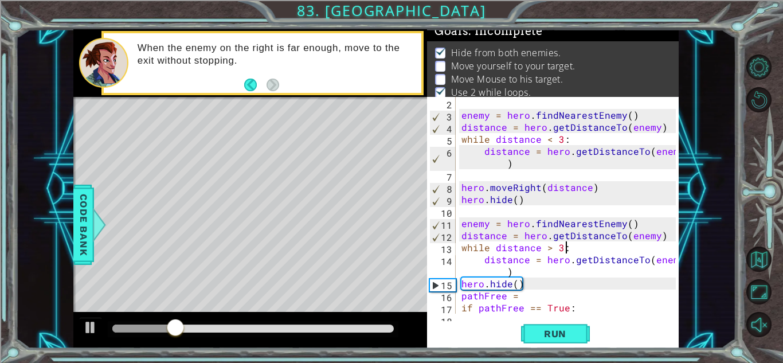
click at [572, 249] on div "enemy = hero . findNearestEnemy ( ) distance = hero . getDistanceTo ( enemy ) w…" at bounding box center [570, 217] width 222 height 241
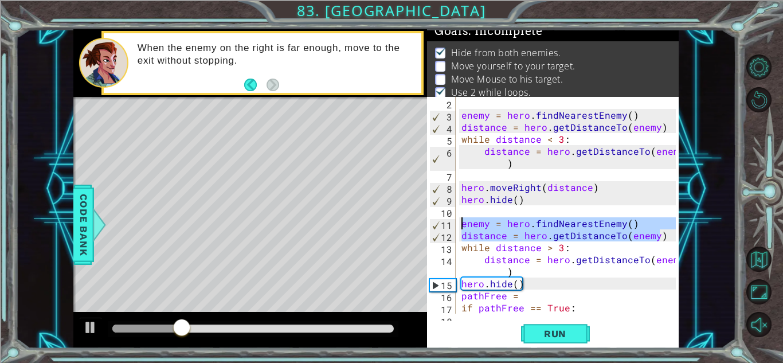
drag, startPoint x: 658, startPoint y: 236, endPoint x: 459, endPoint y: 228, distance: 199.7
click at [459, 228] on div "enemy = hero . findNearestEnemy ( ) distance = hero . getDistanceTo ( enemy ) w…" at bounding box center [570, 217] width 222 height 241
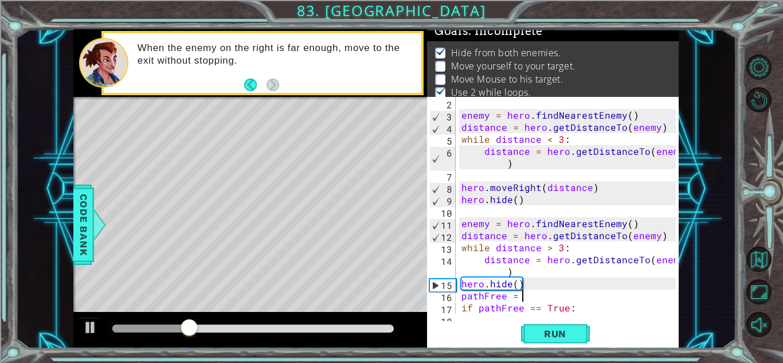
click at [532, 300] on div "enemy = hero . findNearestEnemy ( ) distance = hero . getDistanceTo ( enemy ) w…" at bounding box center [570, 217] width 222 height 241
paste textarea "distance = hero.getDistanceTo(enemy)"
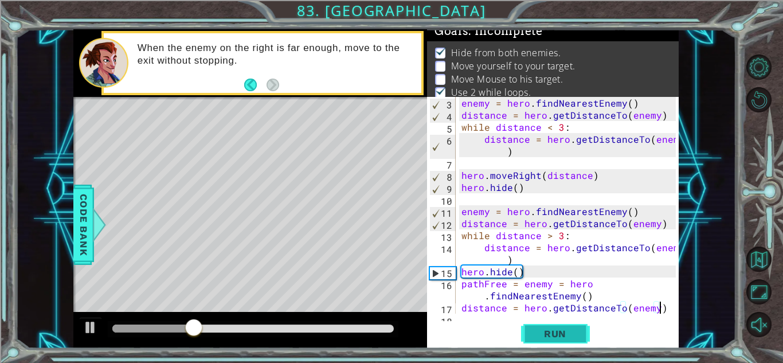
click at [545, 333] on span "Run" at bounding box center [555, 333] width 45 height 11
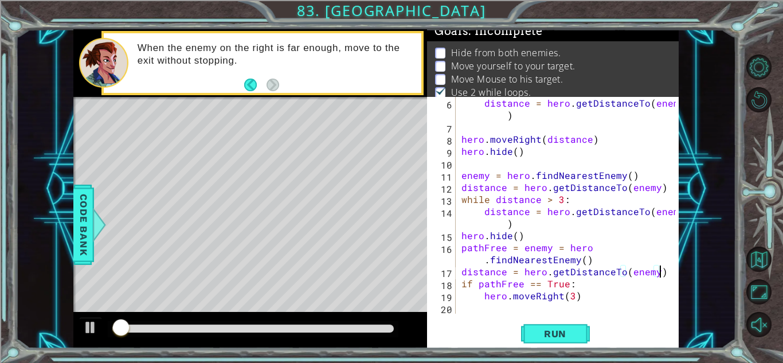
scroll to position [60, 0]
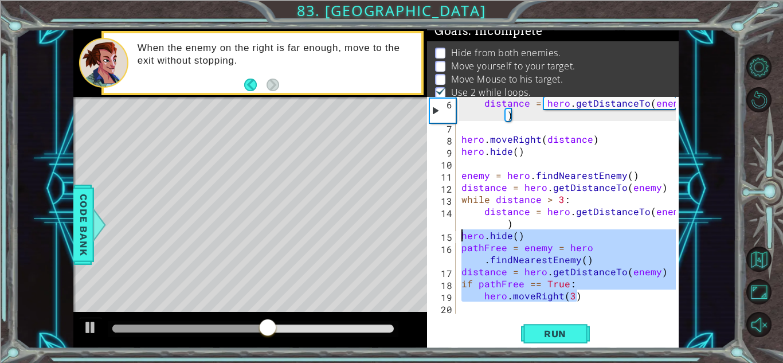
drag, startPoint x: 586, startPoint y: 292, endPoint x: 463, endPoint y: 234, distance: 135.7
click at [463, 234] on div "distance = hero . getDistanceTo ( enemy ) hero . moveRight ( distance ) hero . …" at bounding box center [570, 223] width 222 height 253
type textarea "hero.hide() pathFree = enemy = hero.findNearestEnemy()"
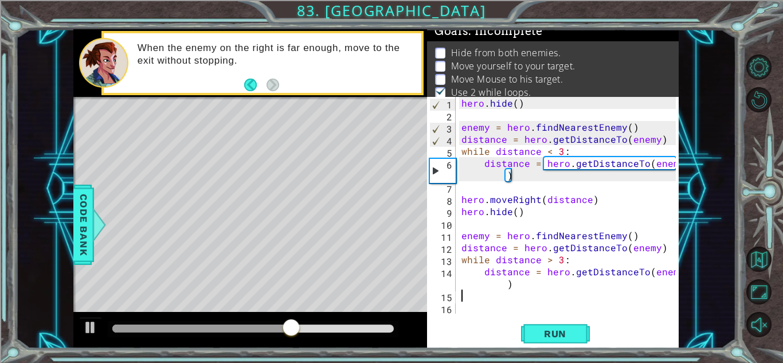
scroll to position [0, 0]
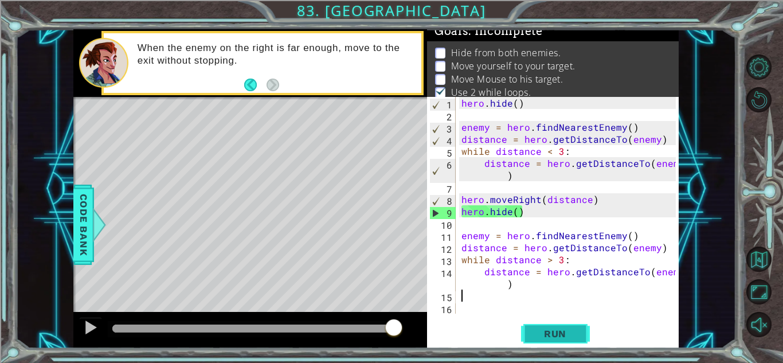
click at [525, 333] on button "Run" at bounding box center [555, 333] width 69 height 25
